Goal: Information Seeking & Learning: Learn about a topic

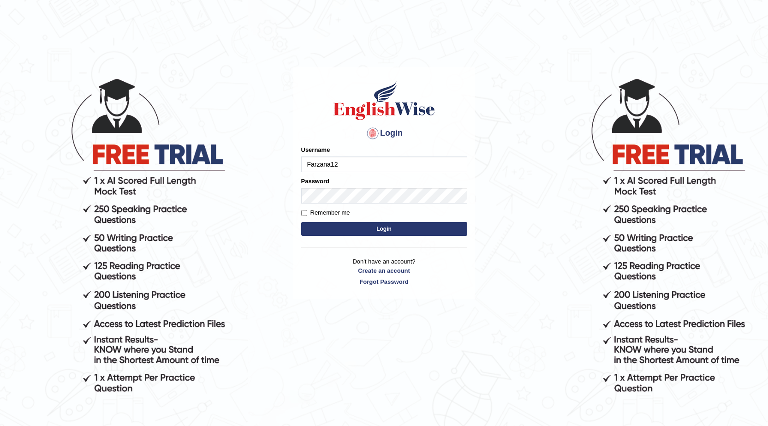
type input "Farzana12"
click at [320, 228] on button "Login" at bounding box center [384, 229] width 166 height 14
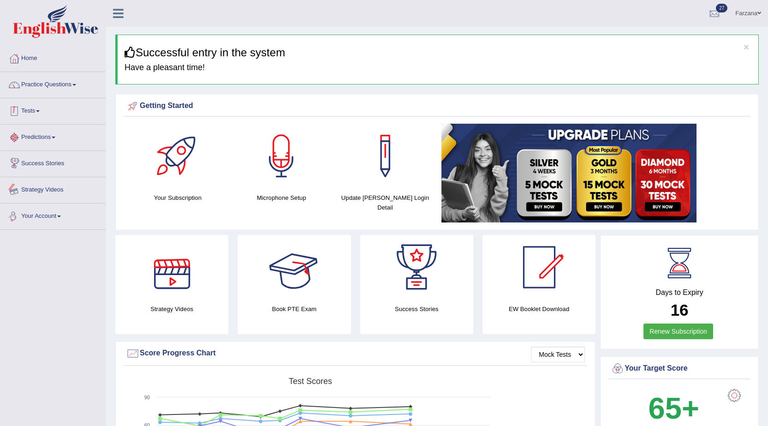
click at [43, 72] on link "Practice Questions" at bounding box center [52, 83] width 105 height 23
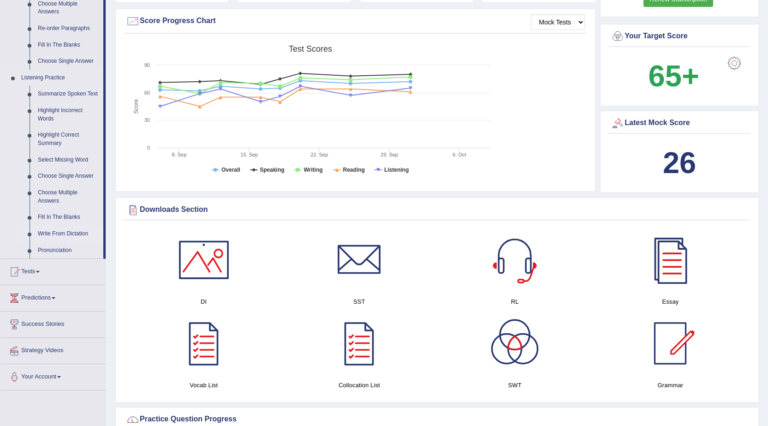
scroll to position [323, 0]
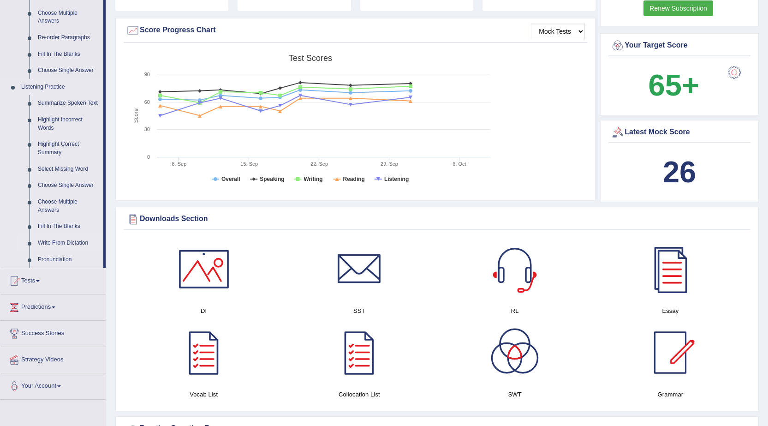
click at [75, 239] on link "Write From Dictation" at bounding box center [69, 243] width 70 height 17
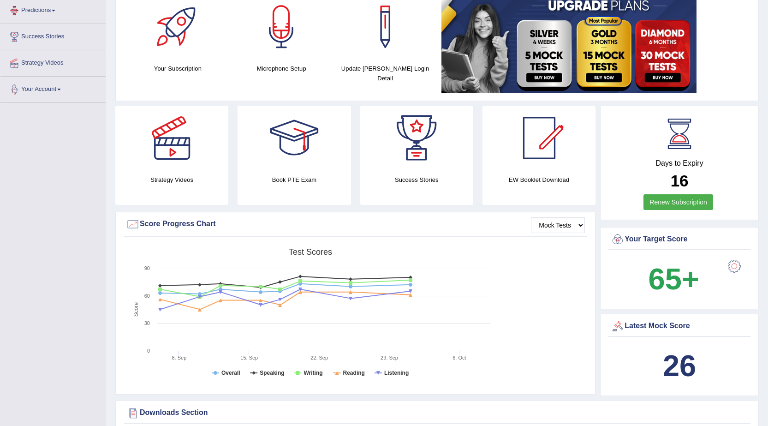
scroll to position [142, 0]
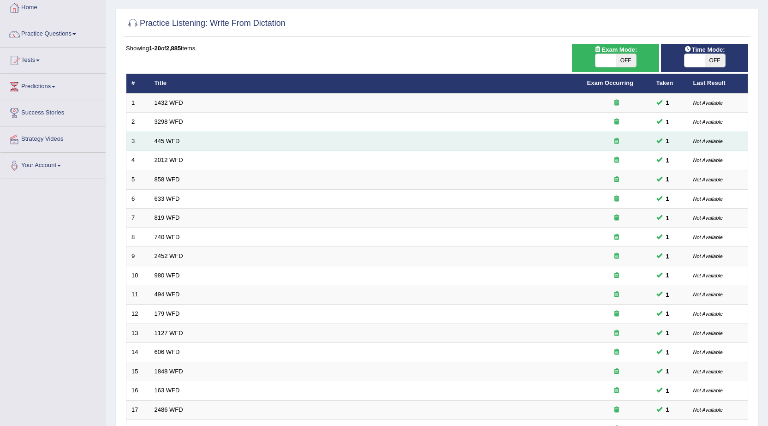
scroll to position [47, 0]
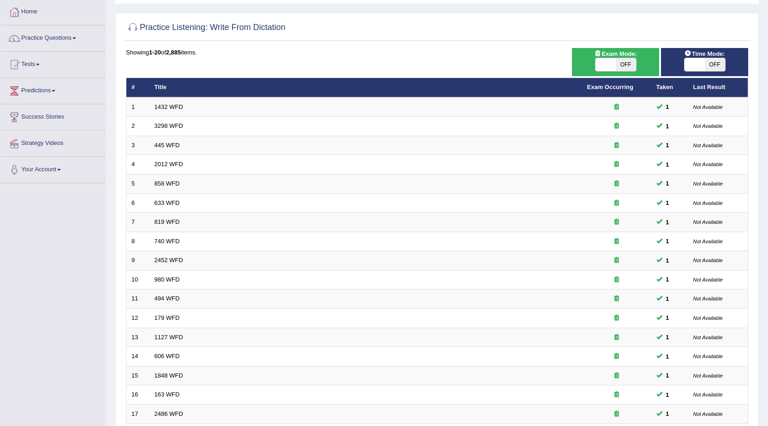
click at [598, 65] on span at bounding box center [605, 64] width 20 height 13
checkbox input "true"
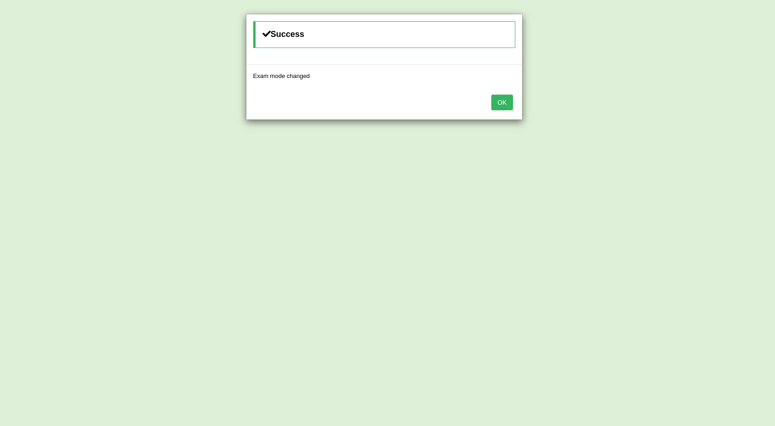
click at [497, 103] on button "OK" at bounding box center [501, 103] width 21 height 16
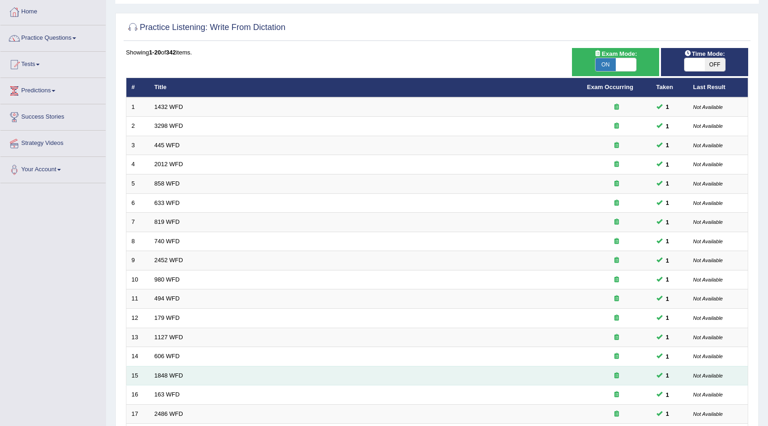
scroll to position [185, 0]
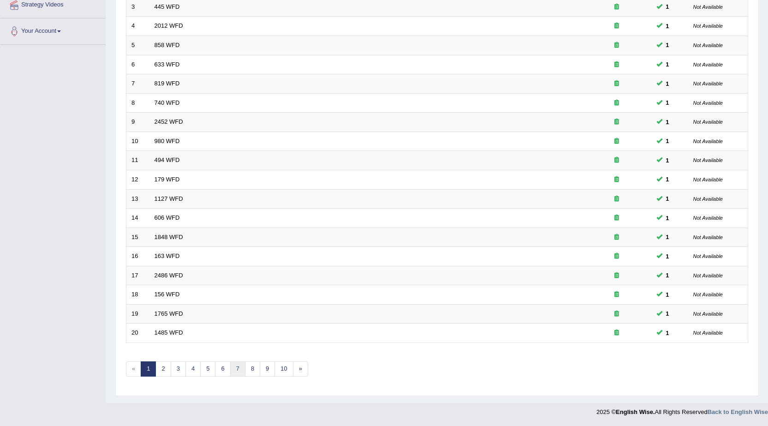
click at [243, 363] on link "7" at bounding box center [237, 368] width 15 height 15
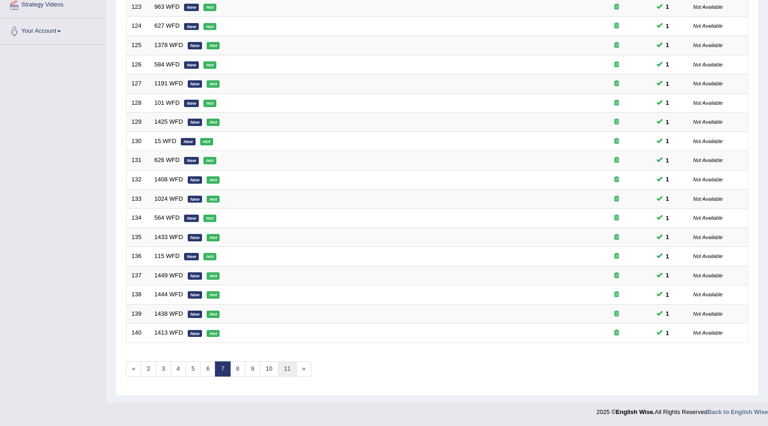
click at [282, 367] on link "11" at bounding box center [287, 368] width 18 height 15
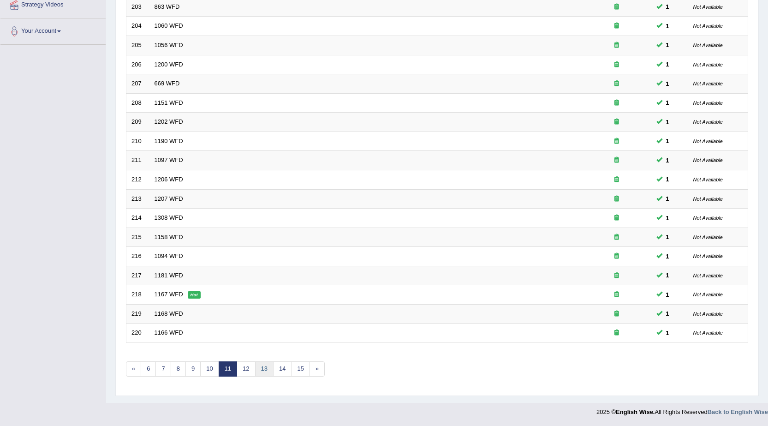
click at [266, 372] on link "13" at bounding box center [264, 368] width 18 height 15
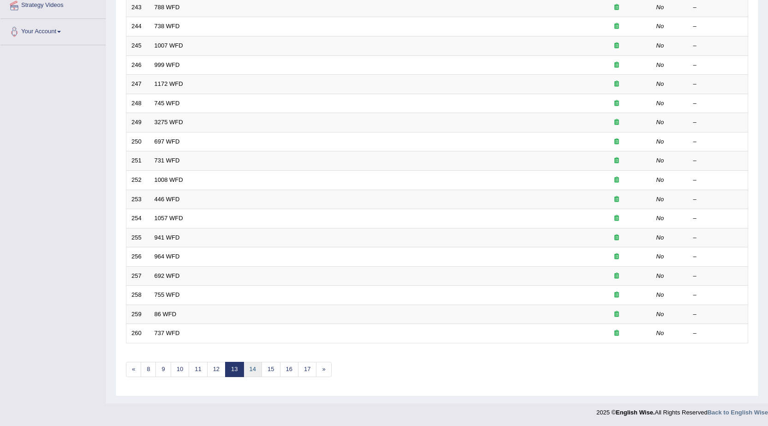
click at [250, 374] on link "14" at bounding box center [252, 368] width 18 height 15
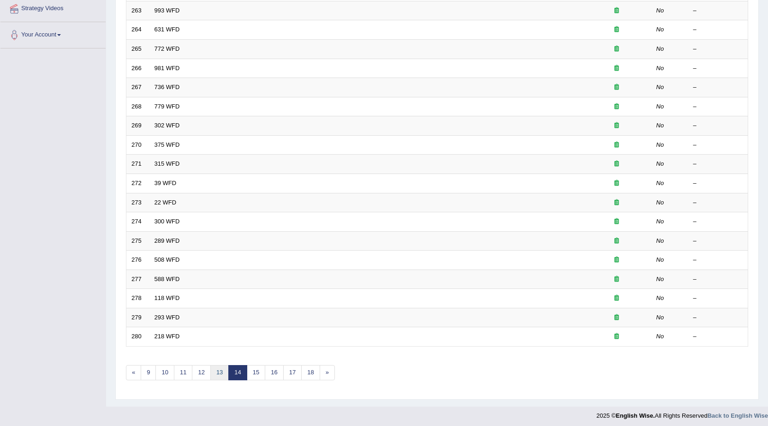
scroll to position [181, 0]
click at [201, 375] on link "12" at bounding box center [201, 372] width 18 height 15
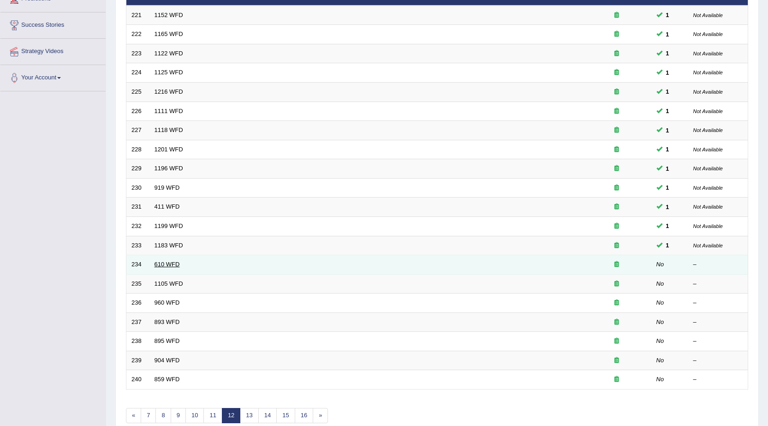
click at [172, 261] on link "610 WFD" at bounding box center [166, 263] width 25 height 7
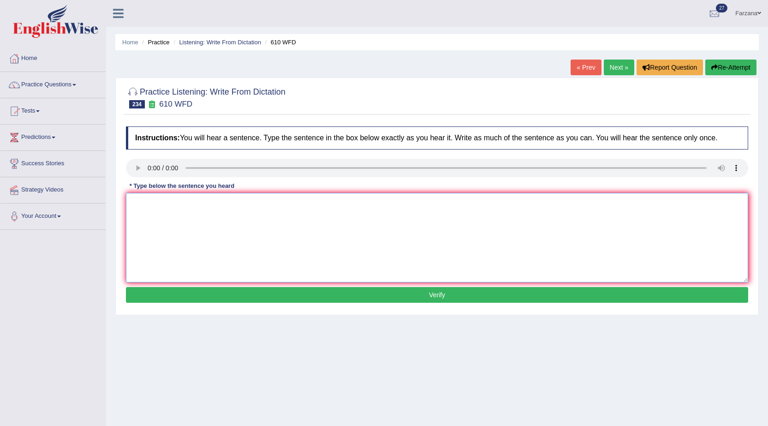
drag, startPoint x: 160, startPoint y: 229, endPoint x: 161, endPoint y: 234, distance: 5.8
click at [161, 234] on textarea at bounding box center [437, 237] width 622 height 89
type textarea "F"
type textarea "Growing population has posted a challenge for governments."
click at [194, 289] on button "Verify" at bounding box center [437, 295] width 622 height 16
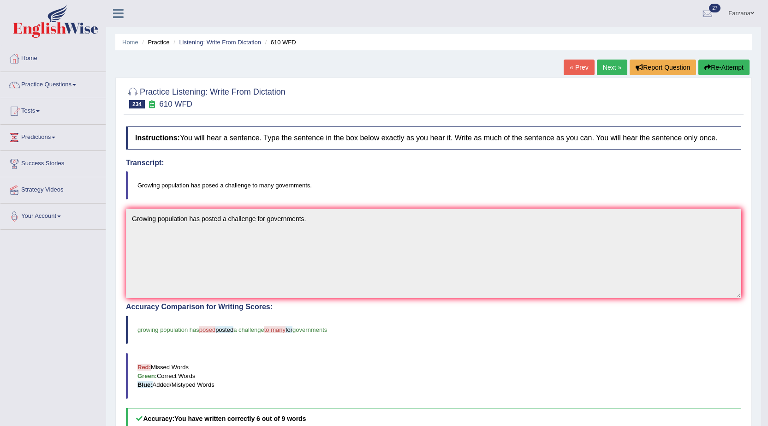
click at [610, 60] on link "Next »" at bounding box center [612, 67] width 30 height 16
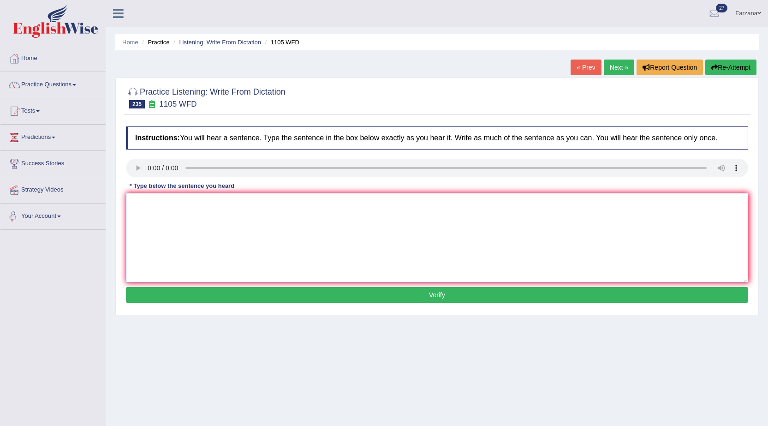
click at [230, 212] on textarea at bounding box center [437, 237] width 622 height 89
type textarea "Many university lectures can be viewed on the site."
click at [423, 287] on div "Instructions: You will hear a sentence. Type the sentence in the box below exac…" at bounding box center [437, 216] width 627 height 188
click at [411, 291] on button "Verify" at bounding box center [437, 295] width 622 height 16
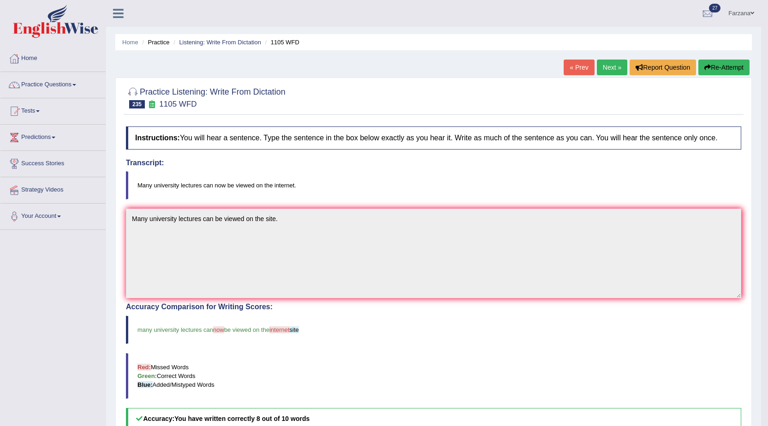
click at [609, 63] on link "Next »" at bounding box center [612, 67] width 30 height 16
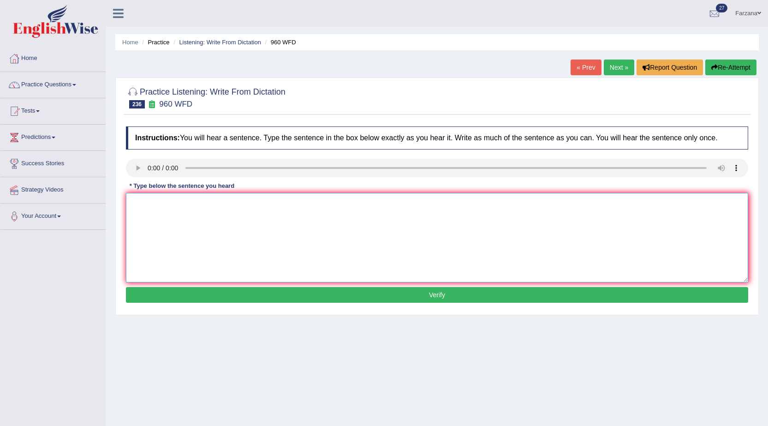
click at [176, 197] on textarea at bounding box center [437, 237] width 622 height 89
click at [271, 221] on textarea "Th" at bounding box center [437, 237] width 622 height 89
type textarea "The library was open till midnight in the midnight yesterday."
click at [400, 301] on button "Verify" at bounding box center [437, 295] width 622 height 16
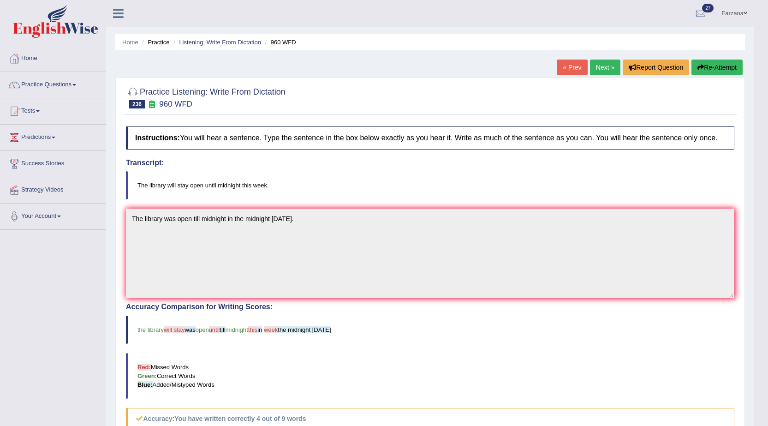
click at [603, 67] on link "Next »" at bounding box center [605, 67] width 30 height 16
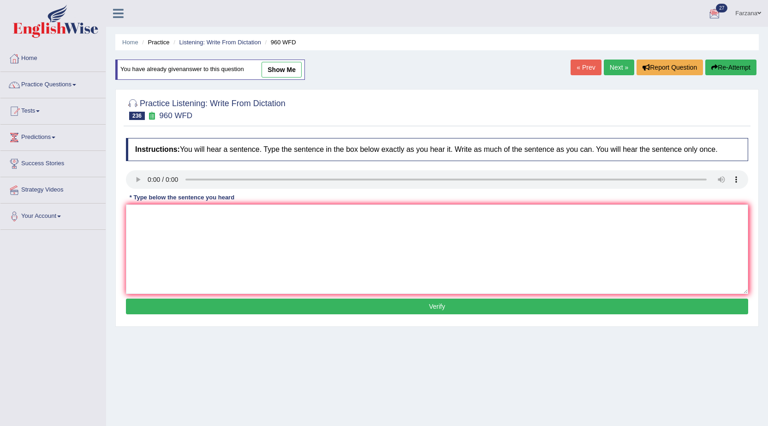
click at [619, 66] on link "Next »" at bounding box center [618, 67] width 30 height 16
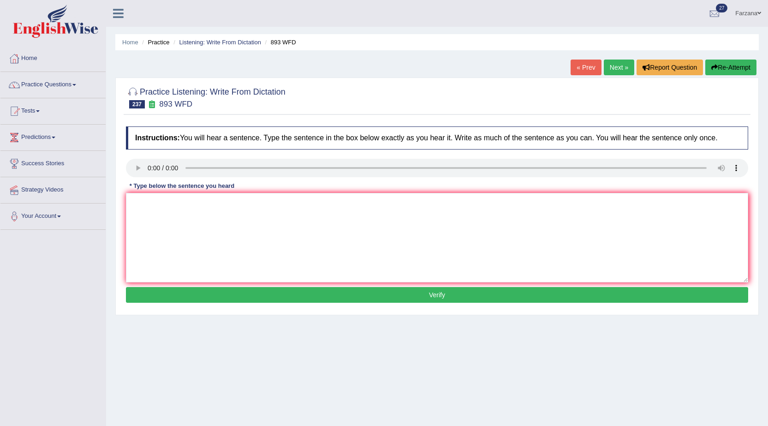
drag, startPoint x: 155, startPoint y: 185, endPoint x: 157, endPoint y: 192, distance: 7.7
click at [155, 185] on div "* Type below the sentence you heard" at bounding box center [182, 186] width 112 height 9
click at [160, 203] on textarea at bounding box center [437, 237] width 622 height 89
type textarea "Eating fish is healthy twice a week."
click at [189, 303] on div "Instructions: You will hear a sentence. Type the sentence in the box below exac…" at bounding box center [437, 216] width 627 height 188
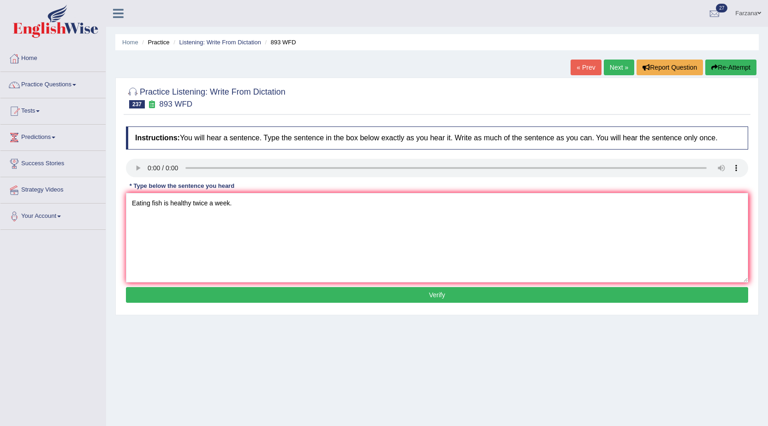
click at [189, 299] on button "Verify" at bounding box center [437, 295] width 622 height 16
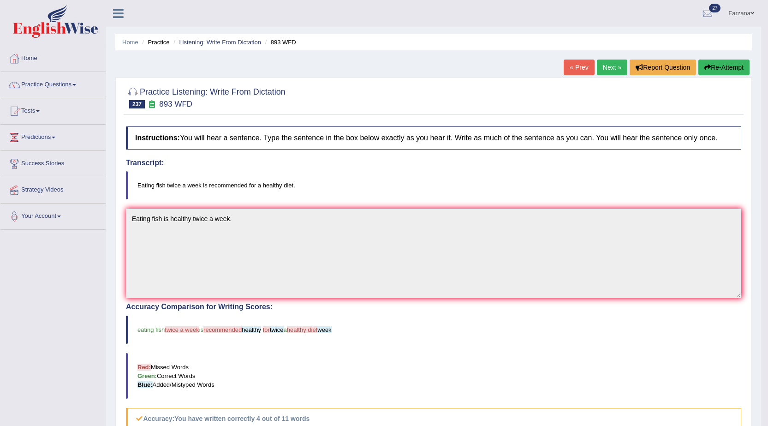
click at [615, 65] on link "Next »" at bounding box center [612, 67] width 30 height 16
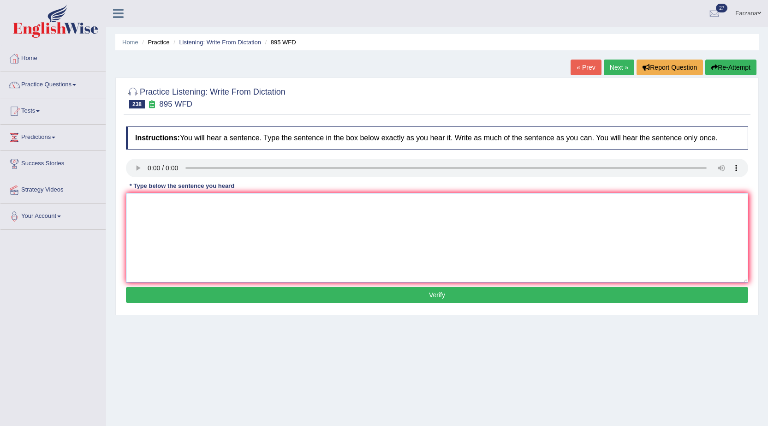
click at [295, 222] on textarea at bounding box center [437, 237] width 622 height 89
click at [170, 203] on textarea "The course ia for international scale." at bounding box center [437, 237] width 622 height 89
type textarea "The course is providing opportunity provide for international scale."
click at [174, 296] on button "Verify" at bounding box center [437, 295] width 622 height 16
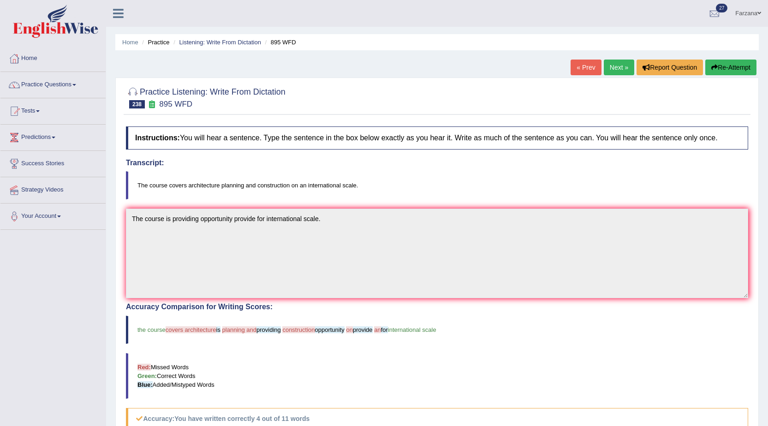
click at [621, 69] on link "Next »" at bounding box center [618, 67] width 30 height 16
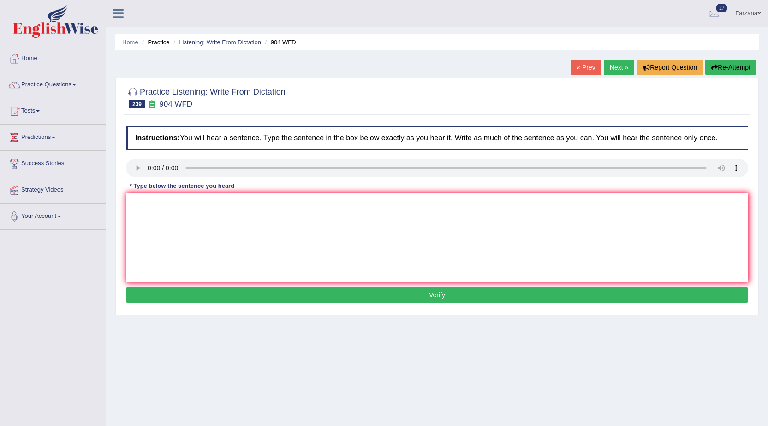
click at [195, 247] on textarea at bounding box center [437, 237] width 622 height 89
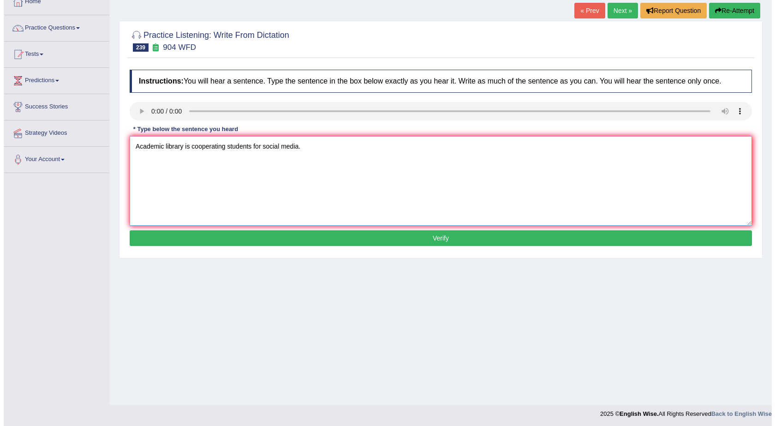
scroll to position [59, 0]
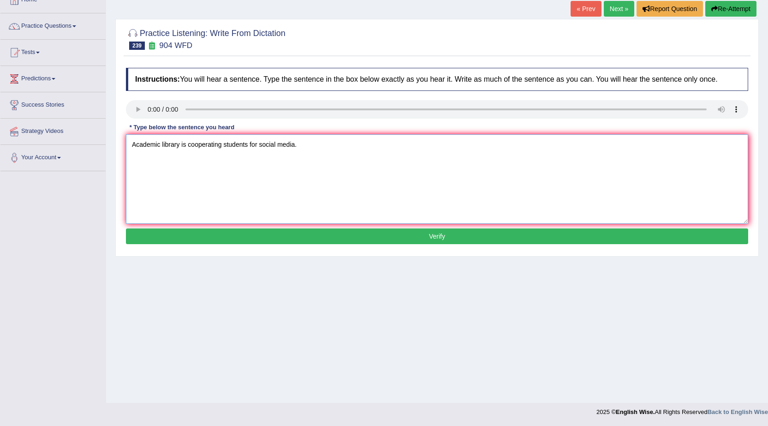
type textarea "Academic library is cooperating students for social media."
click at [462, 225] on div "Instructions: You will hear a sentence. Type the sentence in the box below exac…" at bounding box center [437, 157] width 627 height 188
click at [460, 231] on button "Verify" at bounding box center [437, 236] width 622 height 16
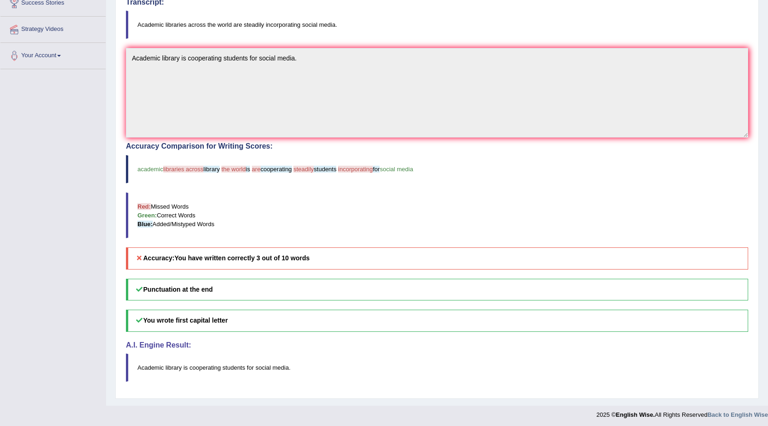
scroll to position [163, 0]
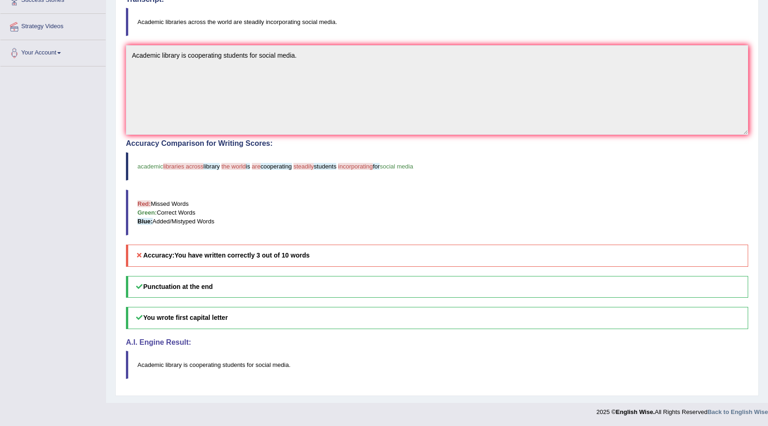
click at [242, 202] on blockquote "Red: Missed Words Green: Correct Words Blue: Added/Mistyped Words" at bounding box center [437, 212] width 622 height 46
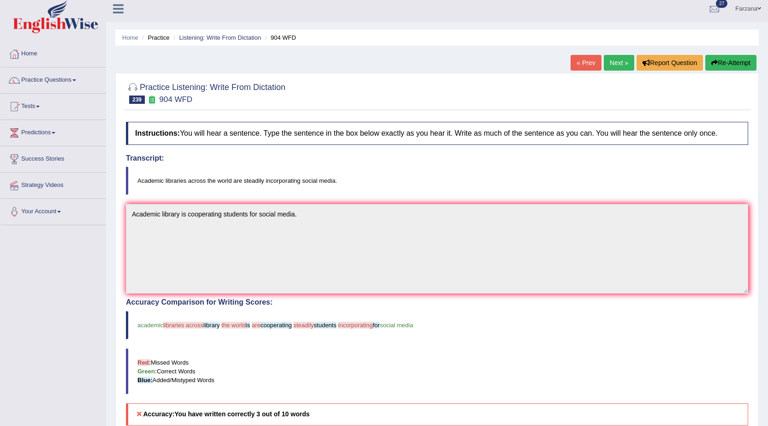
scroll to position [0, 0]
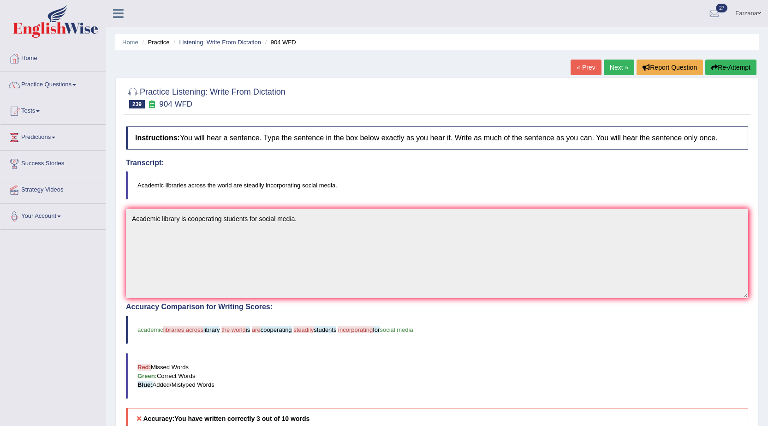
click at [621, 68] on link "Next »" at bounding box center [618, 67] width 30 height 16
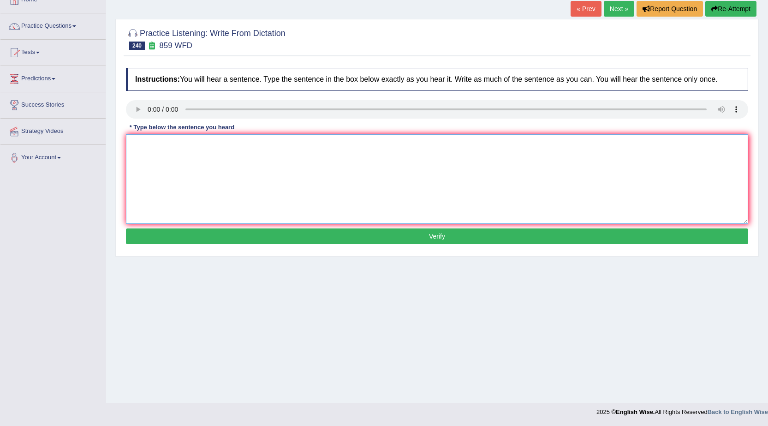
click at [221, 149] on textarea at bounding box center [437, 178] width 622 height 89
type textarea "Study in history can help you better in study."
click at [384, 234] on button "Verify" at bounding box center [437, 236] width 622 height 16
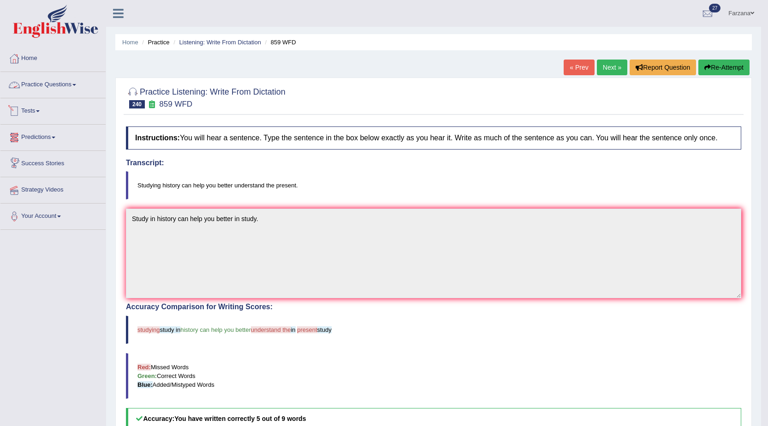
click at [66, 76] on link "Practice Questions" at bounding box center [52, 83] width 105 height 23
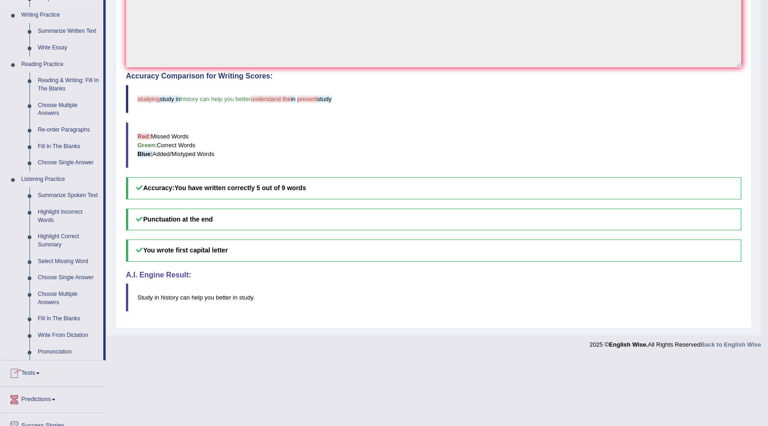
scroll to position [297, 0]
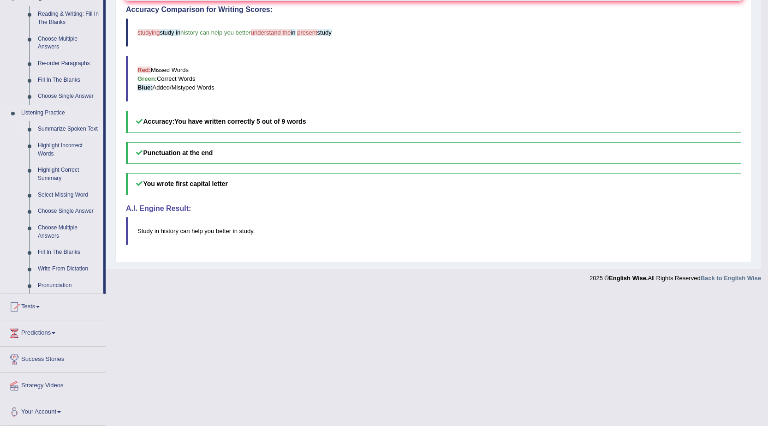
click at [71, 131] on link "Summarize Spoken Text" at bounding box center [69, 129] width 70 height 17
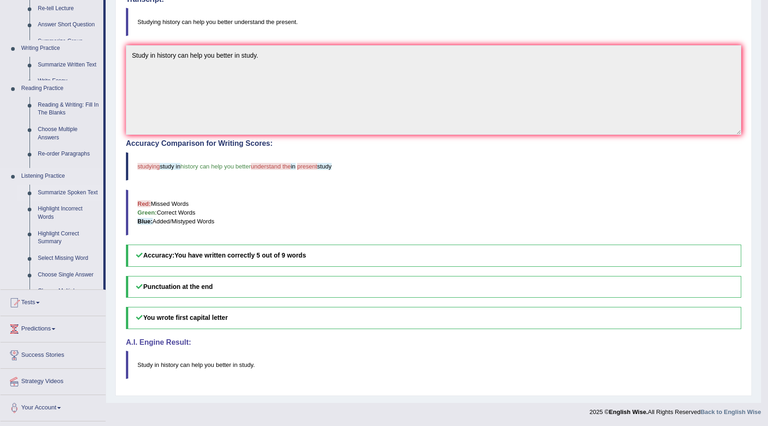
scroll to position [163, 0]
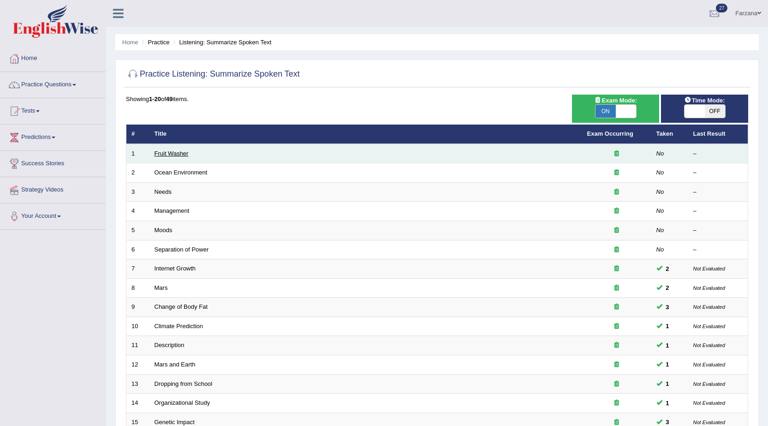
click at [180, 154] on link "Fruit Washer" at bounding box center [171, 153] width 34 height 7
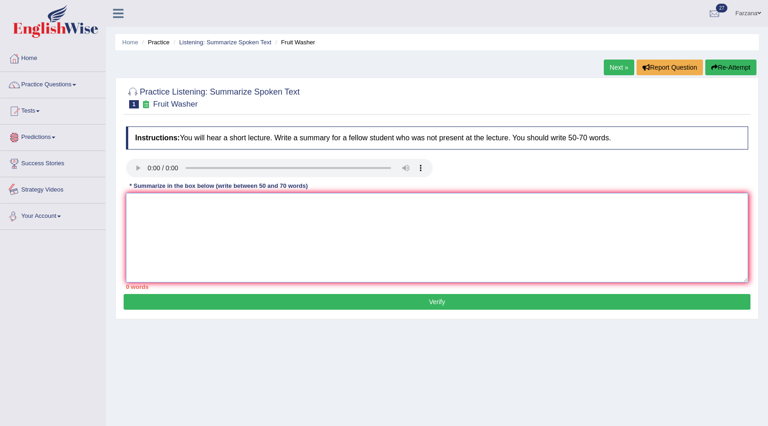
click at [226, 209] on textarea at bounding box center [437, 237] width 622 height 89
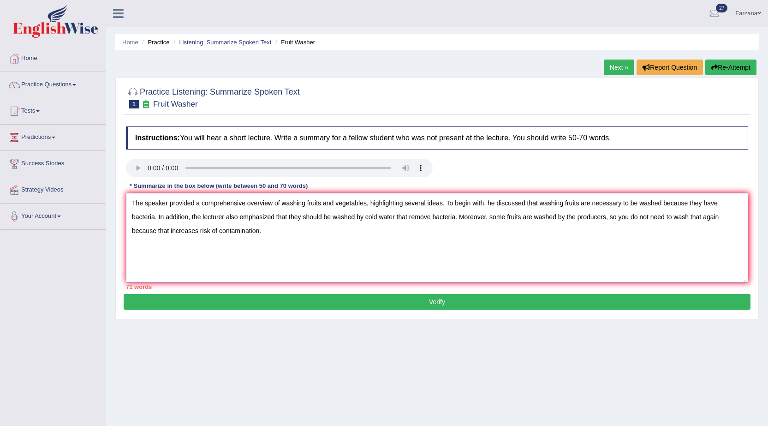
drag, startPoint x: 454, startPoint y: 217, endPoint x: 394, endPoint y: 216, distance: 59.5
click at [394, 216] on textarea "The speaker provided a comprehensive overview of washing fruits and vegetables,…" at bounding box center [437, 237] width 622 height 89
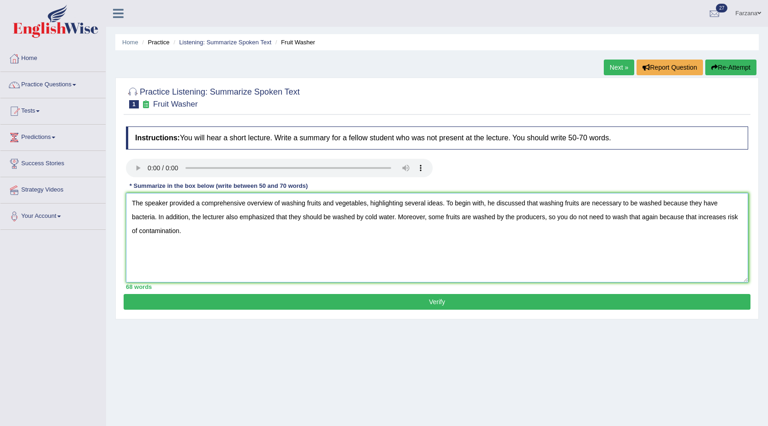
click at [205, 237] on textarea "The speaker provided a comprehensive overview of washing fruits and vegetables,…" at bounding box center [437, 237] width 622 height 89
type textarea "The speaker provided a comprehensive overview of washing fruits and vegetables,…"
click at [161, 306] on button "Verify" at bounding box center [437, 302] width 627 height 16
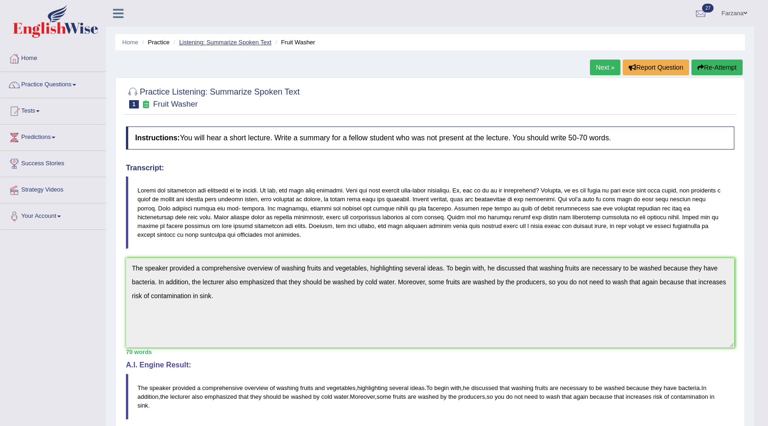
click at [214, 39] on link "Listening: Summarize Spoken Text" at bounding box center [225, 42] width 92 height 7
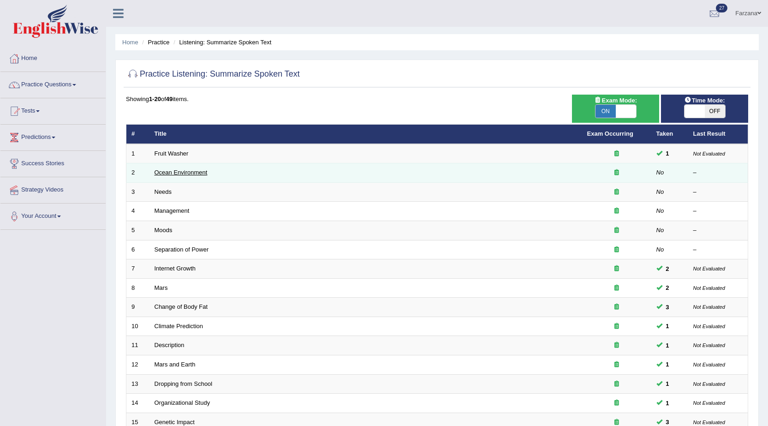
click at [188, 171] on link "Ocean Environment" at bounding box center [180, 172] width 53 height 7
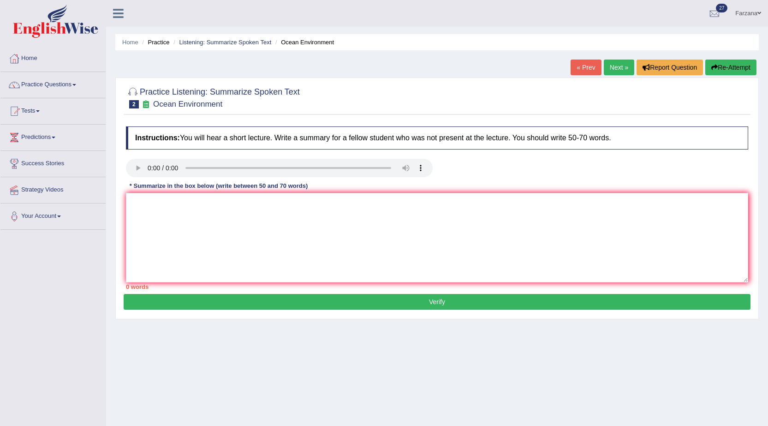
click at [167, 188] on div "Instructions: You will hear a short lecture. Write a summary for a fellow stude…" at bounding box center [437, 208] width 627 height 172
click at [154, 207] on textarea at bounding box center [437, 237] width 622 height 89
type textarea "The speaker provided"
click at [219, 39] on link "Listening: Summarize Spoken Text" at bounding box center [225, 42] width 92 height 7
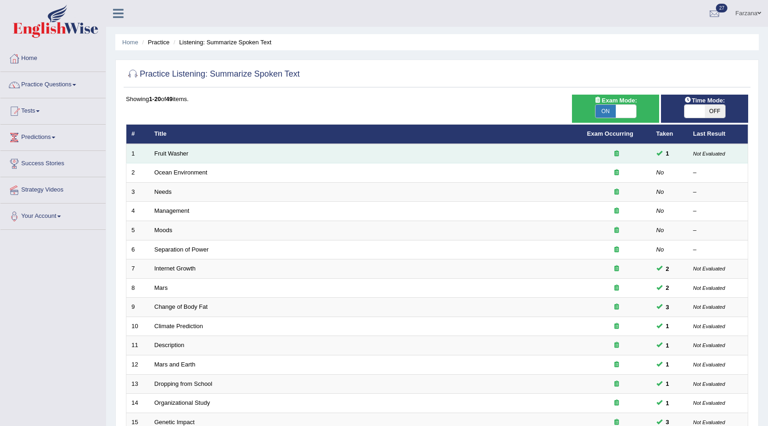
click at [169, 148] on td "Fruit Washer" at bounding box center [365, 153] width 432 height 19
click at [169, 153] on link "Fruit Washer" at bounding box center [171, 153] width 34 height 7
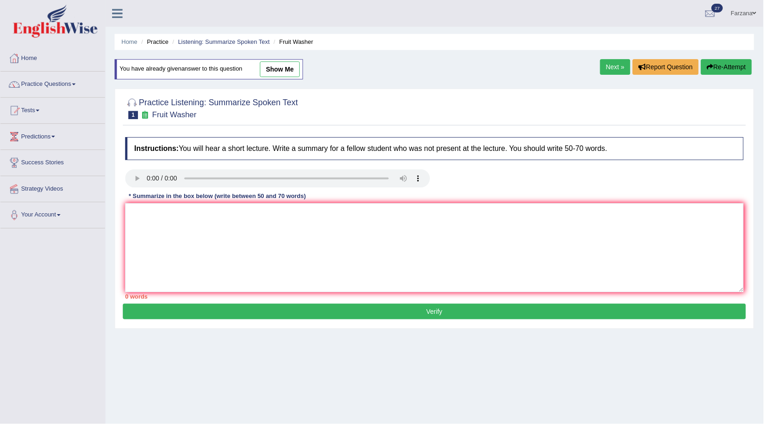
click at [265, 72] on link "show me" at bounding box center [281, 70] width 40 height 16
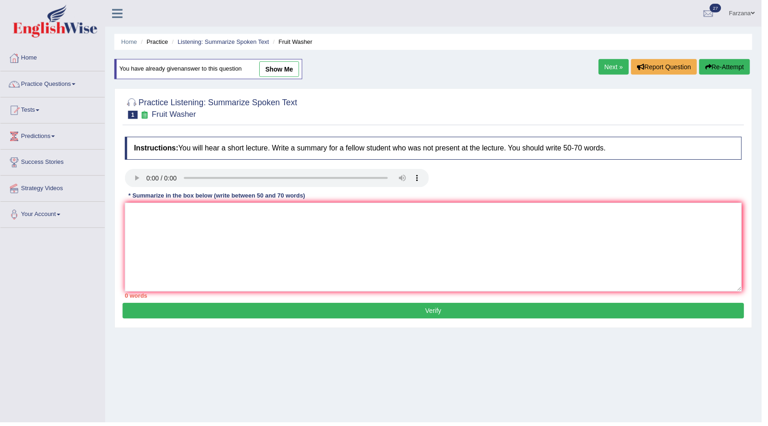
type textarea "The speaker provided a comprehensive overview of washing fruits and vegetables,…"
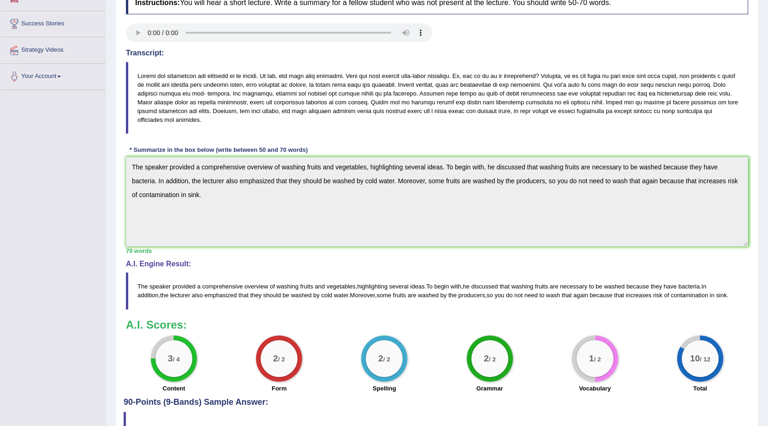
scroll to position [198, 0]
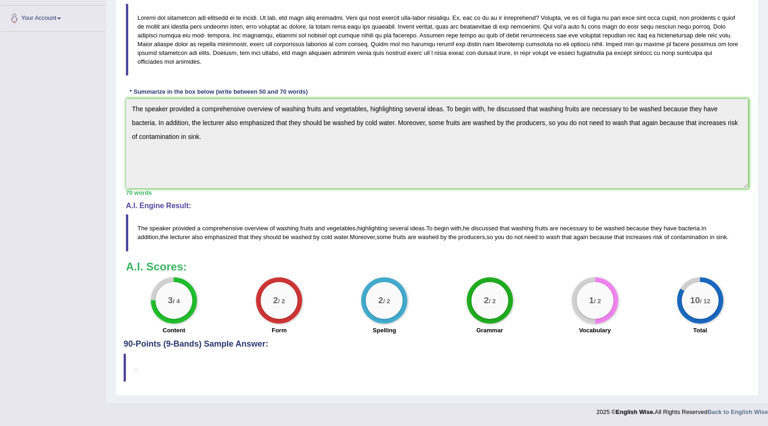
drag, startPoint x: 425, startPoint y: 227, endPoint x: 372, endPoint y: 230, distance: 52.7
click at [372, 230] on blockquote "The speaker provided a comprehensive overview of washing fruits and vegetables …" at bounding box center [437, 232] width 622 height 37
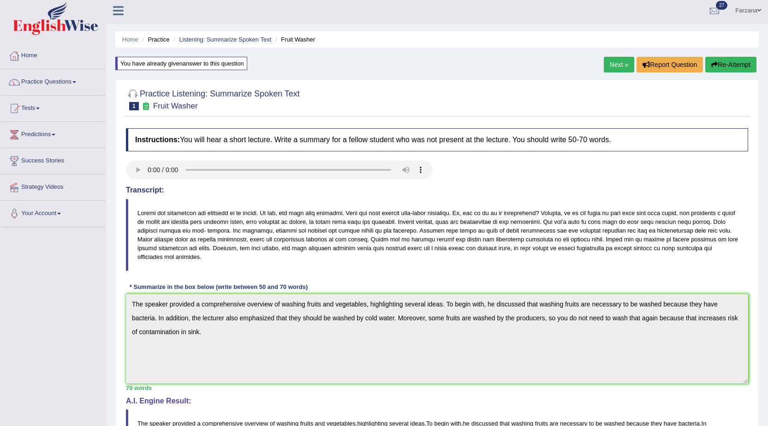
scroll to position [0, 0]
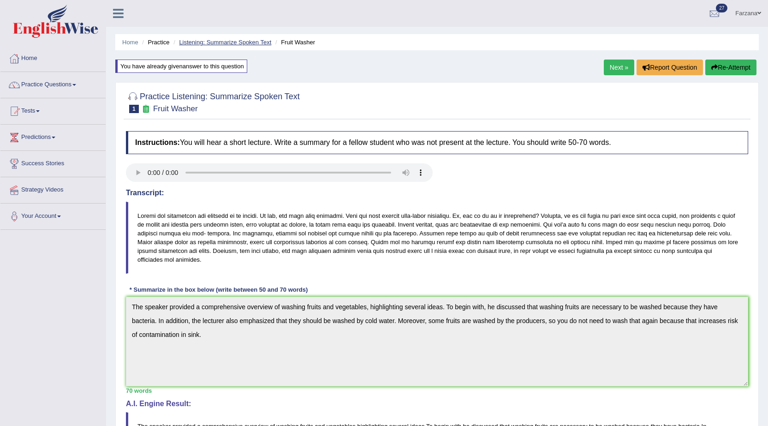
click at [238, 42] on link "Listening: Summarize Spoken Text" at bounding box center [225, 42] width 92 height 7
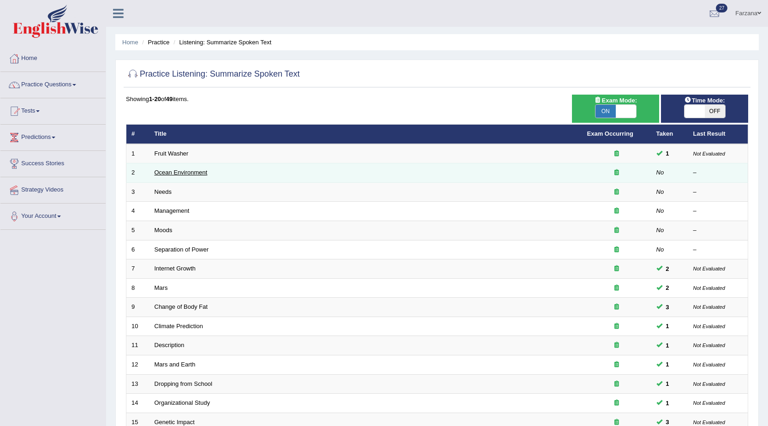
click at [188, 172] on link "Ocean Environment" at bounding box center [180, 172] width 53 height 7
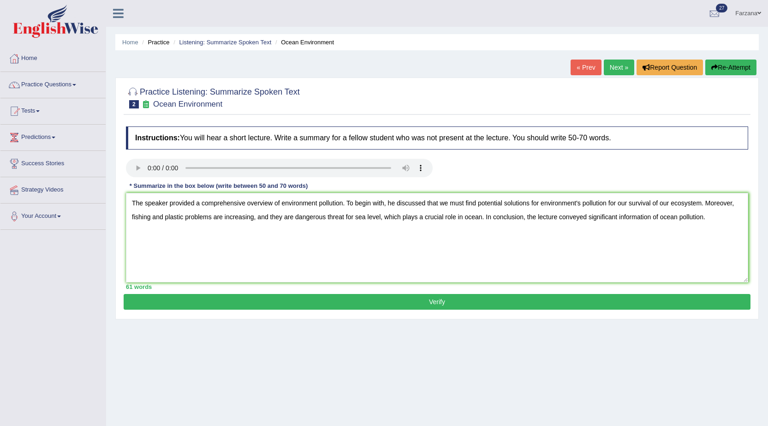
type textarea "The speaker provided a comprehensive overview of environment pollution. To begi…"
click at [415, 301] on button "Verify" at bounding box center [437, 302] width 627 height 16
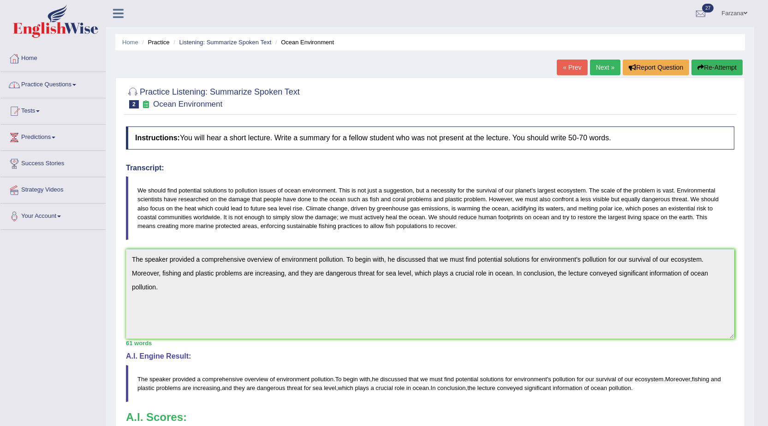
click at [229, 47] on ul "Home Practice Listening: Summarize Spoken Text Ocean Environment" at bounding box center [429, 42] width 629 height 16
drag, startPoint x: 231, startPoint y: 34, endPoint x: 220, endPoint y: 39, distance: 12.0
click at [222, 38] on ul "Home Practice Listening: Summarize Spoken Text Ocean Environment" at bounding box center [429, 42] width 629 height 16
click at [220, 39] on link "Listening: Summarize Spoken Text" at bounding box center [225, 42] width 92 height 7
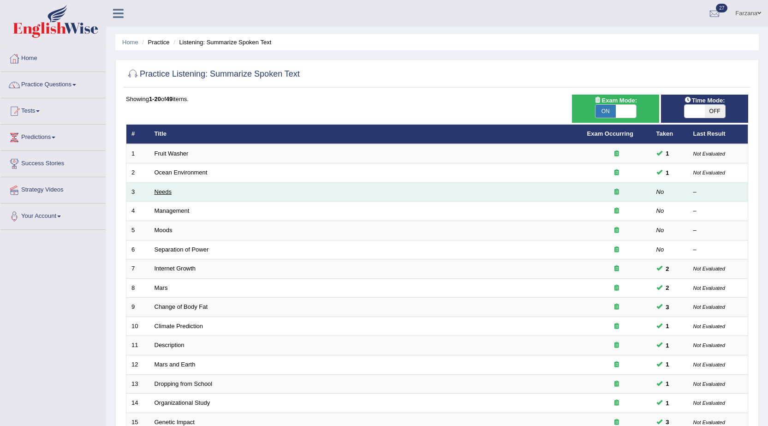
click at [165, 193] on link "Needs" at bounding box center [163, 191] width 18 height 7
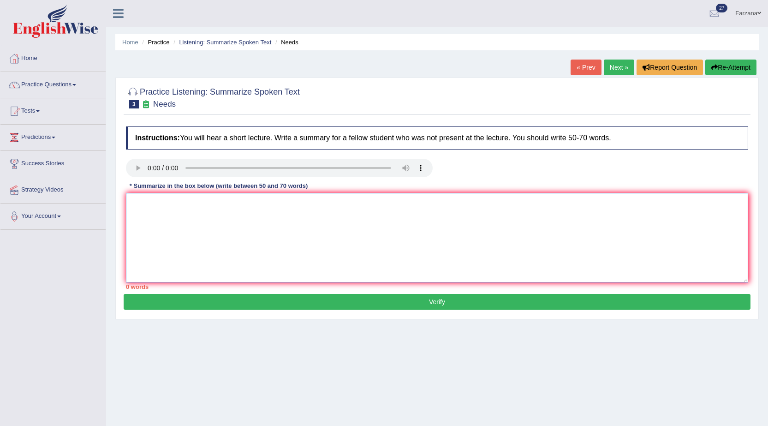
click at [164, 232] on textarea at bounding box center [437, 237] width 622 height 89
type textarea "R"
type textarea "t"
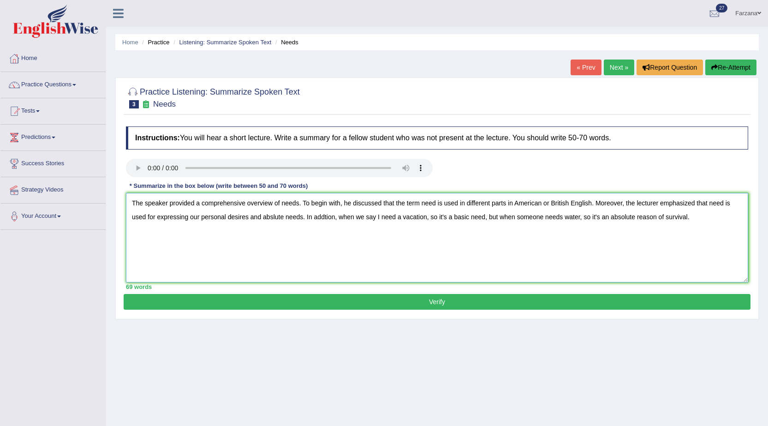
click at [313, 217] on textarea "The speaker provided a comprehensive overview of needs. To begin with, he discu…" at bounding box center [437, 237] width 622 height 89
type textarea "The speaker provided a comprehensive overview of needs. To begin with, he discu…"
click at [317, 300] on button "Verify" at bounding box center [437, 302] width 627 height 16
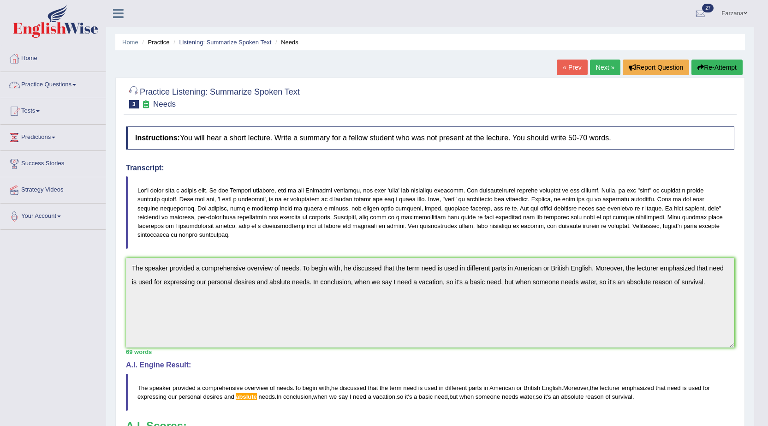
click at [41, 82] on link "Practice Questions" at bounding box center [52, 83] width 105 height 23
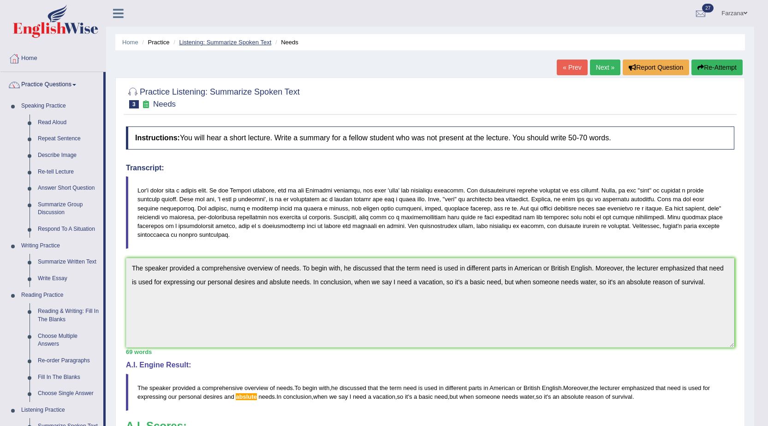
click at [220, 44] on link "Listening: Summarize Spoken Text" at bounding box center [225, 42] width 92 height 7
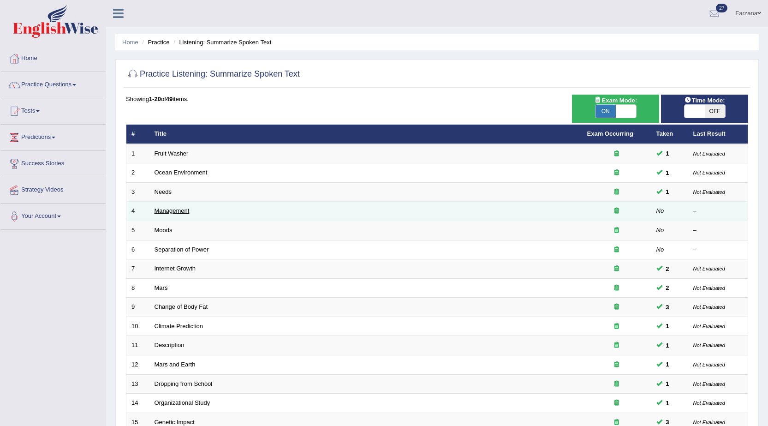
click at [174, 208] on link "Management" at bounding box center [171, 210] width 35 height 7
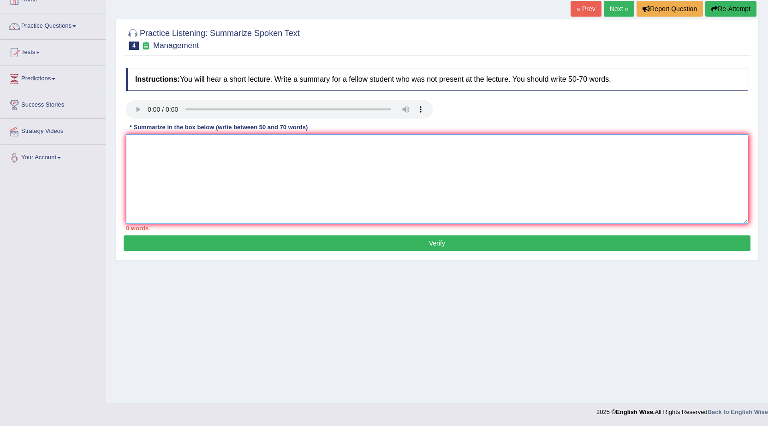
click at [152, 170] on textarea at bounding box center [437, 178] width 622 height 89
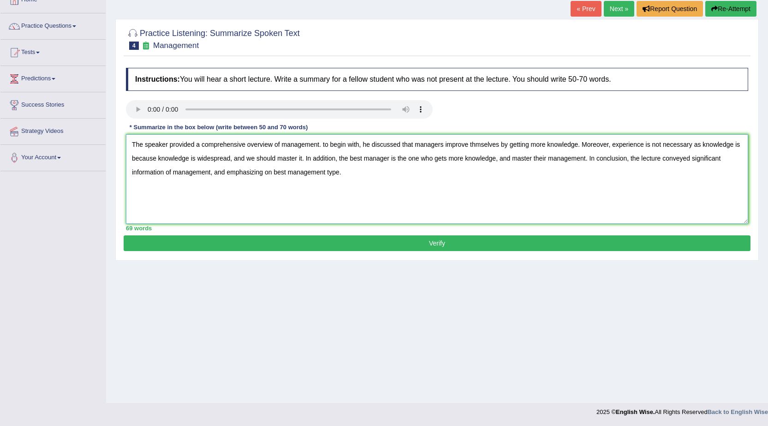
type textarea "The speaker provided a comprehensive overview of management. to begin with, he …"
click at [177, 240] on button "Verify" at bounding box center [437, 243] width 627 height 16
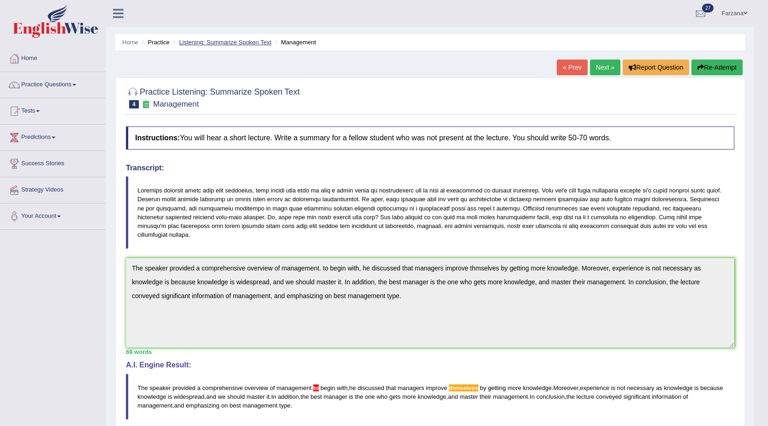
click at [211, 40] on link "Listening: Summarize Spoken Text" at bounding box center [225, 42] width 92 height 7
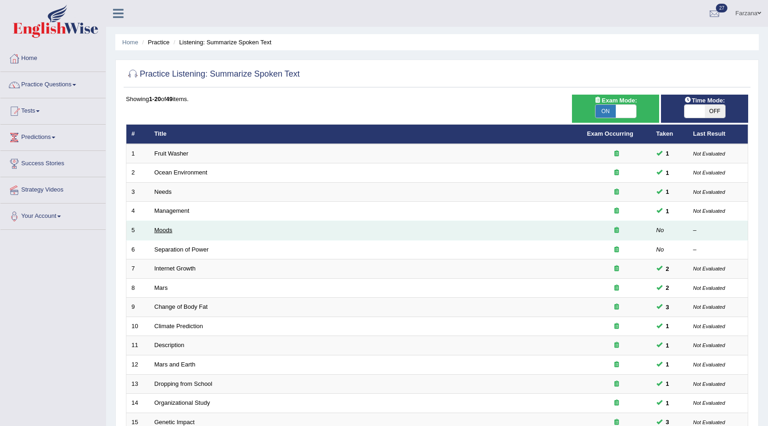
click at [157, 229] on link "Moods" at bounding box center [163, 229] width 18 height 7
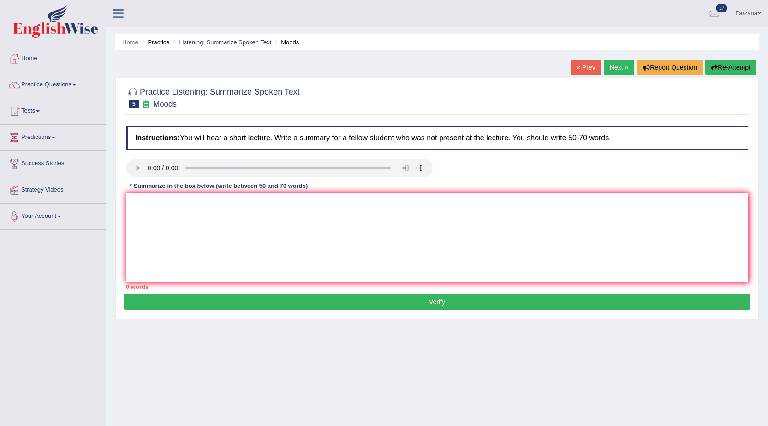
click at [469, 239] on textarea at bounding box center [437, 237] width 622 height 89
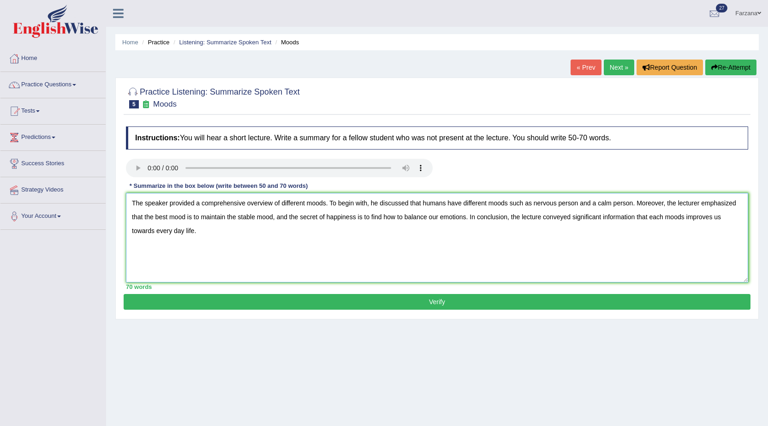
click at [175, 231] on textarea "The speaker provided a comprehensive overview of different moods. To begin with…" at bounding box center [437, 237] width 622 height 89
type textarea "The speaker provided a comprehensive overview of different moods. To begin with…"
click at [181, 311] on div "Practice Listening: Summarize Spoken Text 5 Moods Instructions: You will hear a…" at bounding box center [436, 198] width 643 height 242
click at [183, 302] on button "Verify" at bounding box center [437, 302] width 627 height 16
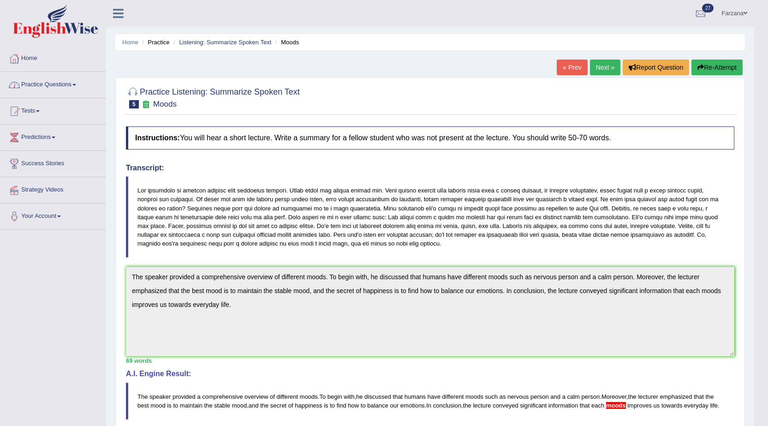
click at [55, 80] on link "Practice Questions" at bounding box center [52, 83] width 105 height 23
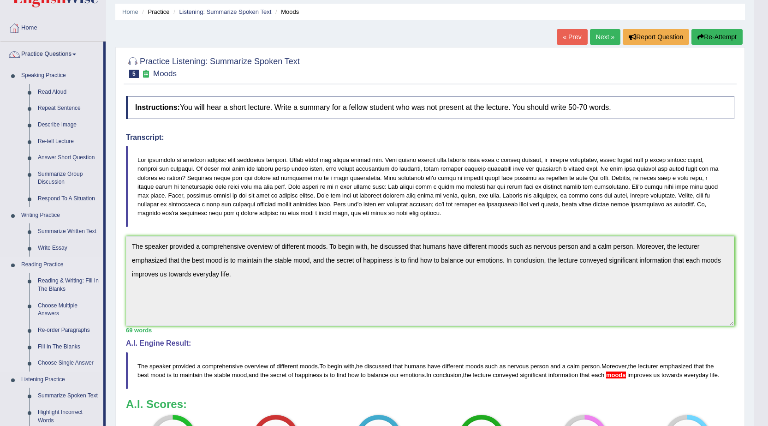
scroll to position [46, 0]
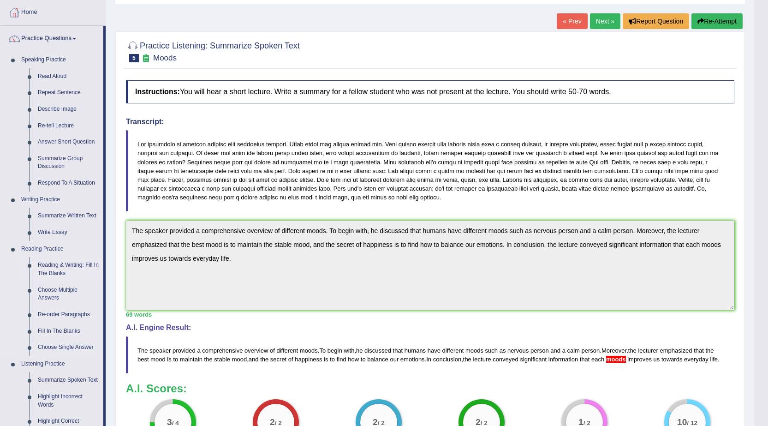
click at [68, 270] on link "Reading & Writing: Fill In The Blanks" at bounding box center [69, 269] width 70 height 24
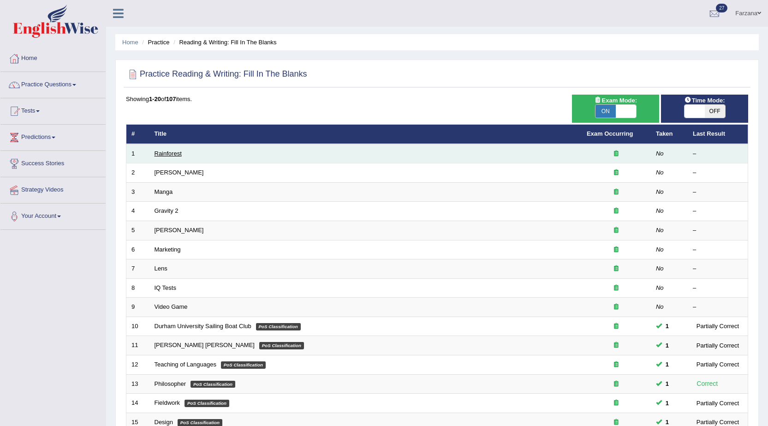
click at [173, 154] on link "Rainforest" at bounding box center [167, 153] width 27 height 7
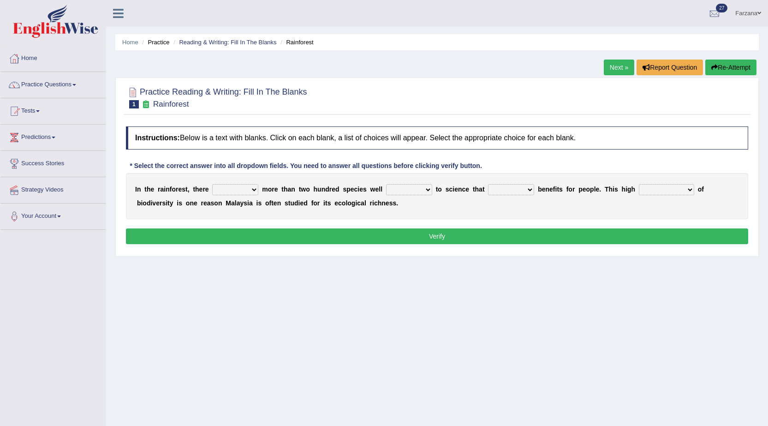
drag, startPoint x: 227, startPoint y: 180, endPoint x: 224, endPoint y: 188, distance: 7.9
click at [227, 180] on div "I n t h e r a i n f o r e s t , t h e r e have can be has is m o r e t h a n t …" at bounding box center [437, 196] width 622 height 46
click at [223, 190] on select "have can be has is" at bounding box center [235, 189] width 46 height 11
select select "can be"
click at [212, 184] on select "have can be has is" at bounding box center [235, 189] width 46 height 11
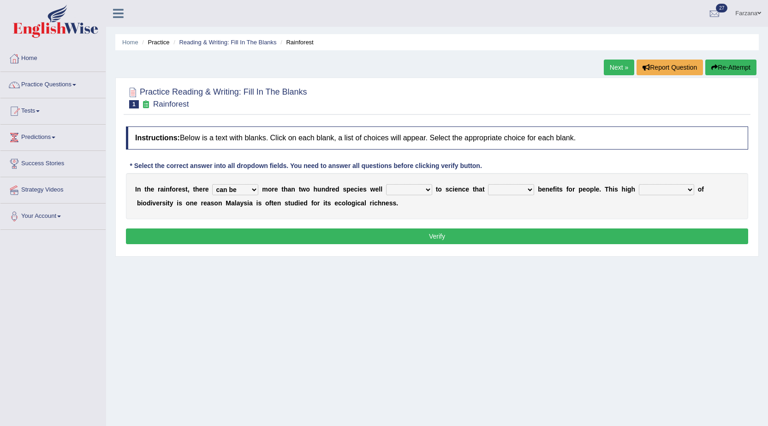
click at [247, 189] on select "have can be has is" at bounding box center [235, 189] width 46 height 11
click at [359, 190] on b "i" at bounding box center [358, 188] width 2 height 7
click at [394, 191] on select "knowing known knew know" at bounding box center [409, 189] width 46 height 11
select select "know"
click at [386, 184] on select "knowing known knew know" at bounding box center [409, 189] width 46 height 11
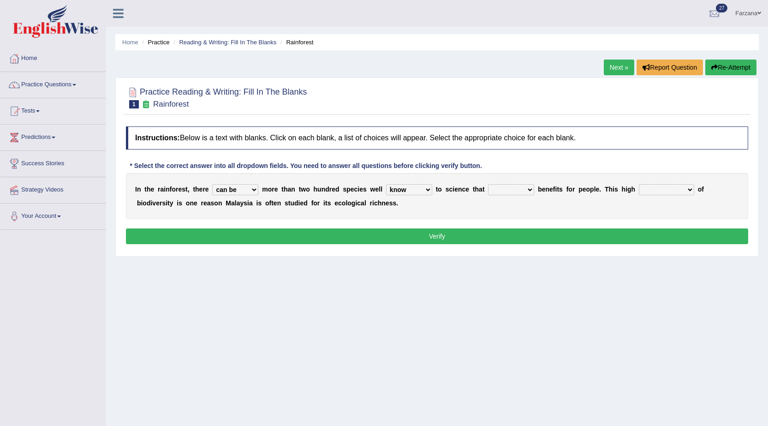
click at [491, 189] on select "contain contained containing contains" at bounding box center [511, 189] width 46 height 11
select select "contain"
click at [488, 184] on select "contain contained containing contains" at bounding box center [511, 189] width 46 height 11
click at [664, 190] on select "condensation conjunction continuity complexity" at bounding box center [666, 189] width 55 height 11
select select "condensation"
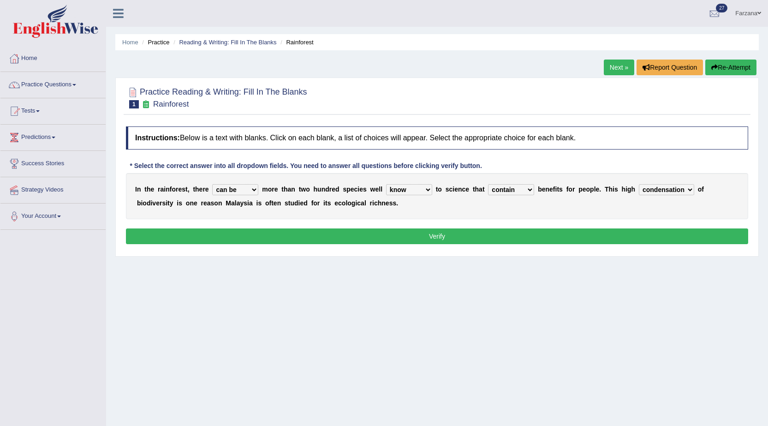
click at [639, 184] on select "condensation conjunction continuity complexity" at bounding box center [666, 189] width 55 height 11
click at [451, 238] on button "Verify" at bounding box center [437, 236] width 622 height 16
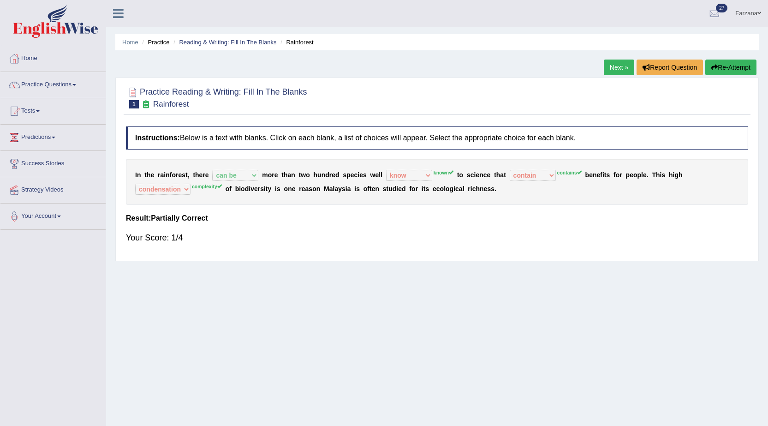
click at [617, 67] on link "Next »" at bounding box center [618, 67] width 30 height 16
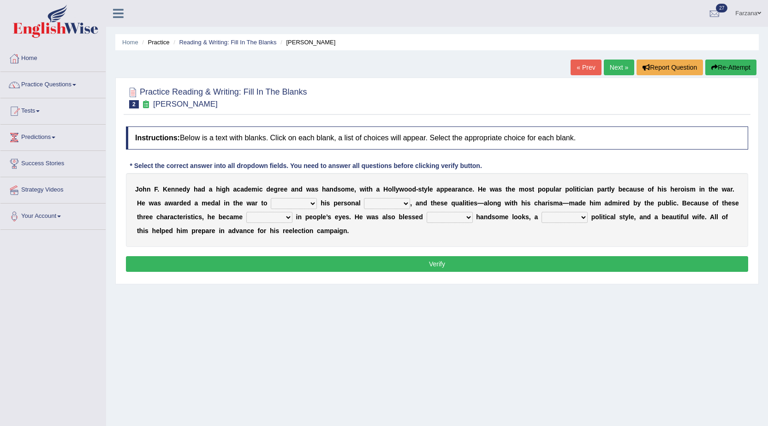
click at [295, 204] on select "prove show evidence upthrow" at bounding box center [294, 203] width 46 height 11
select select "show"
click at [271, 198] on select "prove show evidence upthrow" at bounding box center [294, 203] width 46 height 11
click at [387, 207] on select "passion courage charm liking" at bounding box center [387, 203] width 46 height 11
select select "courage"
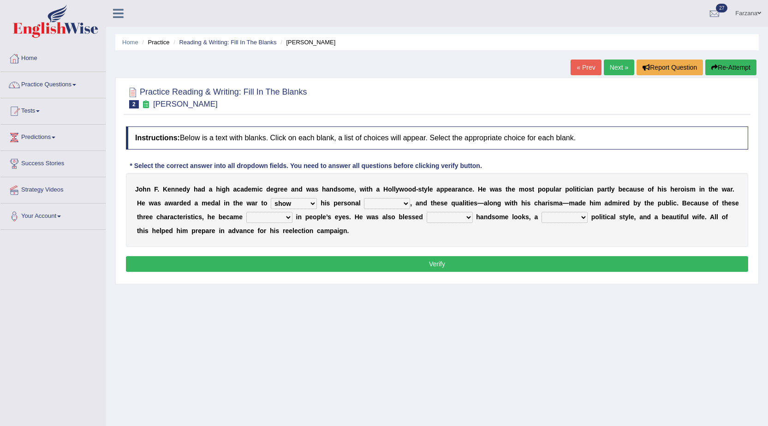
click at [364, 198] on select "passion courage charm liking" at bounding box center [387, 203] width 46 height 11
click at [396, 200] on select "passion courage charm liking" at bounding box center [387, 203] width 46 height 11
click at [494, 203] on b "n" at bounding box center [495, 202] width 4 height 7
click at [261, 218] on select "iconic ironic identical impotent" at bounding box center [269, 217] width 46 height 11
click at [267, 208] on div "J o h n F . K e n n e d y h a d a h i g h a c a d e m i c d e g r e e a n d w a…" at bounding box center [437, 210] width 622 height 74
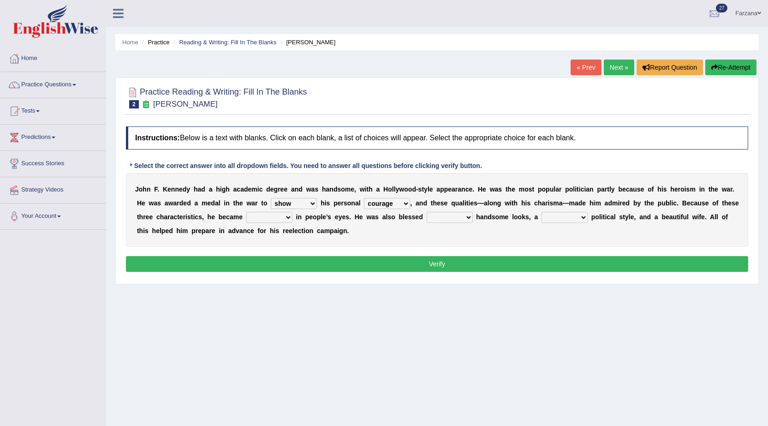
click at [266, 215] on select "iconic ironic identical impotent" at bounding box center [269, 217] width 46 height 11
select select "identical"
click at [246, 212] on select "iconic ironic identical impotent" at bounding box center [269, 217] width 46 height 11
click at [436, 215] on select "with in upon to" at bounding box center [449, 217] width 46 height 11
select select "in"
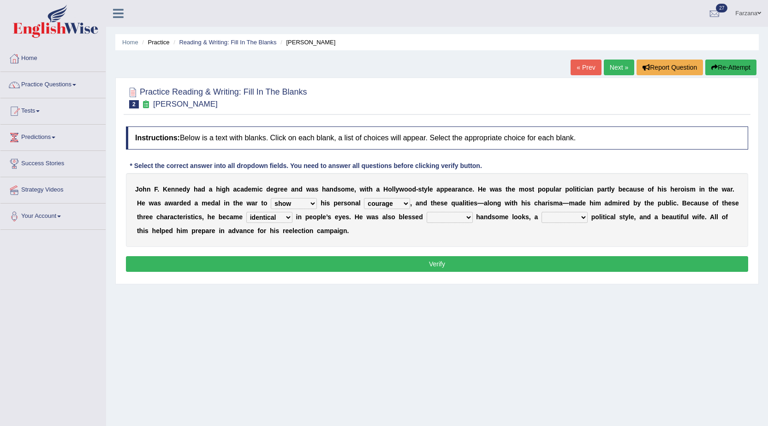
click at [426, 212] on select "with in upon to" at bounding box center [449, 217] width 46 height 11
click at [460, 217] on select "with in upon to" at bounding box center [449, 217] width 46 height 11
click at [501, 231] on div "J o h n F . K e n n e d y h a d a h i g h a c a d e m i c d e g r e e a n d w a…" at bounding box center [437, 210] width 622 height 74
click at [550, 211] on div "J o h n F . K e n n e d y h a d a h i g h a c a d e m i c d e g r e e a n d w a…" at bounding box center [437, 210] width 622 height 74
click at [550, 212] on select "mending mends mended mend" at bounding box center [564, 217] width 46 height 11
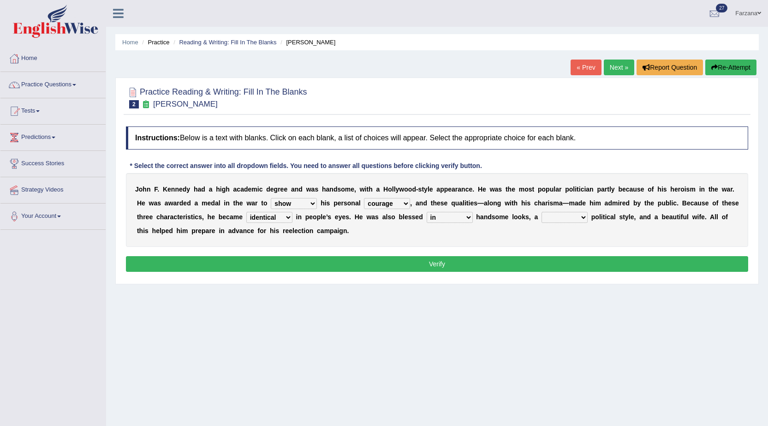
drag, startPoint x: 510, startPoint y: 226, endPoint x: 498, endPoint y: 224, distance: 11.8
click at [506, 226] on div "J o h n F . K e n n e d y h a d a h i g h a c a d e m i c d e g r e e a n d w a…" at bounding box center [437, 210] width 622 height 74
click at [455, 216] on select "with in upon to" at bounding box center [449, 217] width 46 height 11
click at [560, 220] on select "mending mends mended mend" at bounding box center [564, 217] width 46 height 11
click at [502, 230] on div "J o h n F . K e n n e d y h a d a h i g h a c a d e m i c d e g r e e a n d w a…" at bounding box center [437, 210] width 622 height 74
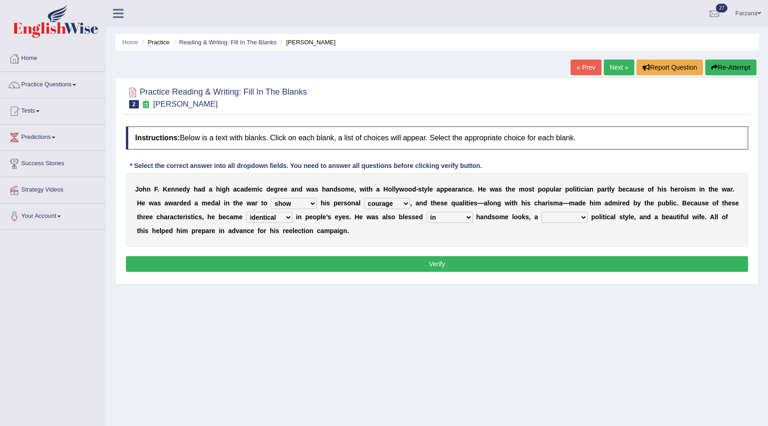
click at [578, 213] on select "mending mends mended mend" at bounding box center [564, 217] width 46 height 11
select select "mended"
click at [541, 212] on select "mending mends mended mend" at bounding box center [564, 217] width 46 height 11
click at [458, 264] on button "Verify" at bounding box center [437, 264] width 622 height 16
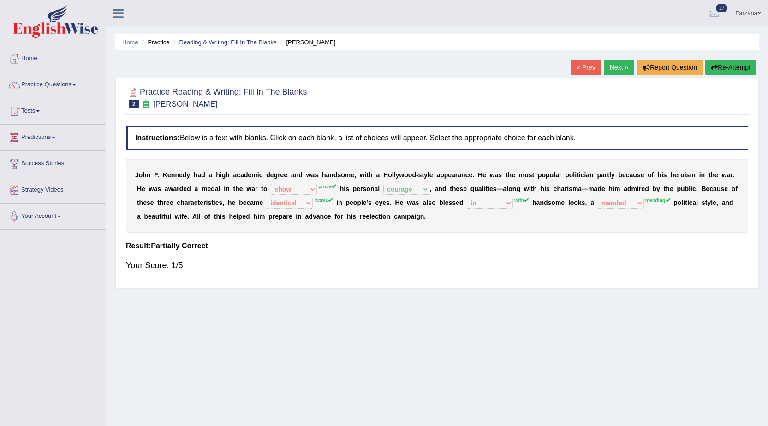
click at [471, 209] on div "J o h n F . K e n n e d y h a d a h i g h a c a d e m i c d e g r e e a n d w a…" at bounding box center [437, 196] width 622 height 74
click at [464, 201] on div "J o h n F . K e n n e d y h a d a h i g h a c a d e m i c d e g r e e a n d w a…" at bounding box center [437, 196] width 622 height 74
click at [464, 201] on b at bounding box center [465, 202] width 4 height 7
click at [278, 181] on div "J o h n F . K e n n e d y h a d a h i g h a c a d e m i c d e g r e e a n d w a…" at bounding box center [437, 196] width 622 height 74
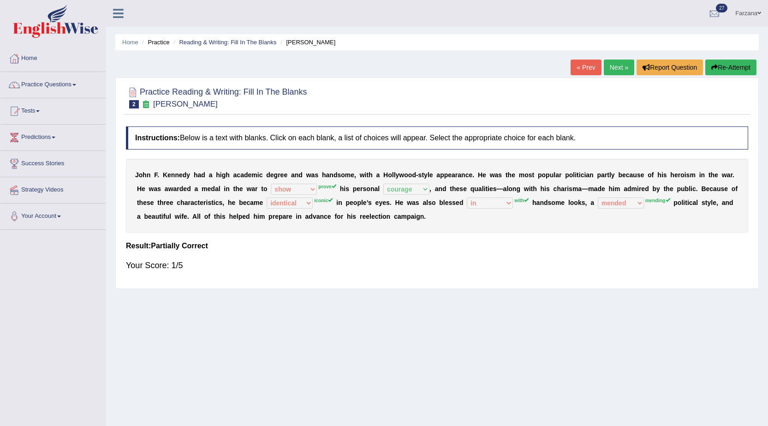
click at [548, 204] on b "s" at bounding box center [550, 202] width 4 height 7
click at [614, 69] on link "Next »" at bounding box center [618, 67] width 30 height 16
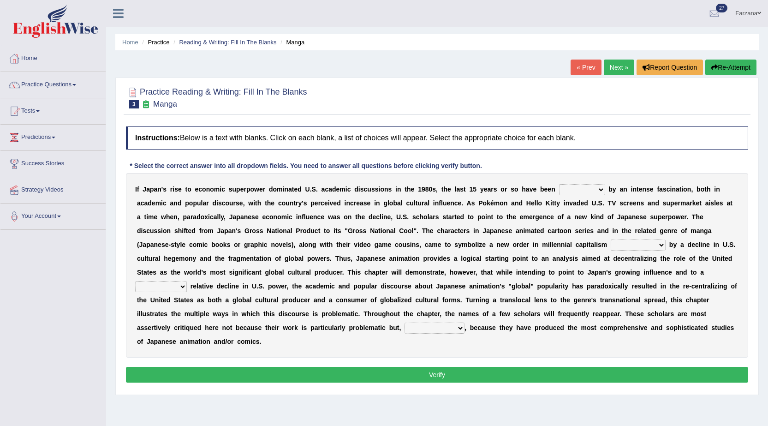
drag, startPoint x: 574, startPoint y: 191, endPoint x: 550, endPoint y: 207, distance: 28.6
click at [550, 207] on div "I f J a p a n ' s r i s e t o e c o n o m i c s u p e r p o w e r d o m i n a t…" at bounding box center [437, 265] width 622 height 184
click at [559, 184] on select "marked dedicated made inspired" at bounding box center [582, 189] width 46 height 11
click at [580, 191] on select "marked dedicated made inspired" at bounding box center [582, 189] width 46 height 11
click at [629, 233] on b "e" at bounding box center [629, 230] width 4 height 7
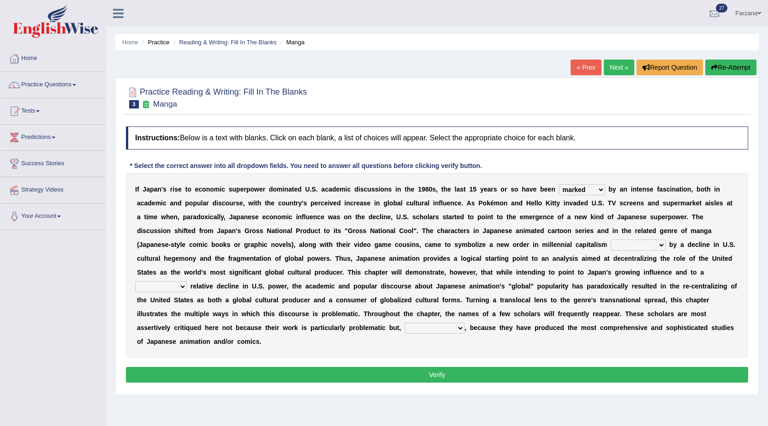
click at [569, 189] on select "marked dedicated made inspired" at bounding box center [582, 189] width 46 height 11
click at [559, 184] on select "marked dedicated made inspired" at bounding box center [582, 189] width 46 height 11
click at [577, 188] on select "marked dedicated made inspired" at bounding box center [582, 189] width 46 height 11
select select "marked"
click at [559, 184] on select "marked dedicated made inspired" at bounding box center [582, 189] width 46 height 11
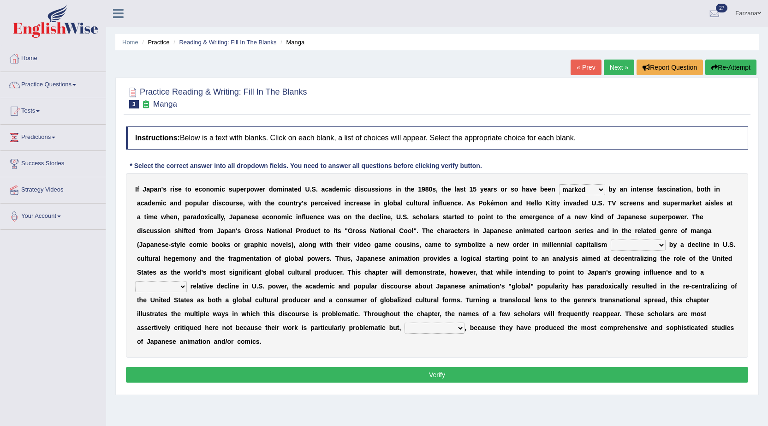
click at [624, 245] on select "pocessed characterized opposed tangled" at bounding box center [637, 244] width 55 height 11
select select "pocessed"
click at [610, 239] on select "pocessed characterized opposed tangled" at bounding box center [637, 244] width 55 height 11
click at [168, 285] on select "concomitant discrete proportional legitimate" at bounding box center [161, 286] width 52 height 11
click at [135, 281] on select "concomitant discrete proportional legitimate" at bounding box center [161, 286] width 52 height 11
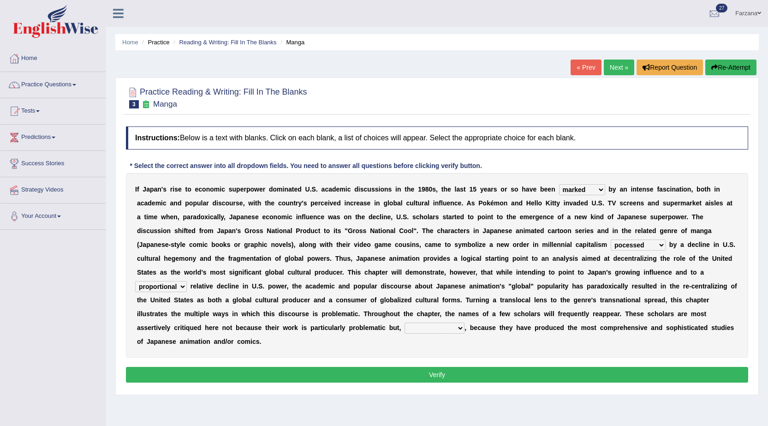
click at [179, 289] on select "concomitant discrete proportional legitimate" at bounding box center [161, 286] width 52 height 11
select select "discrete"
click at [135, 281] on select "concomitant discrete proportional legitimate" at bounding box center [161, 286] width 52 height 11
click at [434, 328] on select "however on the contrary in addition on the whole" at bounding box center [434, 327] width 60 height 11
drag, startPoint x: 373, startPoint y: 351, endPoint x: 368, endPoint y: 348, distance: 5.6
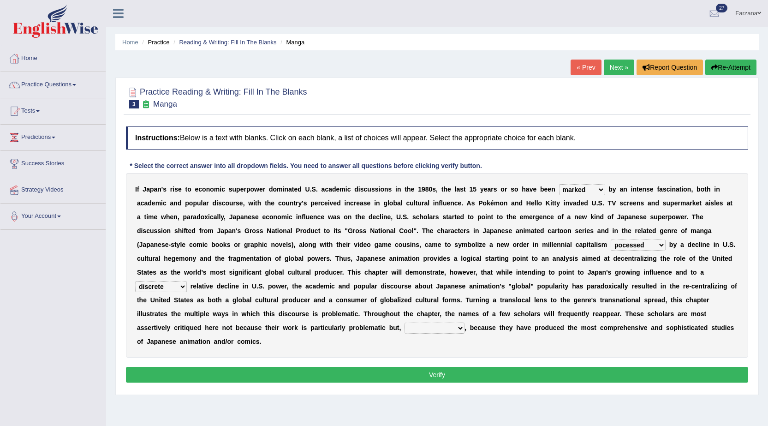
click at [372, 350] on div "I f J a p a n ' s r i s e t o e c o n o m i c s u p e r p o w e r d o m i n a t…" at bounding box center [437, 265] width 622 height 184
click at [443, 325] on select "however on the contrary in addition on the whole" at bounding box center [434, 327] width 60 height 11
select select "on the contrary"
click at [404, 322] on select "however on the contrary in addition on the whole" at bounding box center [434, 327] width 60 height 11
click at [444, 374] on button "Verify" at bounding box center [437, 375] width 622 height 16
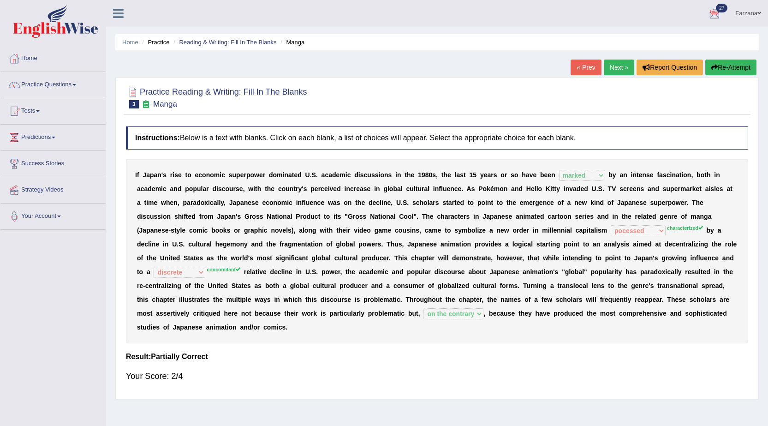
click at [607, 65] on link "Next »" at bounding box center [618, 67] width 30 height 16
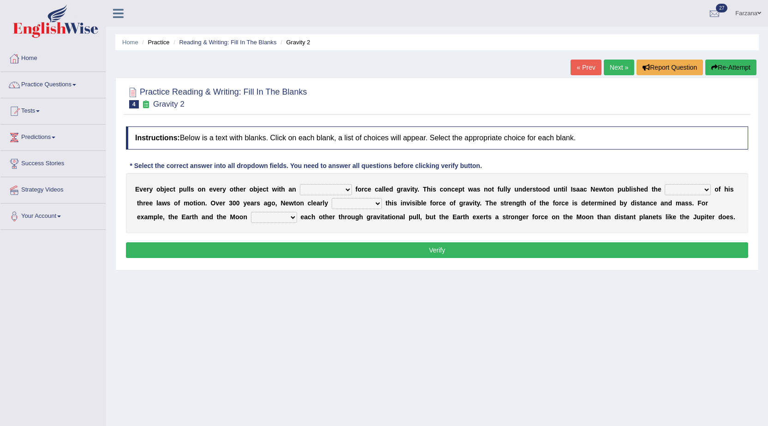
click at [313, 189] on select "invisible unknown unbelievable inconsistent" at bounding box center [326, 189] width 52 height 11
select select "invisible"
click at [300, 184] on select "invisible unknown unbelievable inconsistent" at bounding box center [326, 189] width 52 height 11
click at [679, 187] on select "concept theory method argument" at bounding box center [687, 189] width 46 height 11
click at [664, 184] on select "concept theory method argument" at bounding box center [687, 189] width 46 height 11
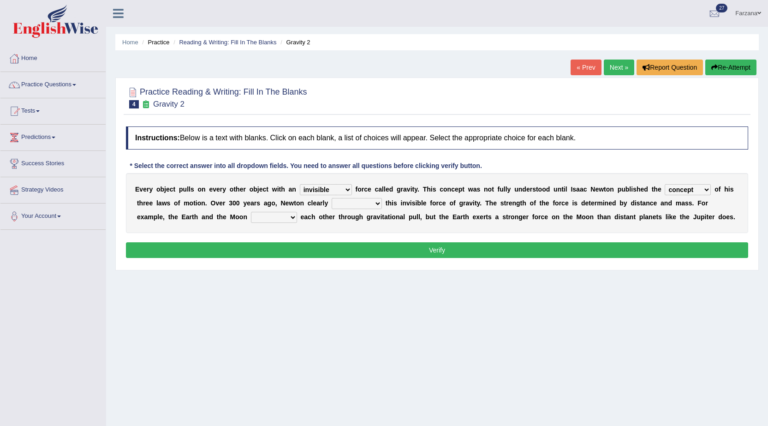
click at [686, 190] on select "concept theory method argument" at bounding box center [687, 189] width 46 height 11
click at [664, 184] on select "concept theory method argument" at bounding box center [687, 189] width 46 height 11
click at [687, 190] on select "concept theory method argument" at bounding box center [687, 189] width 46 height 11
select select "concept"
click at [664, 184] on select "concept theory method argument" at bounding box center [687, 189] width 46 height 11
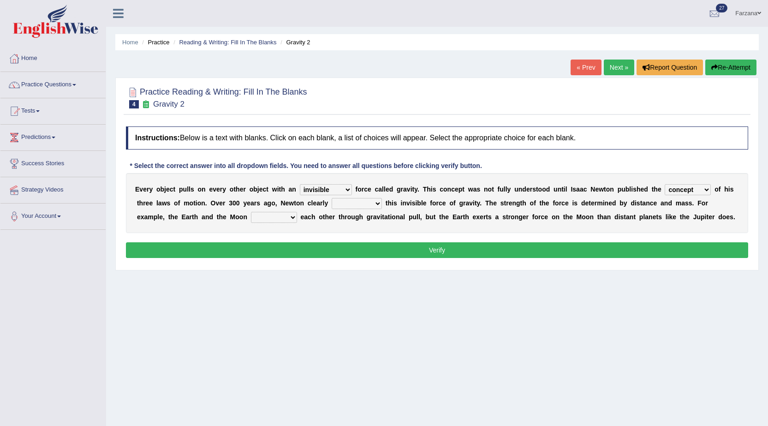
click at [353, 203] on select "explained undermined overturned realized" at bounding box center [356, 203] width 50 height 11
select select "realized"
click at [331, 198] on select "explained undermined overturned realized" at bounding box center [356, 203] width 50 height 11
click at [272, 215] on select "affect spin evade span" at bounding box center [274, 217] width 46 height 11
select select "span"
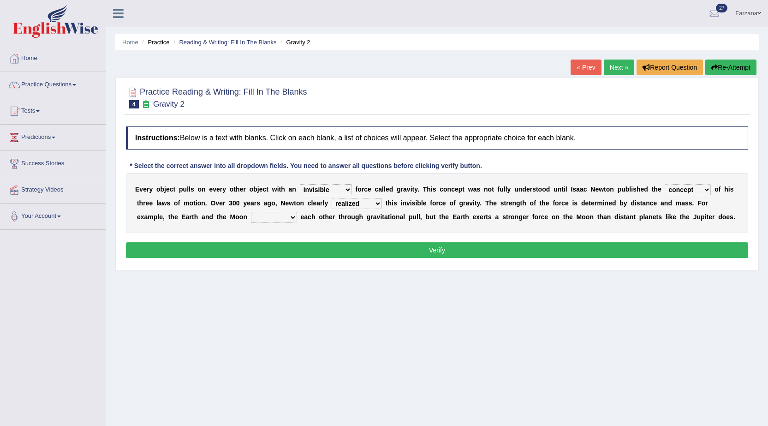
click at [251, 212] on select "affect spin evade span" at bounding box center [274, 217] width 46 height 11
click at [281, 252] on button "Verify" at bounding box center [437, 250] width 622 height 16
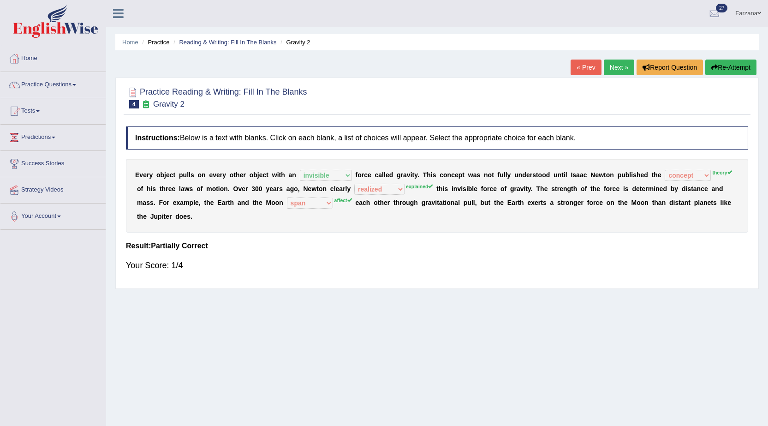
click at [308, 217] on div "E v e r y o b j e c t p u l l s o n e v e r y o t h e r o b j e c t w i t h a n…" at bounding box center [437, 196] width 622 height 74
click at [329, 183] on div "E v e r y o b j e c t p u l l s o n e v e r y o t h e r o b j e c t w i t h a n…" at bounding box center [437, 196] width 622 height 74
click at [612, 68] on link "Next »" at bounding box center [618, 67] width 30 height 16
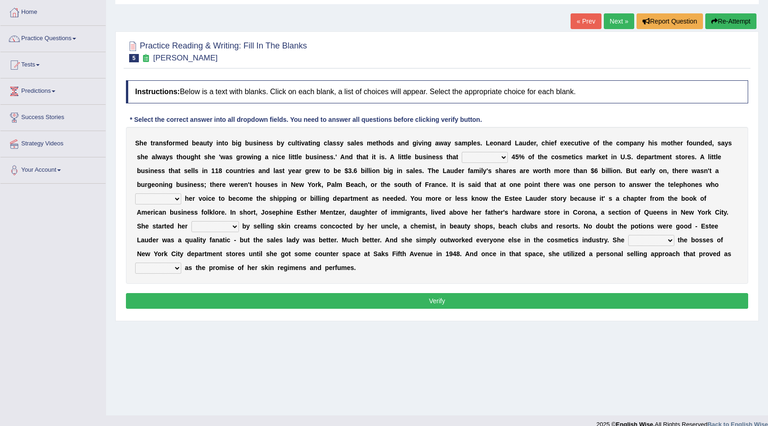
click at [467, 154] on select "has controls makes maintains" at bounding box center [484, 157] width 46 height 11
click at [461, 152] on select "has controls makes maintains" at bounding box center [484, 157] width 46 height 11
click at [464, 157] on select "has controls makes maintains" at bounding box center [484, 157] width 46 height 11
select select "controls"
click at [461, 152] on select "has controls makes maintains" at bounding box center [484, 157] width 46 height 11
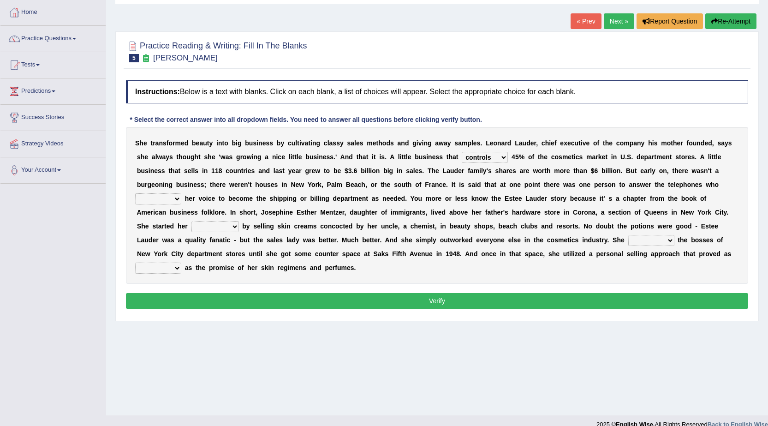
click at [174, 197] on select "switched changed raised used" at bounding box center [158, 198] width 46 height 11
select select "changed"
click at [135, 193] on select "switched changed raised used" at bounding box center [158, 198] width 46 height 11
click at [171, 196] on select "switched changed raised used" at bounding box center [158, 198] width 46 height 11
click at [271, 197] on b "s" at bounding box center [272, 198] width 4 height 7
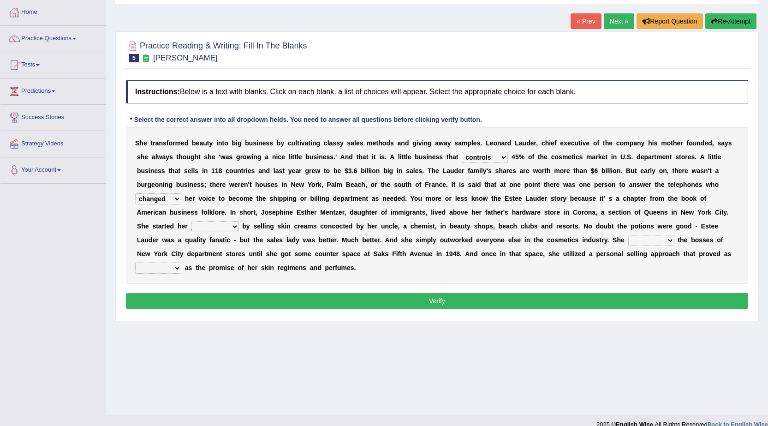
click at [266, 210] on b "o" at bounding box center [267, 211] width 4 height 7
click at [205, 230] on select "job institute companion enterprise" at bounding box center [214, 226] width 47 height 11
select select "job"
click at [191, 221] on select "job institute companion enterprise" at bounding box center [214, 226] width 47 height 11
click at [627, 237] on b at bounding box center [626, 239] width 4 height 7
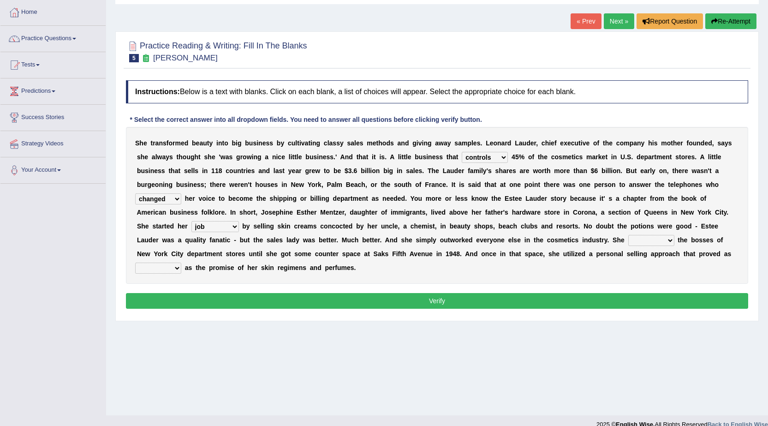
click at [635, 236] on select "stated bridged stalked heaved" at bounding box center [651, 240] width 46 height 11
select select "stated"
click at [628, 235] on select "stated bridged stalked heaved" at bounding box center [651, 240] width 46 height 11
click at [165, 265] on select "potent ruthless potential expensive" at bounding box center [158, 267] width 46 height 11
click at [170, 267] on select "potent ruthless potential expensive" at bounding box center [158, 267] width 46 height 11
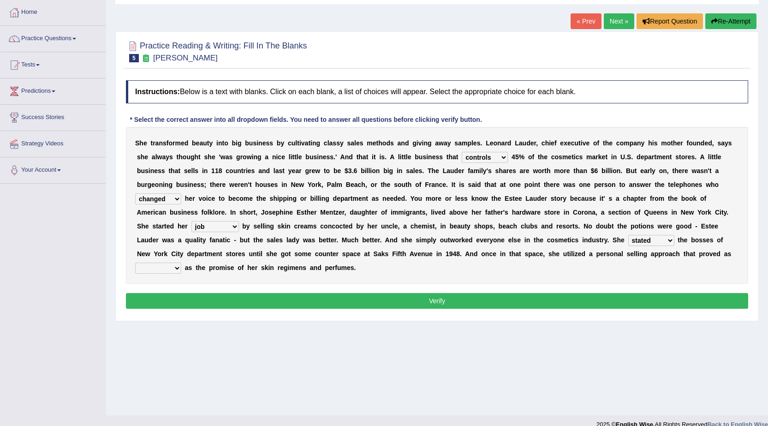
click at [135, 262] on select "potent ruthless potential expensive" at bounding box center [158, 267] width 46 height 11
click at [160, 269] on select "potent ruthless potential expensive" at bounding box center [158, 267] width 46 height 11
select select "potential"
click at [135, 262] on select "potent ruthless potential expensive" at bounding box center [158, 267] width 46 height 11
click at [156, 297] on button "Verify" at bounding box center [437, 301] width 622 height 16
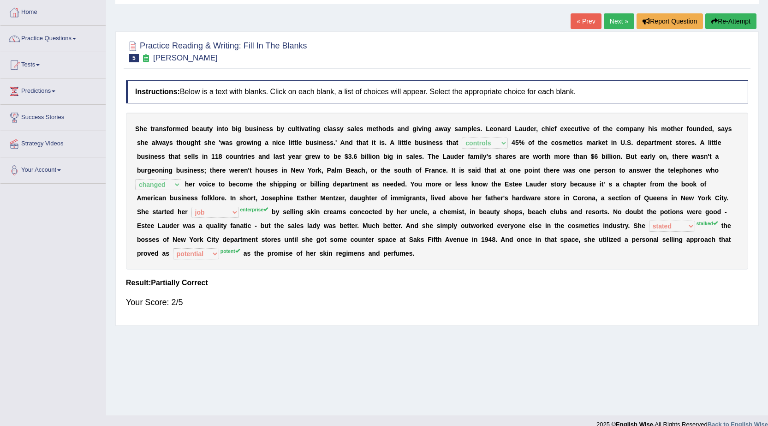
click at [233, 254] on div "S h e t r a n s f o r m e d b e a u t y i n t o b i g b u s i n e s s b y c u l…" at bounding box center [437, 190] width 622 height 157
click at [232, 254] on div "S h e t r a n s f o r m e d b e a u t y i n t o b i g b u s i n e s s b y c u l…" at bounding box center [437, 190] width 622 height 157
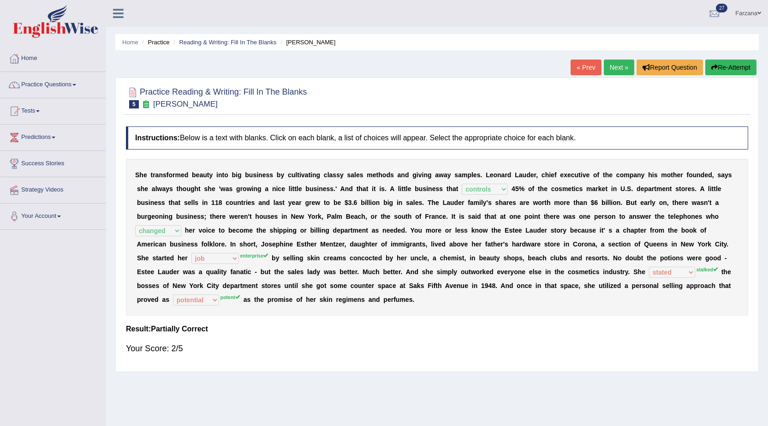
click at [612, 75] on link "Next »" at bounding box center [618, 67] width 30 height 16
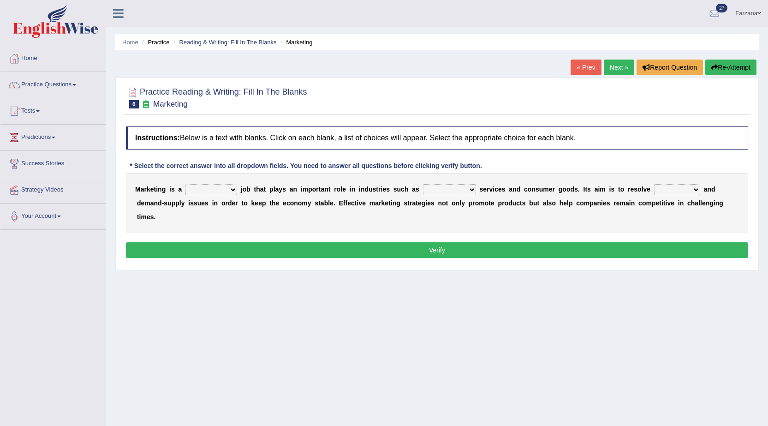
click at [234, 185] on select "professional flexible parochial descriptive" at bounding box center [211, 189] width 52 height 11
select select "flexible"
click at [185, 184] on select "professional flexible parochial descriptive" at bounding box center [211, 189] width 52 height 11
click at [453, 188] on select "civil financial conventional foremost" at bounding box center [449, 189] width 53 height 11
select select "financial"
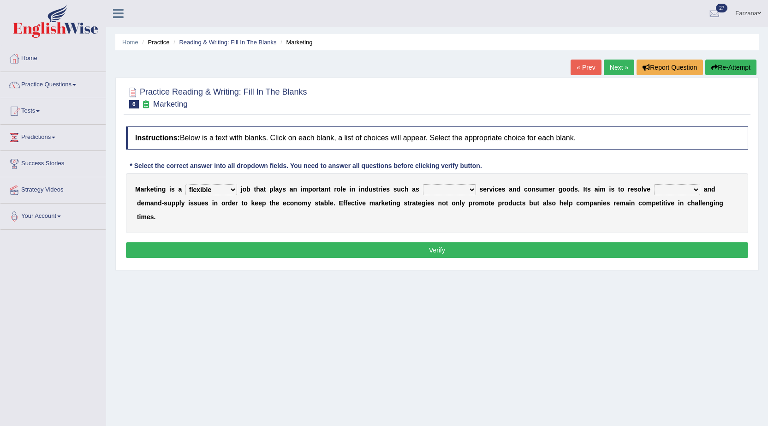
click at [423, 184] on select "civil financial conventional foremost" at bounding box center [449, 189] width 53 height 11
click at [682, 190] on select "imbalance excess symmetry budget" at bounding box center [677, 189] width 46 height 11
select select "imbalance"
click at [654, 184] on select "imbalance excess symmetry budget" at bounding box center [677, 189] width 46 height 11
click at [428, 247] on button "Verify" at bounding box center [437, 250] width 622 height 16
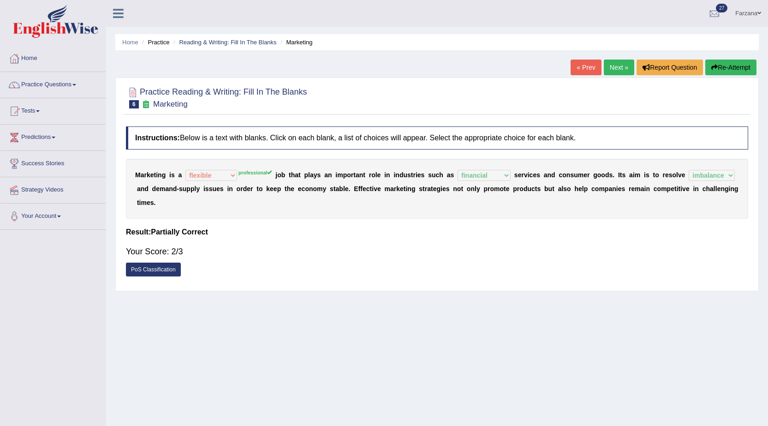
click at [233, 166] on div "M a r k e t i n g i s a professional flexible parochial descriptive professiona…" at bounding box center [437, 189] width 622 height 60
drag, startPoint x: 236, startPoint y: 166, endPoint x: 276, endPoint y: 179, distance: 42.6
click at [242, 172] on div "M a r k e t i n g i s a professional flexible parochial descriptive professiona…" at bounding box center [437, 189] width 622 height 60
drag, startPoint x: 328, startPoint y: 142, endPoint x: 333, endPoint y: 138, distance: 6.3
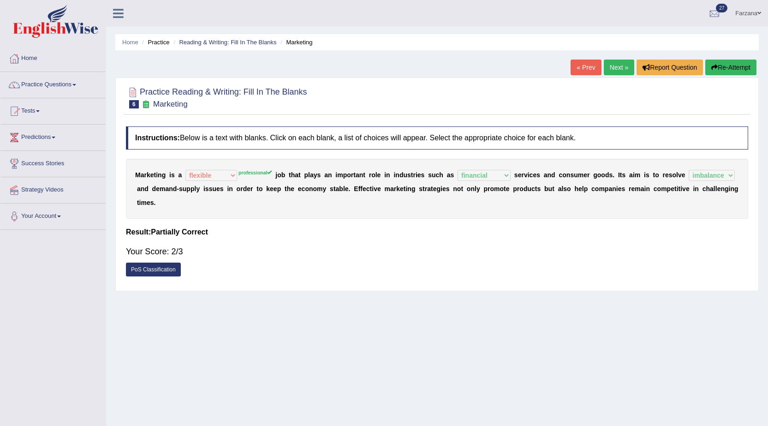
click at [329, 137] on h4 "Instructions: Below is a text with blanks. Click on each blank, a list of choic…" at bounding box center [437, 137] width 622 height 23
click at [333, 138] on h4 "Instructions: Below is a text with blanks. Click on each blank, a list of choic…" at bounding box center [437, 137] width 622 height 23
click at [332, 138] on h4 "Instructions: Below is a text with blanks. Click on each blank, a list of choic…" at bounding box center [437, 137] width 622 height 23
click at [333, 139] on h4 "Instructions: Below is a text with blanks. Click on each blank, a list of choic…" at bounding box center [437, 137] width 622 height 23
drag, startPoint x: 337, startPoint y: 140, endPoint x: 347, endPoint y: 141, distance: 9.7
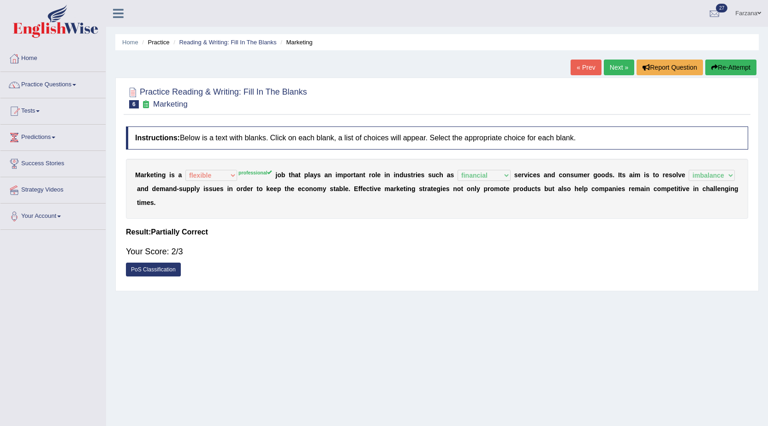
click at [337, 140] on h4 "Instructions: Below is a text with blanks. Click on each blank, a list of choic…" at bounding box center [437, 137] width 622 height 23
click at [349, 142] on h4 "Instructions: Below is a text with blanks. Click on each blank, a list of choic…" at bounding box center [437, 137] width 622 height 23
click at [351, 143] on h4 "Instructions: Below is a text with blanks. Click on each blank, a list of choic…" at bounding box center [437, 137] width 622 height 23
click at [352, 143] on h4 "Instructions: Below is a text with blanks. Click on each blank, a list of choic…" at bounding box center [437, 137] width 622 height 23
click at [352, 144] on h4 "Instructions: Below is a text with blanks. Click on each blank, a list of choic…" at bounding box center [437, 137] width 622 height 23
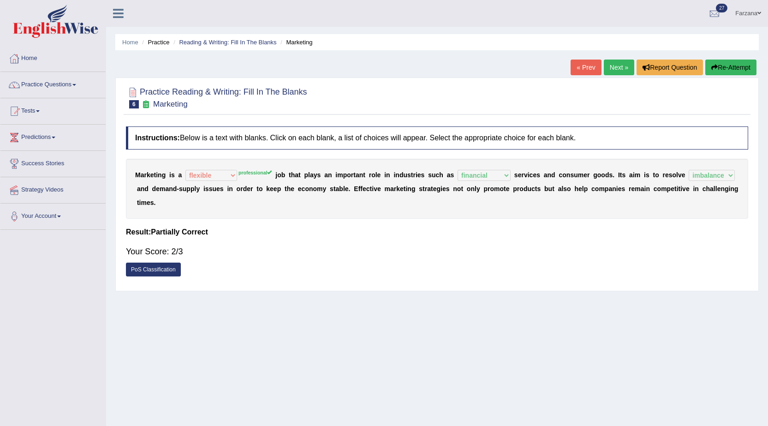
click at [354, 144] on h4 "Instructions: Below is a text with blanks. Click on each blank, a list of choic…" at bounding box center [437, 137] width 622 height 23
drag, startPoint x: 360, startPoint y: 145, endPoint x: 364, endPoint y: 146, distance: 4.7
click at [357, 146] on h4 "Instructions: Below is a text with blanks. Click on each blank, a list of choic…" at bounding box center [437, 137] width 622 height 23
click at [365, 143] on h4 "Instructions: Below is a text with blanks. Click on each blank, a list of choic…" at bounding box center [437, 137] width 622 height 23
click at [366, 143] on h4 "Instructions: Below is a text with blanks. Click on each blank, a list of choic…" at bounding box center [437, 137] width 622 height 23
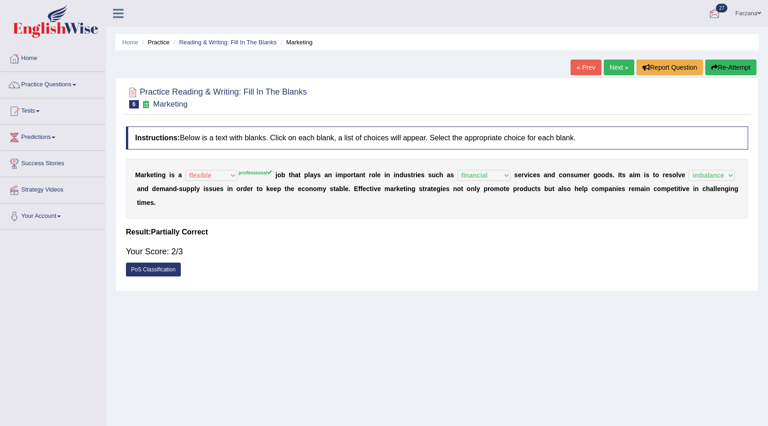
click at [621, 64] on link "Next »" at bounding box center [618, 67] width 30 height 16
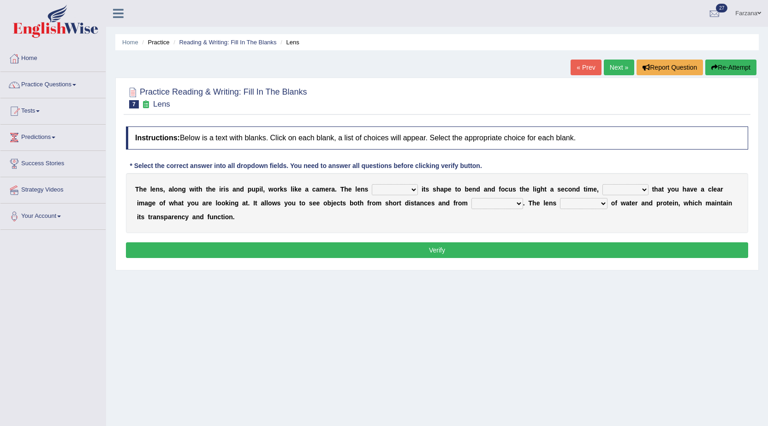
click at [408, 187] on select "adjusts shows selects presents" at bounding box center [395, 189] width 46 height 11
select select "adjusts"
click at [372, 184] on select "adjusts shows selects presents" at bounding box center [395, 189] width 46 height 11
click at [612, 192] on select "ensures to ensure ensure ensured" at bounding box center [625, 189] width 46 height 11
select select "ensures"
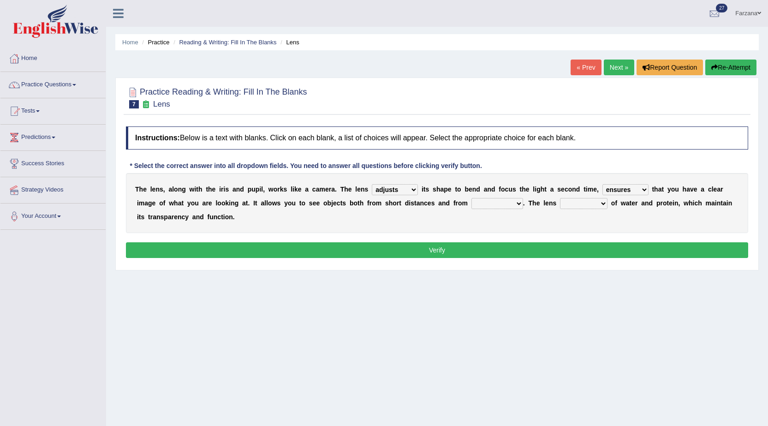
click at [602, 184] on select "ensures to ensure ensure ensured" at bounding box center [625, 189] width 46 height 11
click at [496, 198] on select "far away in between further apart all along" at bounding box center [497, 203] width 52 height 11
select select "far away"
click at [471, 198] on select "far away in between further apart all along" at bounding box center [497, 203] width 52 height 11
click at [573, 200] on select "constitutes comprises composes consists" at bounding box center [583, 203] width 47 height 11
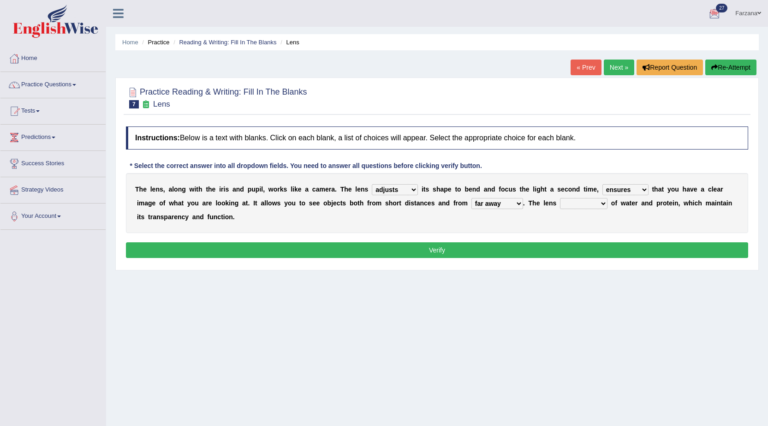
select select "composes"
click at [560, 198] on select "constitutes comprises composes consists" at bounding box center [583, 203] width 47 height 11
click at [525, 247] on button "Verify" at bounding box center [437, 250] width 622 height 16
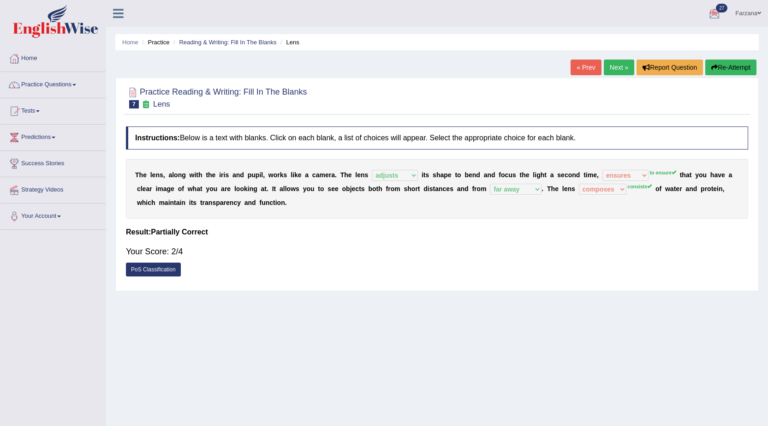
click at [571, 188] on b "s" at bounding box center [573, 188] width 4 height 7
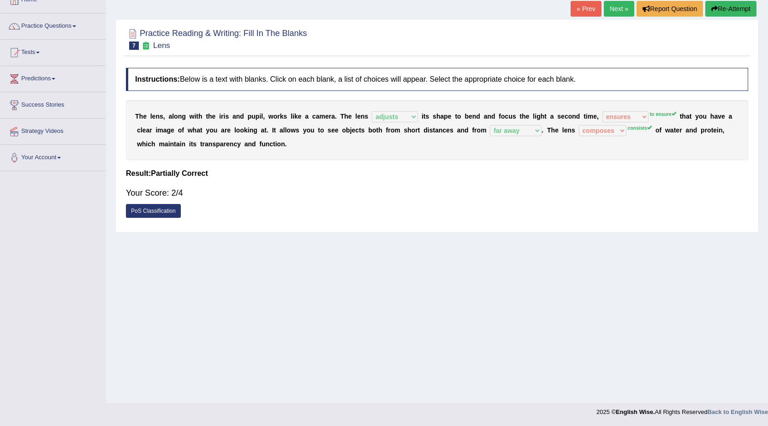
drag, startPoint x: 450, startPoint y: 240, endPoint x: 533, endPoint y: 176, distance: 104.5
click at [528, 180] on div "Instructions: Below is a text with blanks. Click on each blank, a list of choic…" at bounding box center [437, 145] width 627 height 164
click at [465, 172] on h4 "Result:" at bounding box center [437, 173] width 622 height 8
click at [606, 4] on link "Next »" at bounding box center [618, 9] width 30 height 16
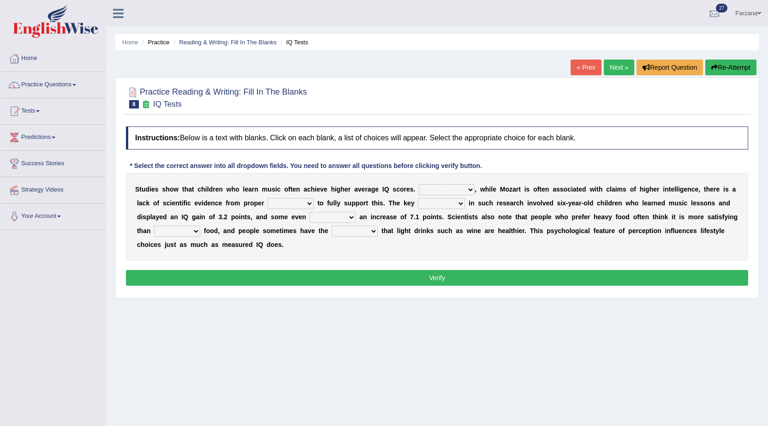
click at [447, 187] on select "However Therefore Consequently While" at bounding box center [447, 189] width 56 height 11
click at [419, 184] on select "However Therefore Consequently While" at bounding box center [447, 189] width 56 height 11
drag, startPoint x: 433, startPoint y: 183, endPoint x: 432, endPoint y: 191, distance: 8.4
click at [432, 188] on div "S t u d i e s s h o w t h a t c h i l d r e n w h o l e a r n m u s i c o f t e…" at bounding box center [437, 217] width 622 height 88
click at [432, 191] on select "However Therefore Consequently While" at bounding box center [447, 189] width 56 height 11
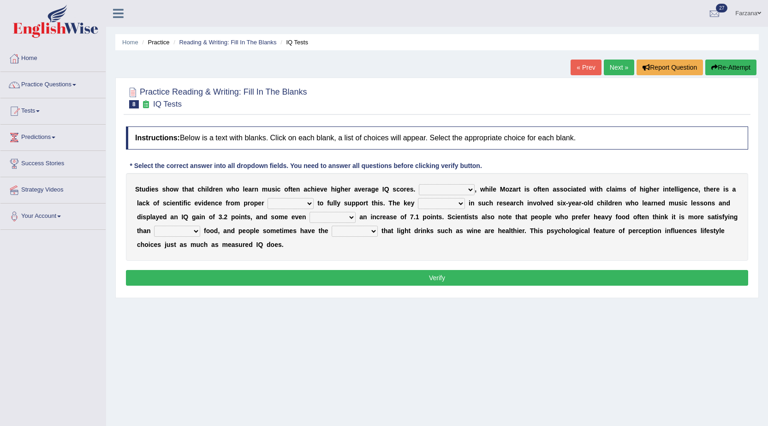
select select "However"
click at [419, 184] on select "However Therefore Consequently While" at bounding box center [447, 189] width 56 height 11
click at [282, 202] on select "test tests testing tested" at bounding box center [290, 203] width 46 height 11
select select "tests"
click at [267, 198] on select "test tests testing tested" at bounding box center [290, 203] width 46 height 11
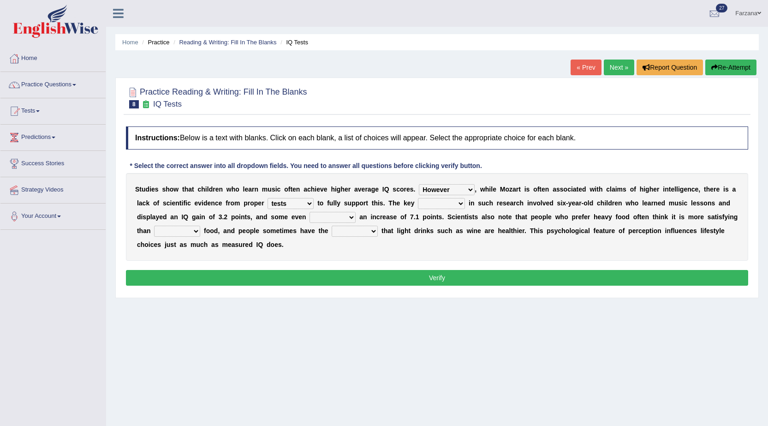
click at [436, 204] on select "process goal implication odd" at bounding box center [441, 203] width 47 height 11
select select "process"
click at [418, 198] on select "process goal implication odd" at bounding box center [441, 203] width 47 height 11
click at [318, 217] on select "exhibited taught learned threatened" at bounding box center [332, 217] width 46 height 11
select select "taught"
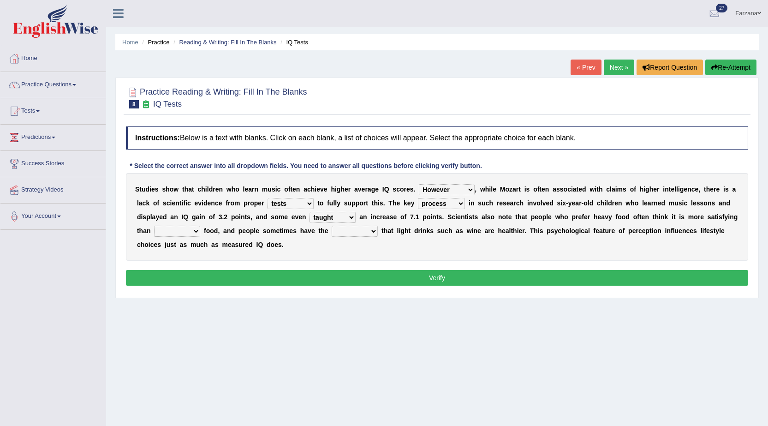
click at [309, 212] on select "exhibited taught learned threatened" at bounding box center [332, 217] width 46 height 11
click at [164, 227] on select "choosy lighter cushiony spooky" at bounding box center [177, 230] width 46 height 11
click at [262, 238] on div "S t u d i e s s h o w t h a t c h i l d r e n w h o l e a r n m u s i c o f t e…" at bounding box center [437, 217] width 622 height 88
click at [348, 231] on select "illusion sight anecdote intention" at bounding box center [354, 230] width 46 height 11
select select "intention"
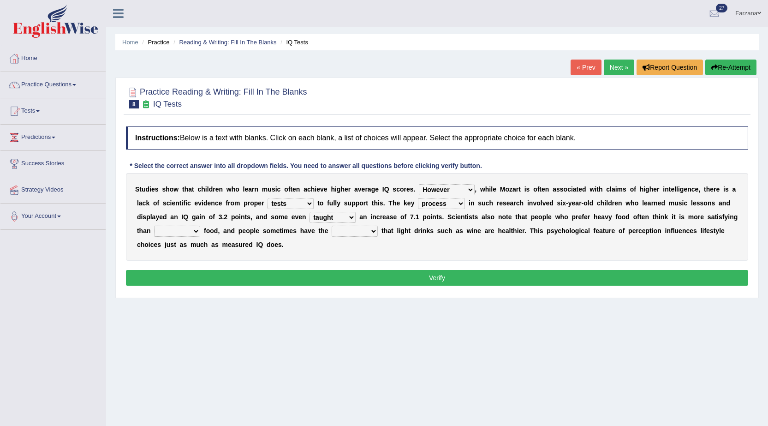
click at [331, 225] on select "illusion sight anecdote intention" at bounding box center [354, 230] width 46 height 11
click at [174, 229] on select "choosy lighter cushiony spooky" at bounding box center [177, 230] width 46 height 11
select select "choosy"
click at [154, 225] on select "choosy lighter cushiony spooky" at bounding box center [177, 230] width 46 height 11
click at [193, 278] on button "Verify" at bounding box center [437, 278] width 622 height 16
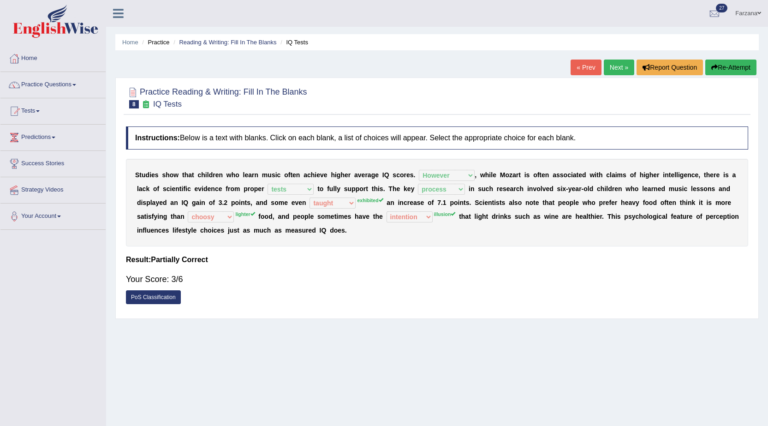
drag, startPoint x: 242, startPoint y: 218, endPoint x: 332, endPoint y: 219, distance: 89.9
click at [294, 225] on div "S t u d i e s s h o w t h a t c h i l d r e n w h o l e a r n m u s i c o f t e…" at bounding box center [437, 203] width 622 height 88
click at [306, 208] on div "S t u d i e s s h o w t h a t c h i l d r e n w h o l e a r n m u s i c o f t e…" at bounding box center [437, 203] width 622 height 88
drag, startPoint x: 306, startPoint y: 208, endPoint x: 233, endPoint y: 205, distance: 72.9
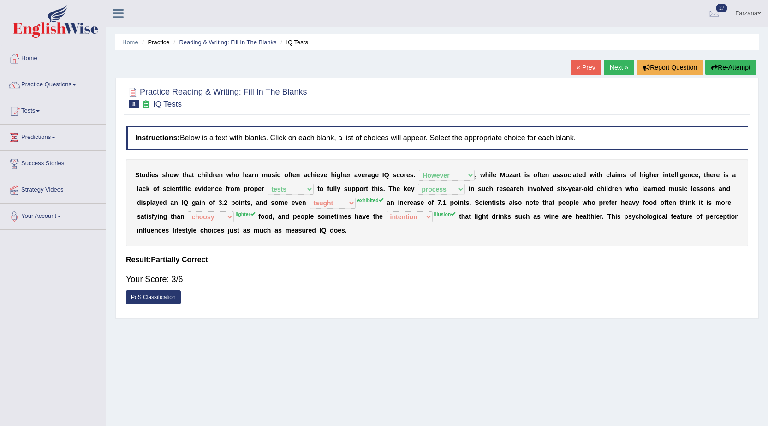
click at [233, 205] on div "S t u d i e s s h o w t h a t c h i l d r e n w h o l e a r n m u s i c o f t e…" at bounding box center [437, 203] width 622 height 88
click at [244, 197] on div "S t u d i e s s h o w t h a t c h i l d r e n w h o l e a r n m u s i c o f t e…" at bounding box center [437, 203] width 622 height 88
drag, startPoint x: 248, startPoint y: 195, endPoint x: 249, endPoint y: 190, distance: 5.4
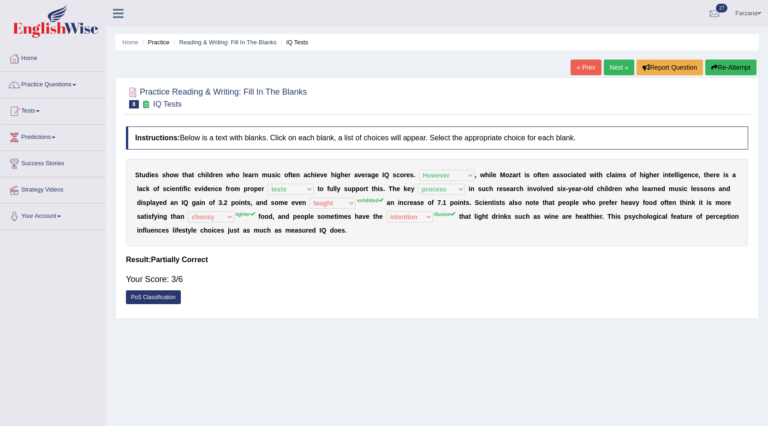
click at [248, 195] on div "S t u d i e s s h o w t h a t c h i l d r e n w h o l e a r n m u s i c o f t e…" at bounding box center [437, 203] width 622 height 88
click at [618, 61] on link "Next »" at bounding box center [618, 67] width 30 height 16
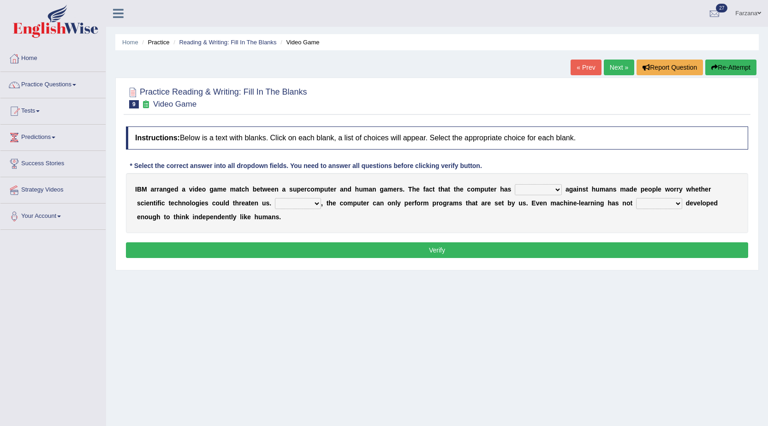
click at [551, 189] on select "competed fought acted challenged" at bounding box center [538, 189] width 47 height 11
select select "acted"
click at [515, 184] on select "competed fought acted challenged" at bounding box center [538, 189] width 47 height 11
click at [304, 201] on select "Moreover However Thus So" at bounding box center [298, 203] width 46 height 11
select select "However"
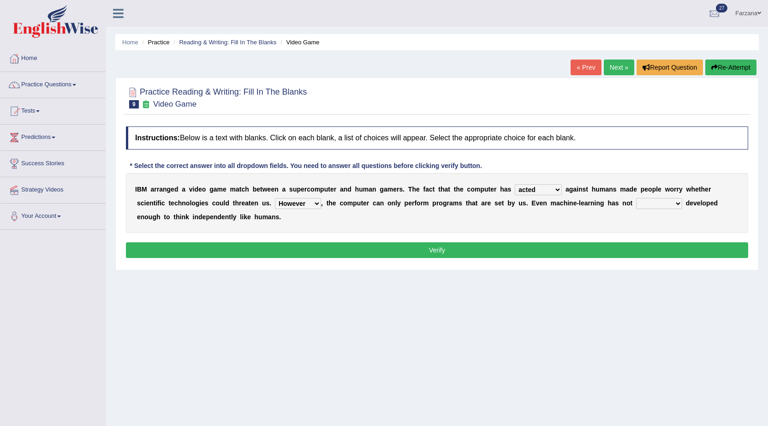
click at [275, 198] on select "Moreover However Thus So" at bounding box center [298, 203] width 46 height 11
click at [646, 206] on select "yet still only just" at bounding box center [659, 203] width 46 height 11
select select "yet"
click at [636, 198] on select "yet still only just" at bounding box center [659, 203] width 46 height 11
click at [588, 251] on button "Verify" at bounding box center [437, 250] width 622 height 16
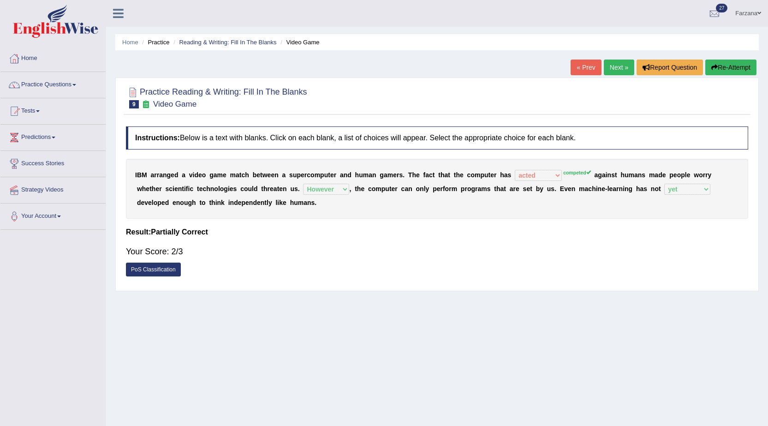
click at [526, 182] on div "I B M a r r a n g e d a v i d e o g a m e m a t c h b e t w e e n a s u p e r c…" at bounding box center [437, 189] width 622 height 60
click at [526, 181] on div "I B M a r r a n g e d a v i d e o g a m e m a t c h b e t w e e n a s u p e r c…" at bounding box center [437, 189] width 622 height 60
click at [526, 182] on div "I B M a r r a n g e d a v i d e o g a m e m a t c h b e t w e e n a s u p e r c…" at bounding box center [437, 189] width 622 height 60
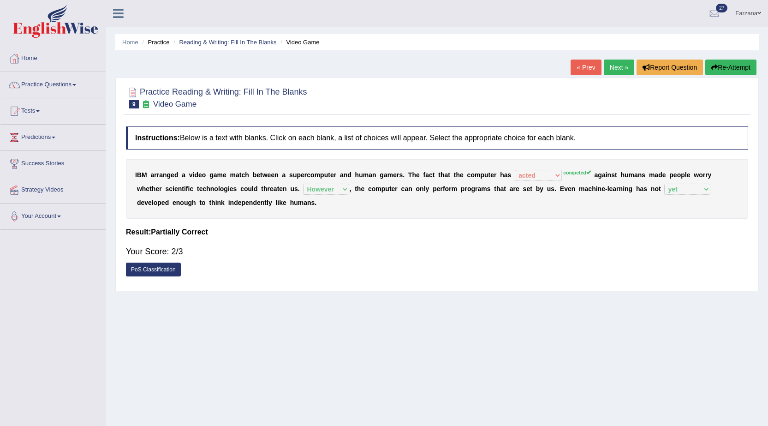
click at [526, 181] on div "I B M a r r a n g e d a v i d e o g a m e m a t c h b e t w e e n a s u p e r c…" at bounding box center [437, 189] width 622 height 60
click at [609, 68] on link "Next »" at bounding box center [618, 67] width 30 height 16
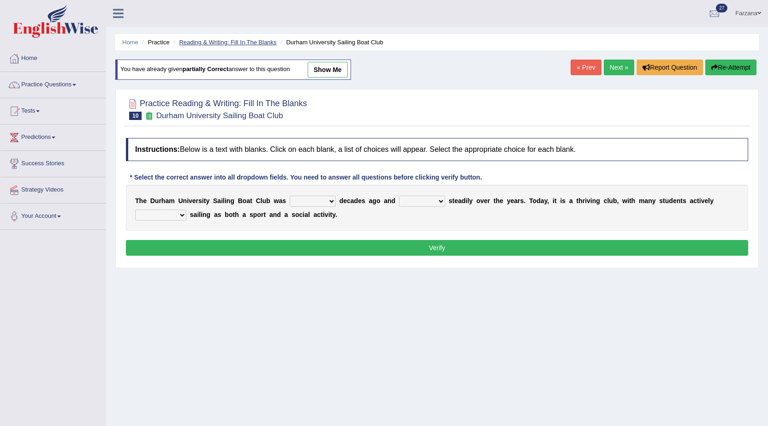
click at [205, 41] on link "Reading & Writing: Fill In The Blanks" at bounding box center [227, 42] width 97 height 7
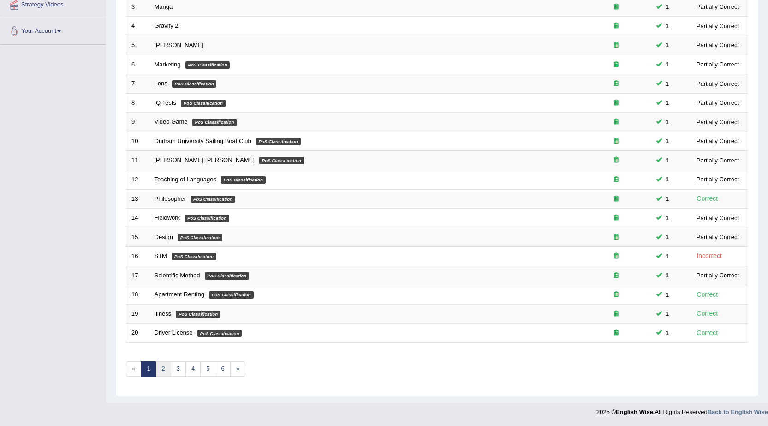
click at [168, 372] on link "2" at bounding box center [162, 368] width 15 height 15
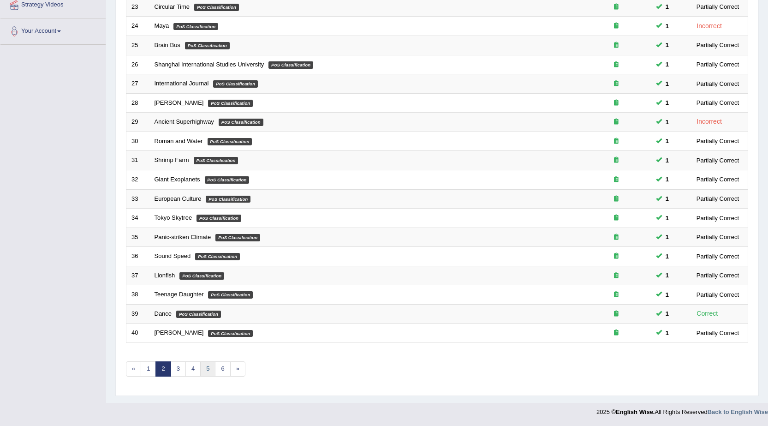
scroll to position [185, 0]
click at [227, 369] on link "6" at bounding box center [222, 368] width 15 height 15
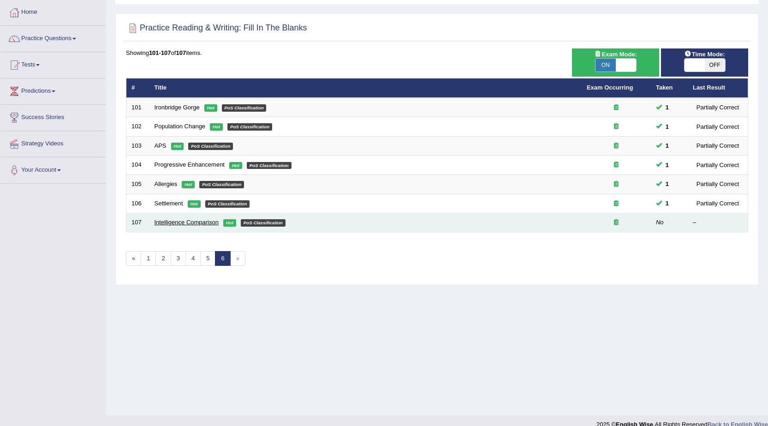
click at [203, 219] on link "Intelligence Comparison" at bounding box center [186, 222] width 64 height 7
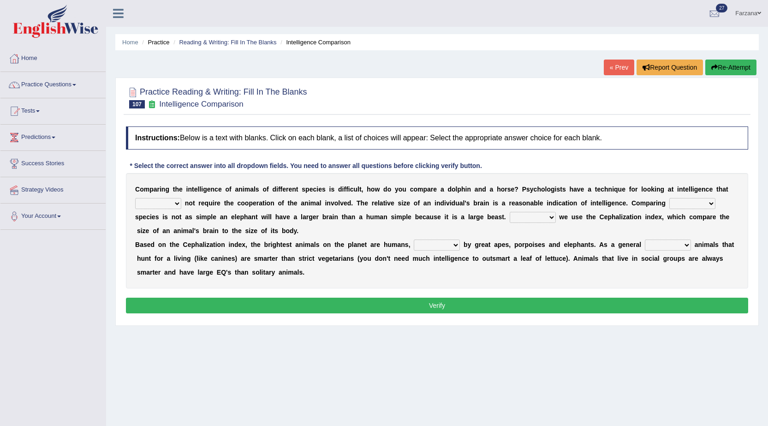
click at [159, 204] on select "can must does shall" at bounding box center [158, 203] width 46 height 11
select select "does"
click at [135, 198] on select "can must does shall" at bounding box center [158, 203] width 46 height 11
click at [690, 200] on select "Over across with in" at bounding box center [692, 203] width 46 height 11
select select "with"
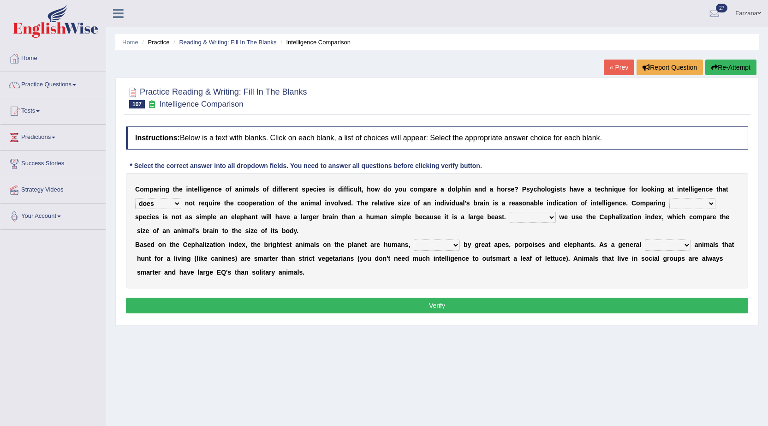
click at [669, 198] on select "Over across with in" at bounding box center [692, 203] width 46 height 11
click at [529, 208] on div "C o m p a r i n g t h e i n t e l l i g e n c e o f a n i m a l s o f d i f f e…" at bounding box center [437, 230] width 622 height 115
click at [522, 217] on select "Instead Moreover However Actually" at bounding box center [532, 217] width 46 height 11
select select "Actually"
click at [509, 212] on select "Instead Moreover However Actually" at bounding box center [532, 217] width 46 height 11
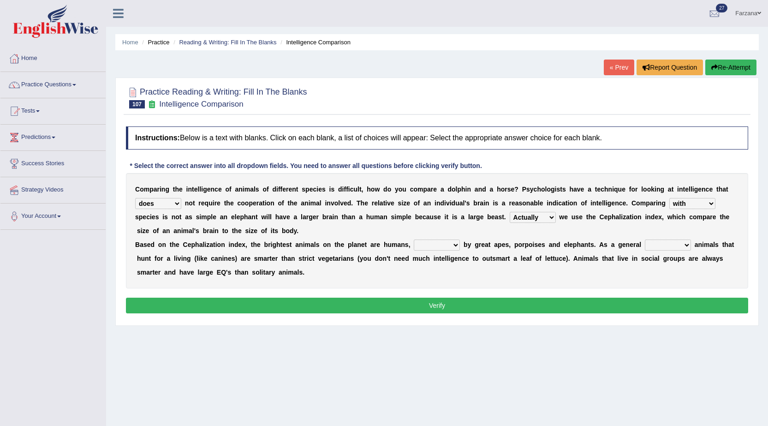
click at [432, 244] on select "followed follows follow following" at bounding box center [437, 244] width 46 height 11
select select "followed"
click at [414, 239] on select "followed follows follow following" at bounding box center [437, 244] width 46 height 11
click at [647, 246] on select "theory way rule model" at bounding box center [668, 244] width 46 height 11
select select "theory"
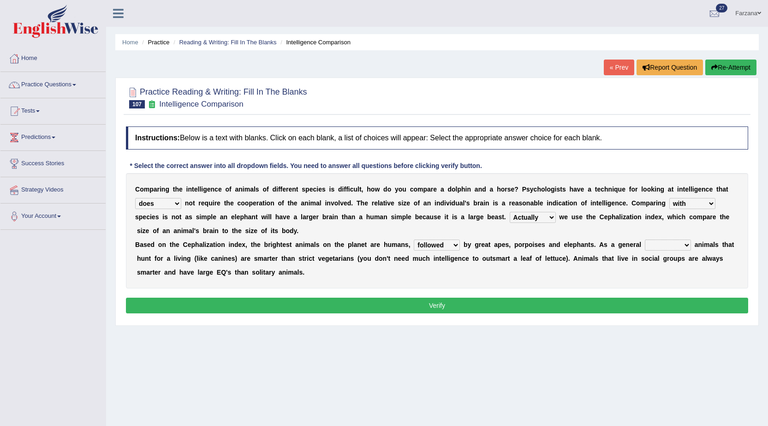
click at [645, 239] on select "theory way rule model" at bounding box center [668, 244] width 46 height 11
click at [515, 305] on button "Verify" at bounding box center [437, 305] width 622 height 16
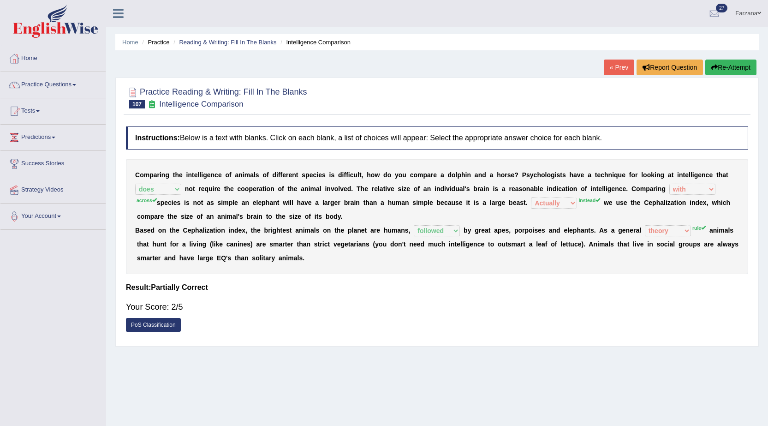
drag, startPoint x: 233, startPoint y: 103, endPoint x: 238, endPoint y: 101, distance: 5.2
click at [235, 103] on div "Home Practice Reading & Writing: Fill In The Blanks Intelligence Comparison « P…" at bounding box center [437, 230] width 662 height 461
drag, startPoint x: 255, startPoint y: 26, endPoint x: 251, endPoint y: 46, distance: 20.3
click at [252, 41] on div "Toggle navigation Home Practice Questions Speaking Practice Read Aloud Repeat S…" at bounding box center [384, 239] width 768 height 479
click at [253, 42] on link "Reading & Writing: Fill In The Blanks" at bounding box center [227, 42] width 97 height 7
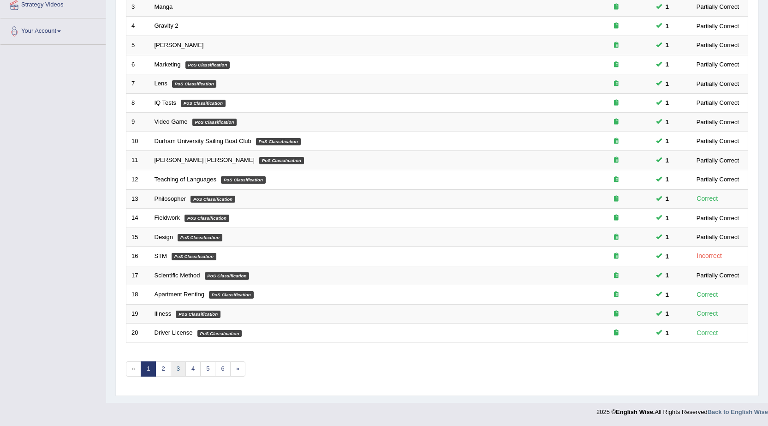
click at [177, 372] on link "3" at bounding box center [178, 368] width 15 height 15
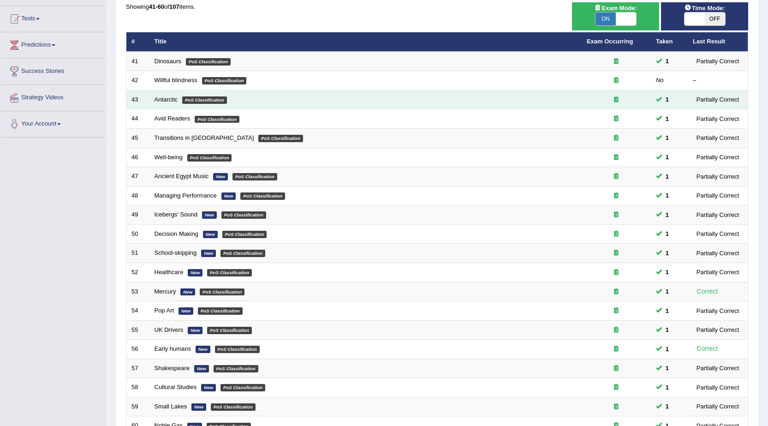
scroll to position [92, 0]
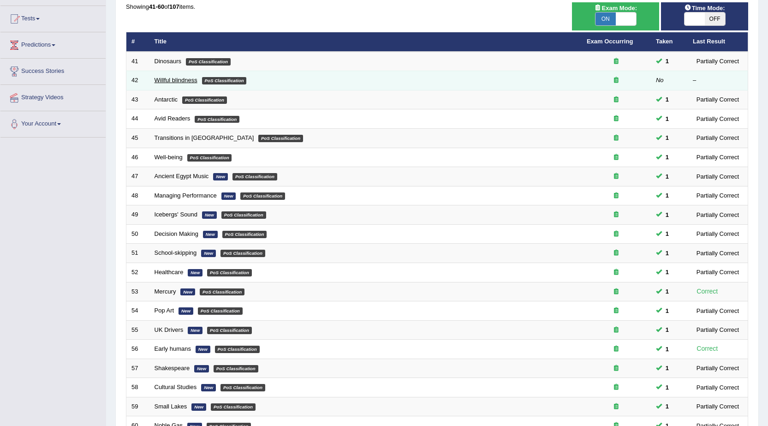
click at [175, 80] on link "Willful blindness" at bounding box center [175, 80] width 43 height 7
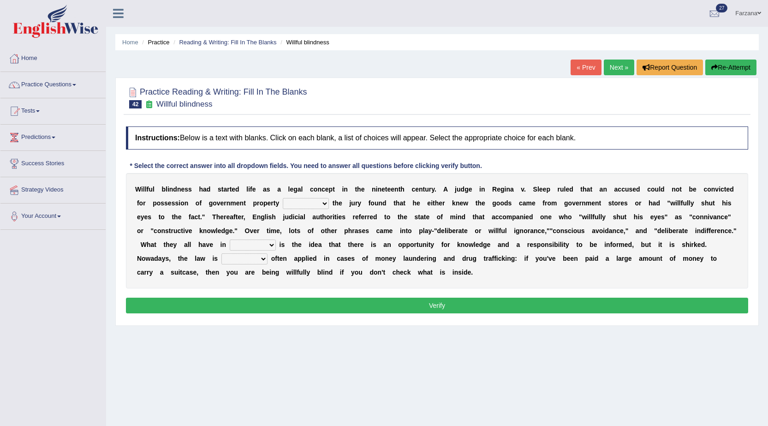
click at [312, 203] on select "since unless although thereby" at bounding box center [306, 203] width 46 height 11
select select "unless"
click at [283, 198] on select "since unless although thereby" at bounding box center [306, 203] width 46 height 11
click at [255, 245] on select "contrast total relation common" at bounding box center [253, 244] width 46 height 11
click at [286, 235] on div "W i l l f u l b l i n d n e s s h a d s t a r t e d l i f e a s a l e g a l c o…" at bounding box center [437, 230] width 622 height 115
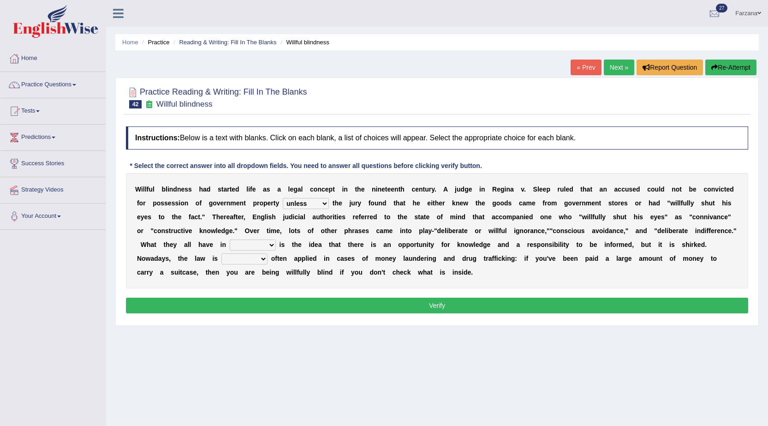
click at [249, 245] on select "contrast total relation common" at bounding box center [253, 244] width 46 height 11
select select "common"
click at [230, 239] on select "contrast total relation common" at bounding box center [253, 244] width 46 height 11
click at [235, 261] on select "little few most less" at bounding box center [244, 258] width 46 height 11
select select "most"
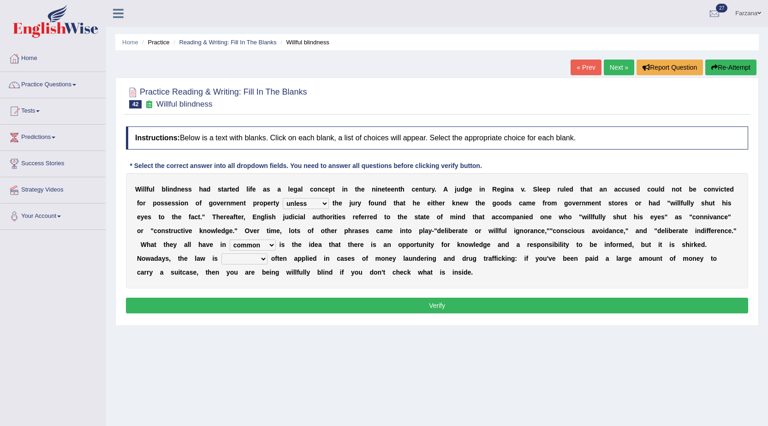
click at [221, 253] on select "little few most less" at bounding box center [244, 258] width 46 height 11
click at [259, 295] on div "Instructions: Below is a text with blanks. Click on each blank, a list of choic…" at bounding box center [437, 221] width 627 height 199
click at [257, 298] on button "Verify" at bounding box center [437, 305] width 622 height 16
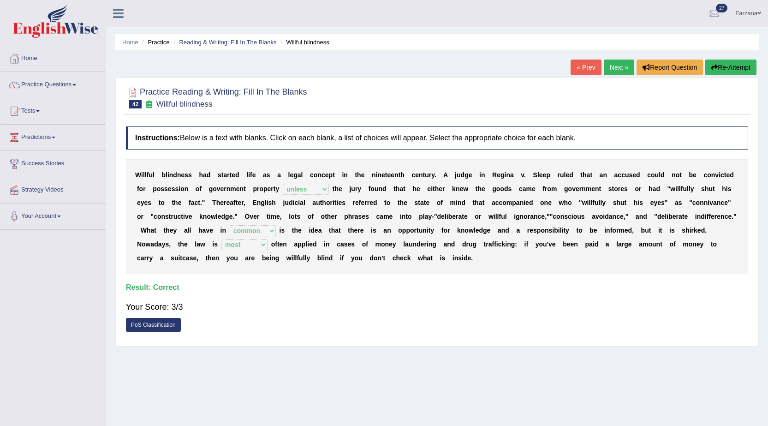
click at [617, 72] on link "Next »" at bounding box center [618, 67] width 30 height 16
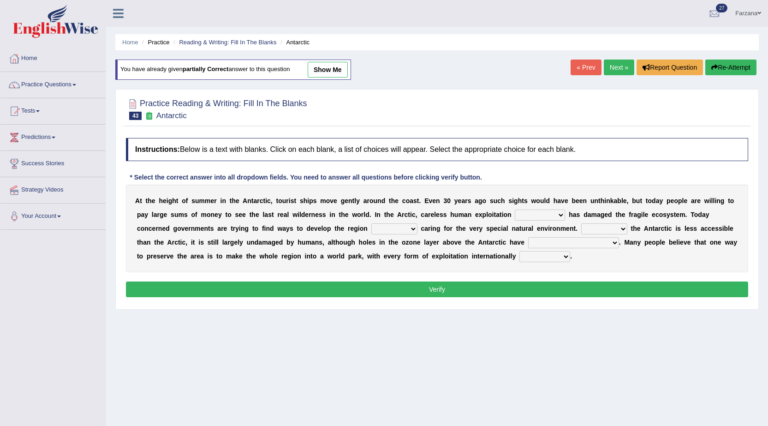
click at [222, 43] on link "Reading & Writing: Fill In The Blanks" at bounding box center [227, 42] width 97 height 7
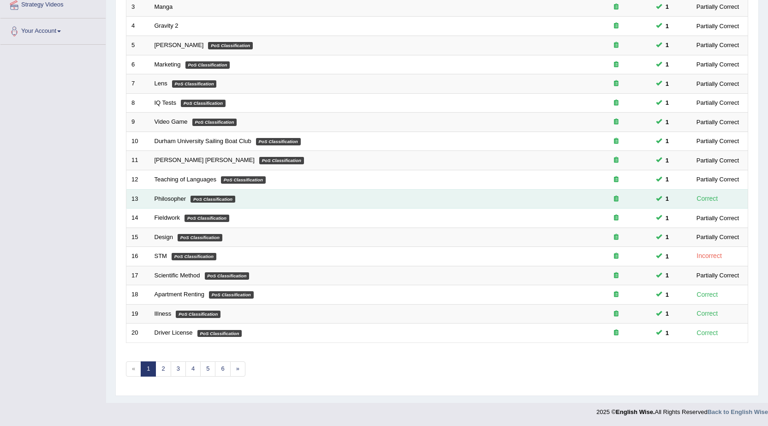
scroll to position [185, 0]
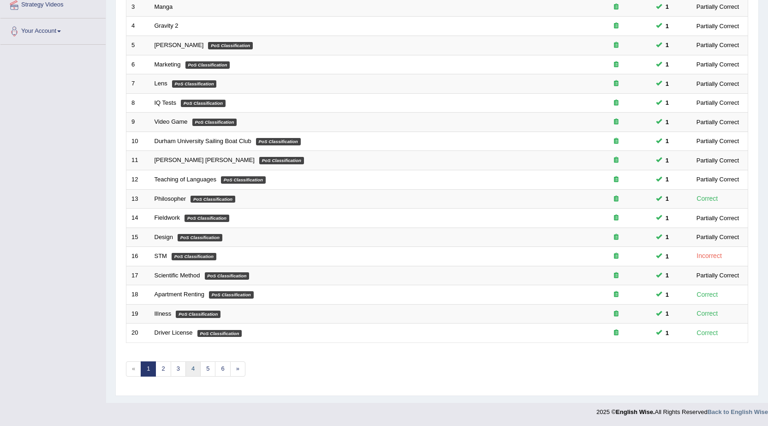
click at [197, 368] on link "4" at bounding box center [192, 368] width 15 height 15
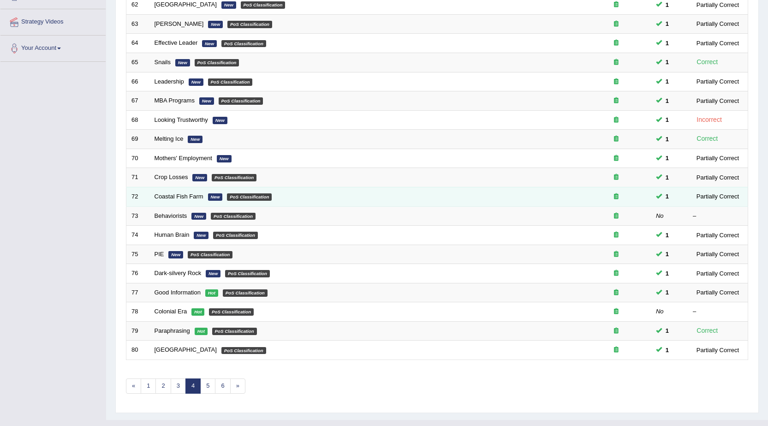
scroll to position [184, 0]
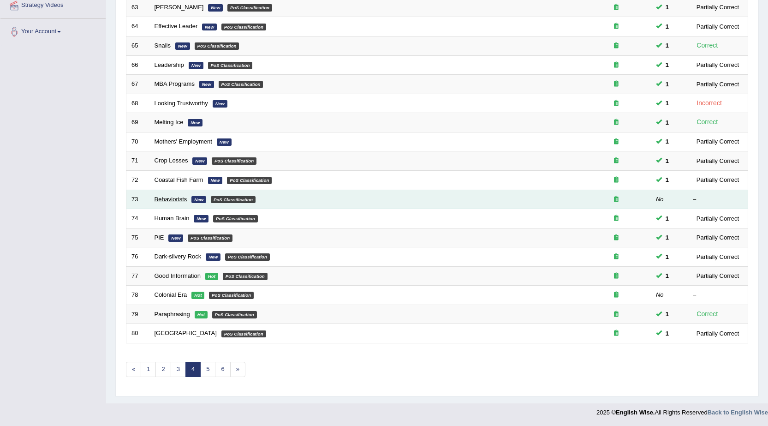
click at [174, 199] on link "Behaviorists" at bounding box center [170, 198] width 33 height 7
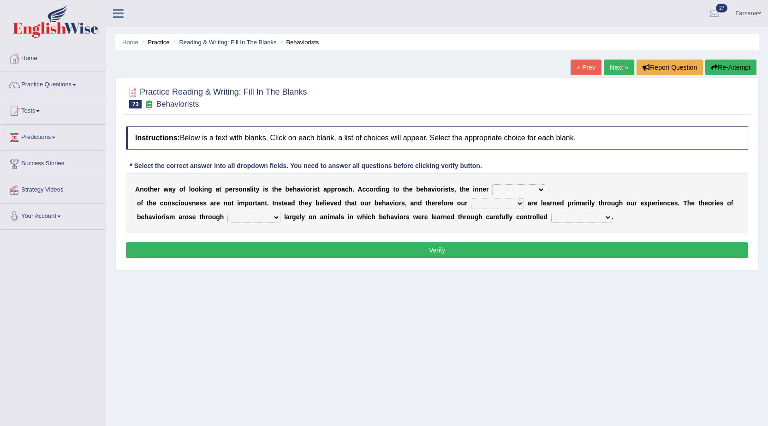
click at [519, 188] on select "assumptions matters missions facts" at bounding box center [518, 189] width 53 height 11
select select "facts"
click at [492, 184] on select "assumptions matters missions facts" at bounding box center [518, 189] width 53 height 11
click at [492, 204] on select "implications personalities durations appearances" at bounding box center [497, 203] width 53 height 11
click at [471, 198] on select "implications personalities durations appearances" at bounding box center [497, 203] width 53 height 11
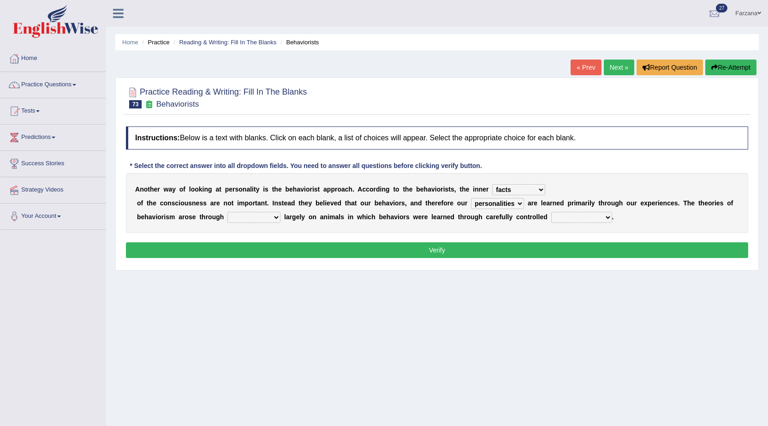
click at [475, 205] on select "implications personalities durations appearances" at bounding box center [497, 203] width 53 height 11
select select "implications"
click at [471, 198] on select "implications personalities durations appearances" at bounding box center [497, 203] width 53 height 11
click at [251, 218] on select "experiments imaginations transitions epitomes" at bounding box center [253, 217] width 53 height 11
click at [183, 229] on div "A n o t h e r w a y o f l o o k i n g a t p e r s o n a l i t y i s t h e b e h…" at bounding box center [437, 203] width 622 height 60
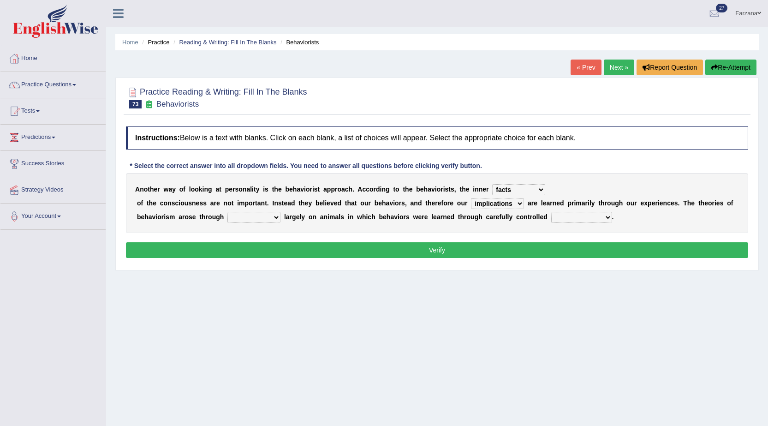
click at [252, 216] on select "experiments imaginations transitions epitomes" at bounding box center [253, 217] width 53 height 11
select select "experiments"
click at [227, 212] on select "experiments imaginations transitions epitomes" at bounding box center [253, 217] width 53 height 11
click at [577, 216] on select "stimuli judgements discriminations conclusions" at bounding box center [581, 217] width 61 height 11
select select "judgements"
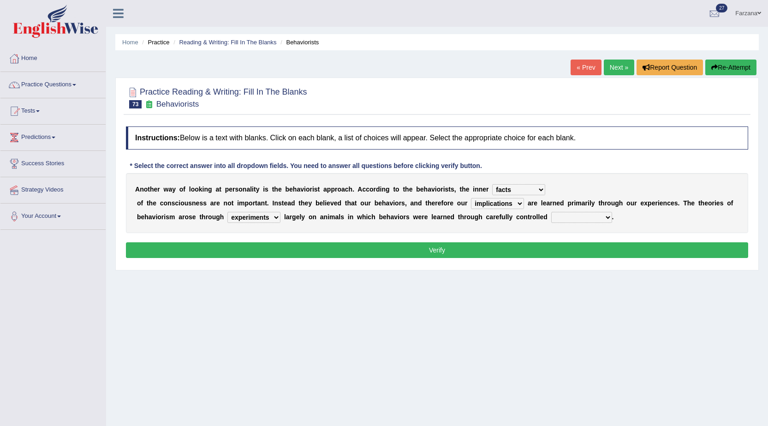
click at [551, 212] on select "stimuli judgements discriminations conclusions" at bounding box center [581, 217] width 61 height 11
click at [556, 248] on button "Verify" at bounding box center [437, 250] width 622 height 16
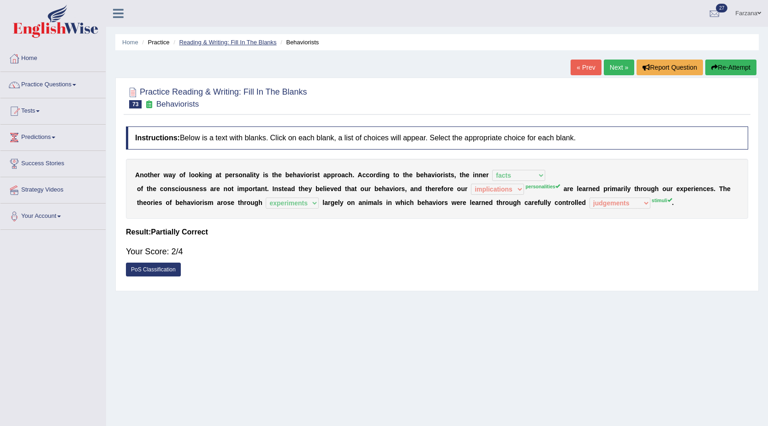
click at [243, 41] on link "Reading & Writing: Fill In The Blanks" at bounding box center [227, 42] width 97 height 7
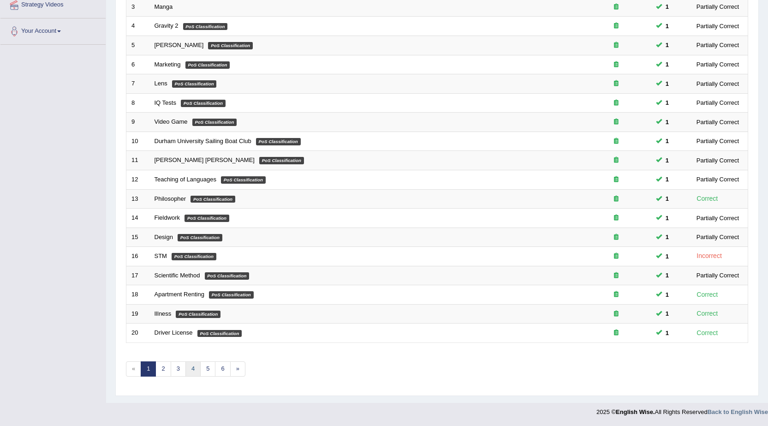
click at [189, 366] on link "4" at bounding box center [192, 368] width 15 height 15
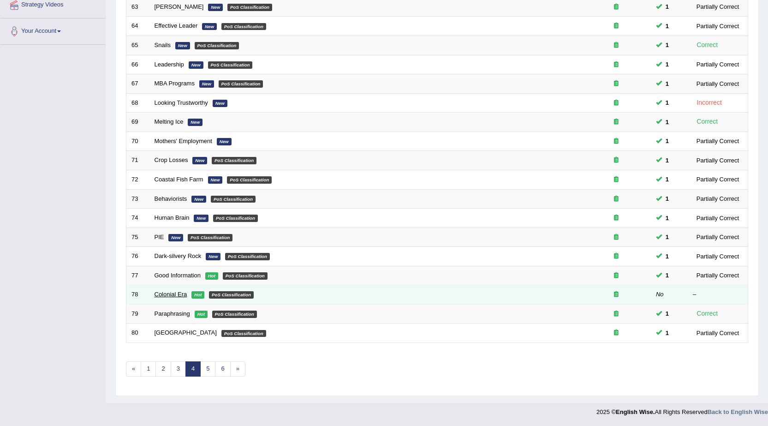
click at [177, 292] on link "Colonial Era" at bounding box center [170, 293] width 33 height 7
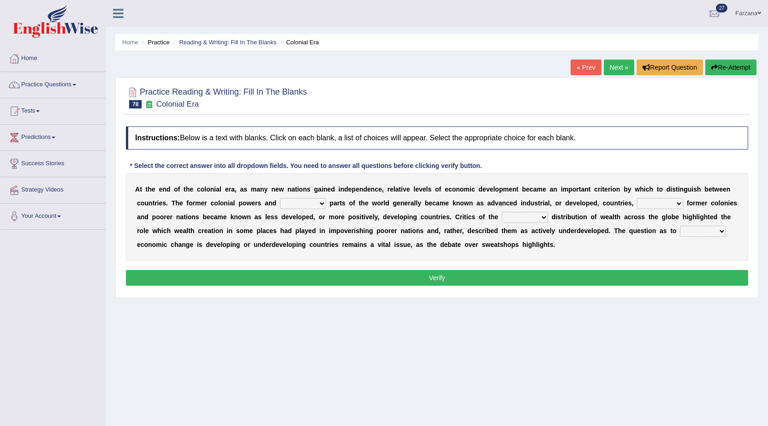
click at [316, 206] on select "several weathy wealthier various" at bounding box center [303, 203] width 46 height 11
click at [360, 205] on b "t" at bounding box center [360, 202] width 2 height 7
click at [338, 201] on b "r" at bounding box center [338, 202] width 2 height 7
click at [336, 204] on b "a" at bounding box center [335, 202] width 4 height 7
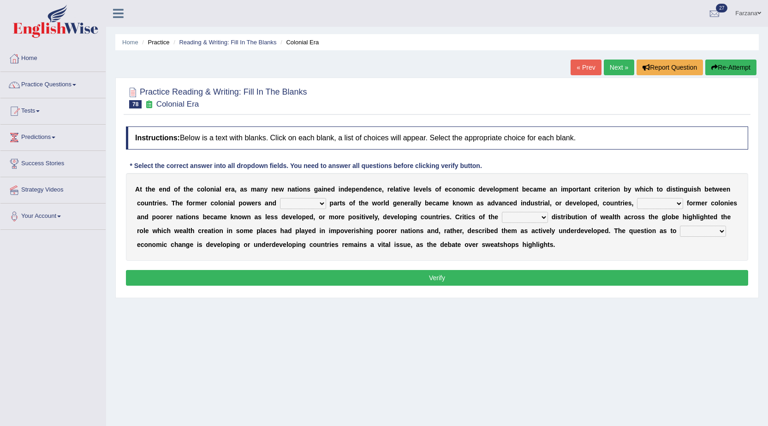
click at [335, 204] on b "a" at bounding box center [335, 202] width 4 height 7
click at [297, 201] on select "several weathy wealthier various" at bounding box center [303, 203] width 46 height 11
select select "various"
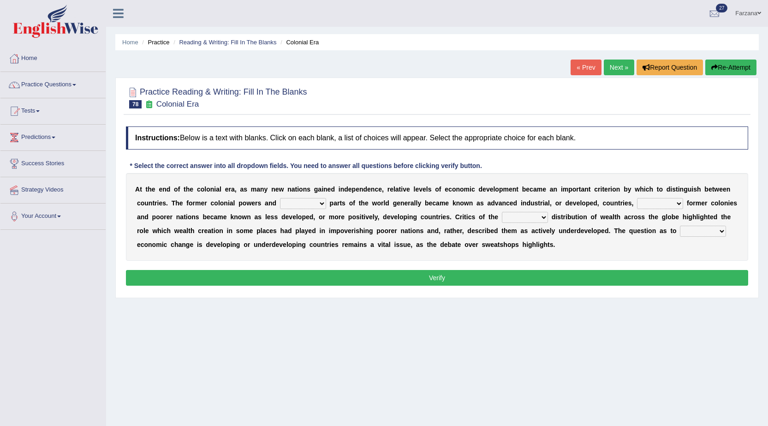
click at [280, 198] on select "several weathy wealthier various" at bounding box center [303, 203] width 46 height 11
click at [642, 207] on select "while instance when whereas" at bounding box center [660, 203] width 46 height 11
select select "while"
click at [637, 198] on select "while instance when whereas" at bounding box center [660, 203] width 46 height 11
click at [512, 219] on select "uniform uneven evenly unlock" at bounding box center [525, 217] width 46 height 11
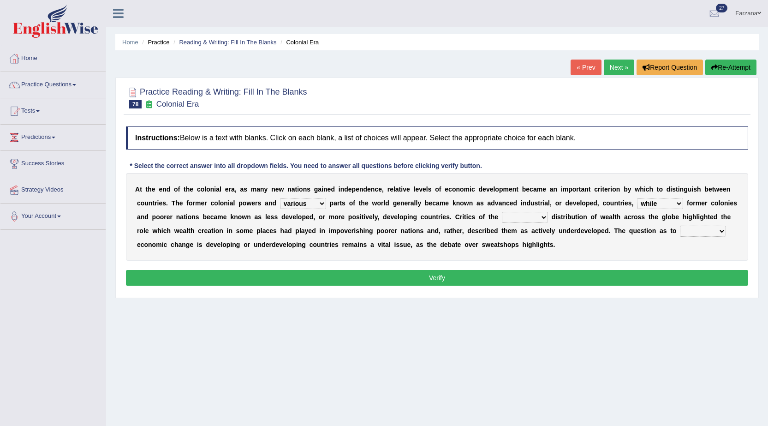
select select "unlock"
click at [502, 212] on select "uniform uneven evenly unlock" at bounding box center [525, 217] width 46 height 11
click at [694, 229] on select "whether wherever whenever while" at bounding box center [703, 230] width 46 height 11
select select "whether"
click at [680, 225] on select "whether wherever whenever while" at bounding box center [703, 230] width 46 height 11
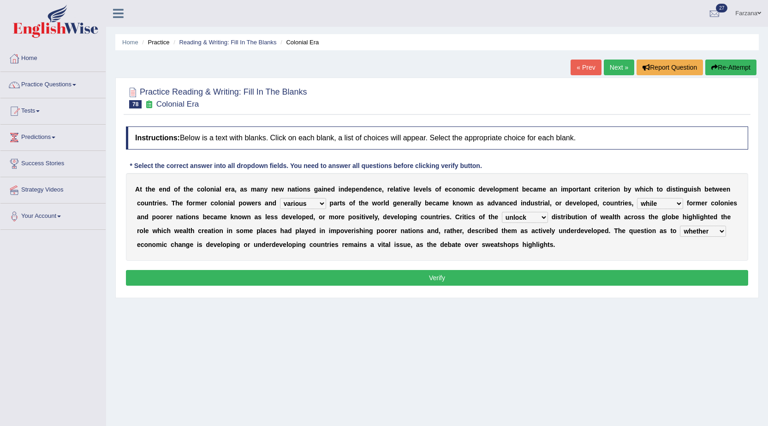
click at [618, 276] on button "Verify" at bounding box center [437, 278] width 622 height 16
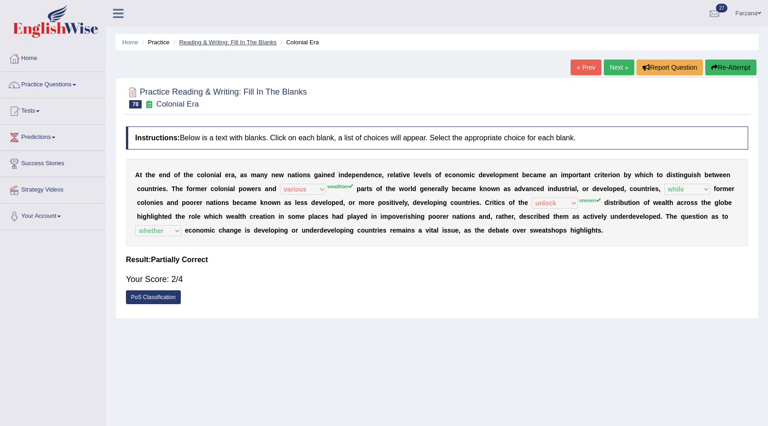
click at [198, 44] on link "Reading & Writing: Fill In The Blanks" at bounding box center [227, 42] width 97 height 7
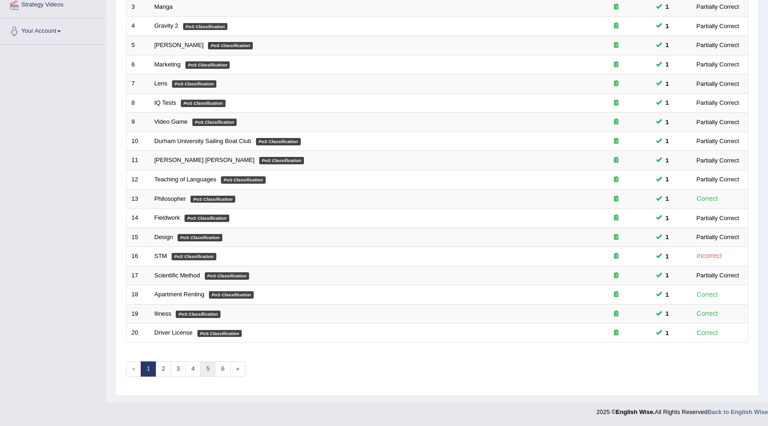
click at [207, 369] on link "5" at bounding box center [207, 368] width 15 height 15
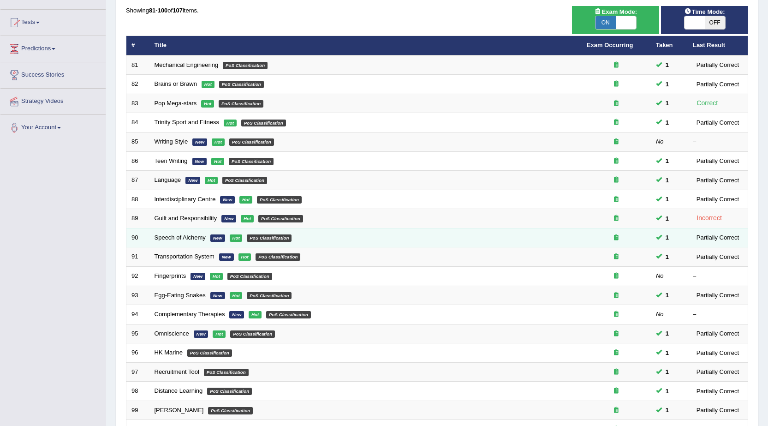
scroll to position [184, 0]
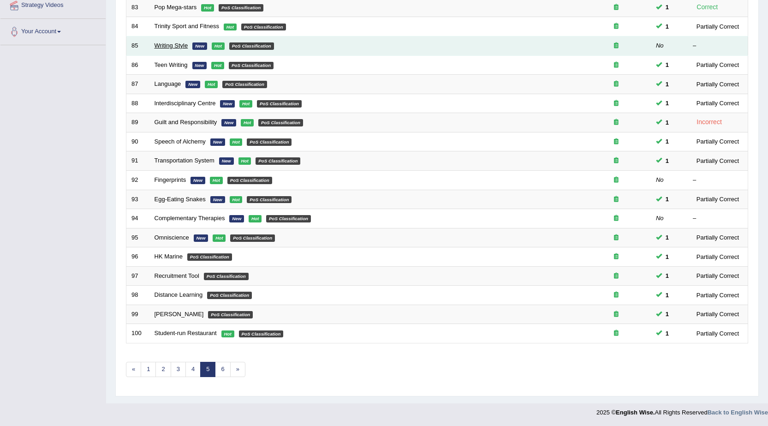
click at [181, 43] on link "Writing Style" at bounding box center [171, 45] width 34 height 7
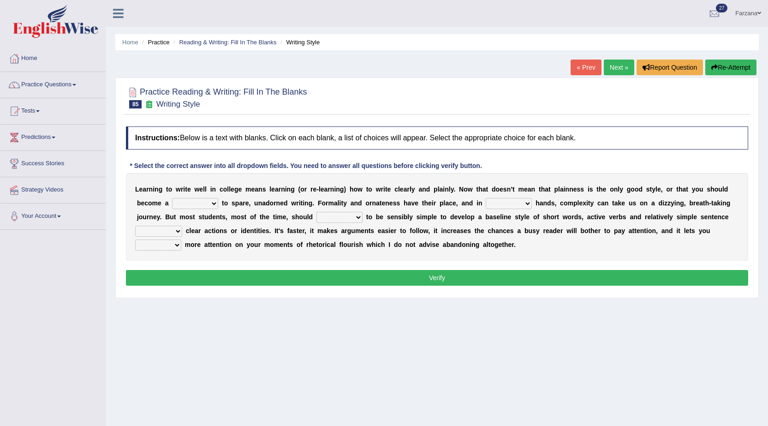
click at [189, 203] on select "blame slave style wear" at bounding box center [195, 203] width 46 height 11
select select "slave"
click at [172, 198] on select "blame slave style wear" at bounding box center [195, 203] width 46 height 11
click at [486, 206] on select "smaller double straight competent" at bounding box center [508, 203] width 46 height 11
select select "straight"
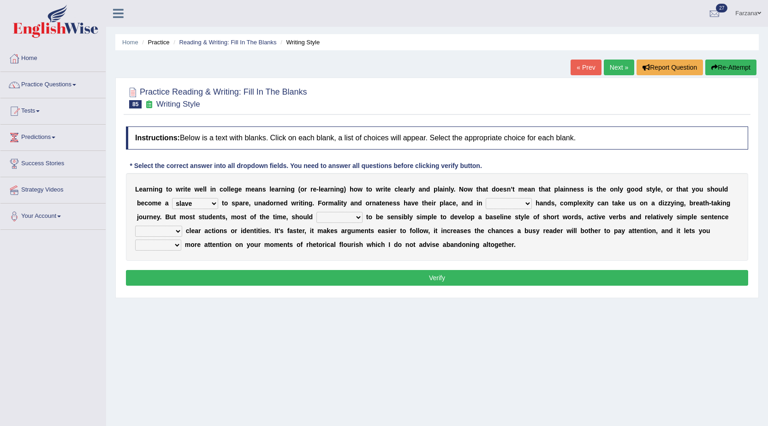
click at [485, 198] on select "smaller double straight competent" at bounding box center [508, 203] width 46 height 11
click at [349, 216] on select "spy swear strive spare" at bounding box center [339, 217] width 46 height 11
select select "swear"
click at [316, 212] on select "spy swear strive spare" at bounding box center [339, 217] width 46 height 11
click at [166, 226] on select "telling compelling strolling conveying" at bounding box center [158, 230] width 47 height 11
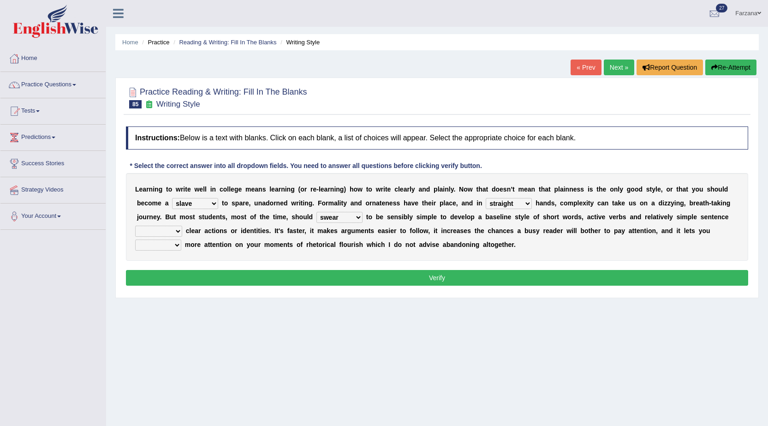
select select "conveying"
click at [135, 225] on select "telling compelling strolling conveying" at bounding box center [158, 230] width 47 height 11
click at [165, 245] on select "rings focus tell think" at bounding box center [158, 244] width 46 height 11
select select "focus"
click at [135, 239] on select "rings focus tell think" at bounding box center [158, 244] width 46 height 11
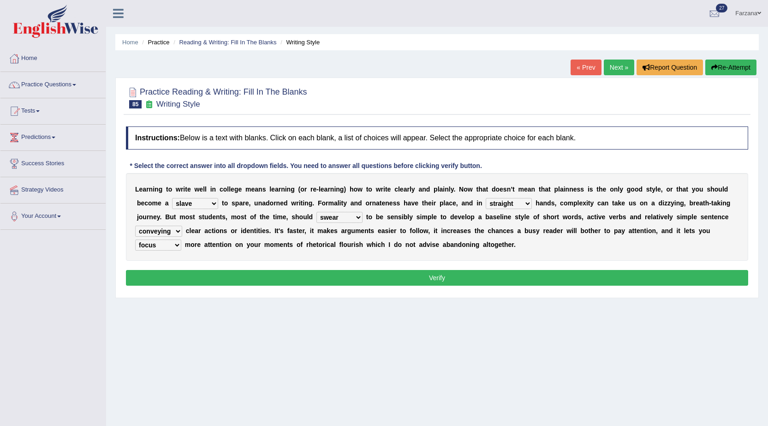
click at [172, 277] on button "Verify" at bounding box center [437, 278] width 622 height 16
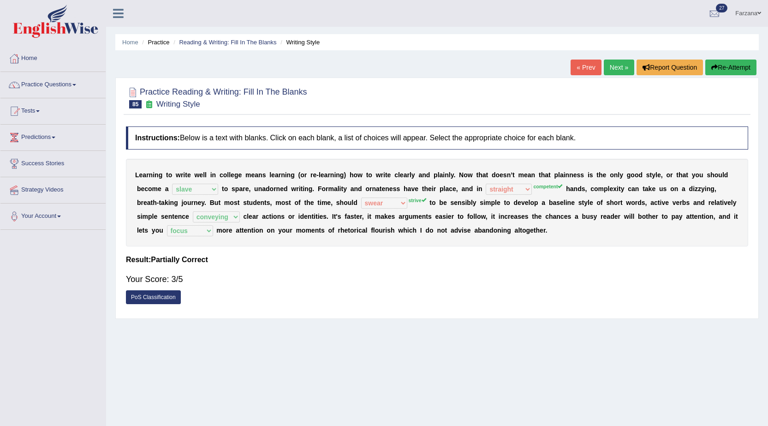
click at [208, 197] on div "L e a r n i n g t o w r i t e w e l l i n c o l l e g e m e a n s l e a r n i n…" at bounding box center [437, 203] width 622 height 88
click at [492, 195] on div "L e a r n i n g t o w r i t e w e l l i n c o l l e g e m e a n s l e a r n i n…" at bounding box center [437, 203] width 622 height 88
click at [550, 186] on sup "competent" at bounding box center [547, 186] width 29 height 6
click at [197, 37] on ul "Home Practice Reading & Writing: Fill In The Blanks Writing Style" at bounding box center [436, 42] width 643 height 16
click at [198, 43] on link "Reading & Writing: Fill In The Blanks" at bounding box center [227, 42] width 97 height 7
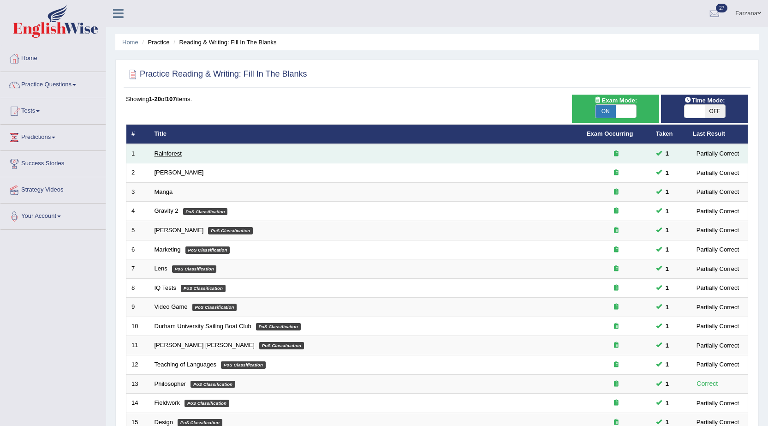
click at [169, 154] on link "Rainforest" at bounding box center [167, 153] width 27 height 7
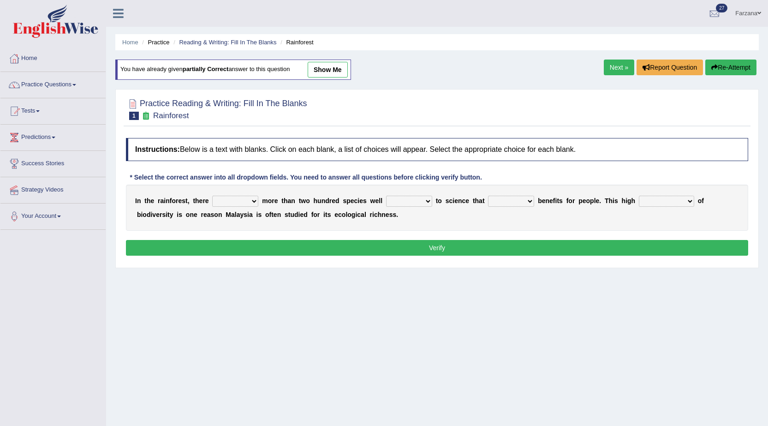
click at [336, 73] on link "show me" at bounding box center [328, 70] width 40 height 16
select select "can be"
select select "know"
select select "contain"
select select "condensation"
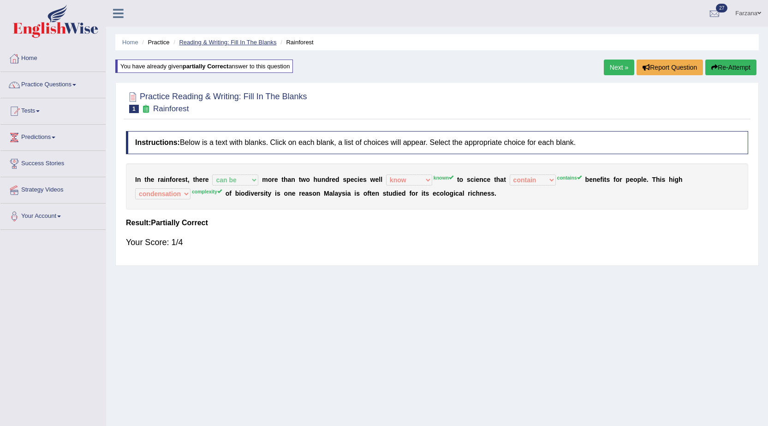
click at [204, 44] on link "Reading & Writing: Fill In The Blanks" at bounding box center [227, 42] width 97 height 7
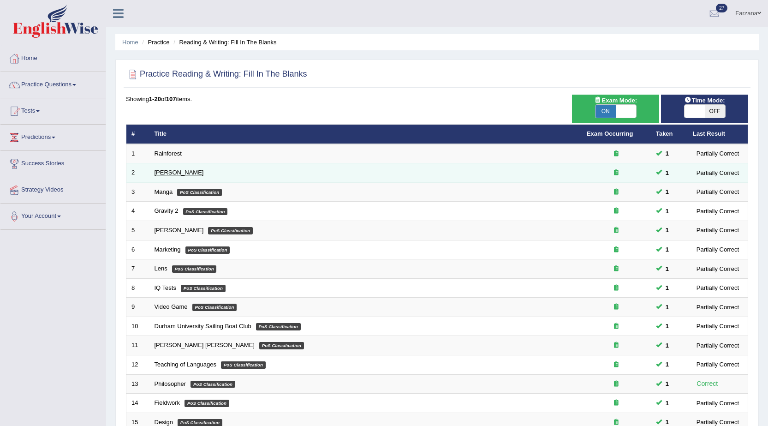
click at [166, 174] on link "[PERSON_NAME]" at bounding box center [178, 172] width 49 height 7
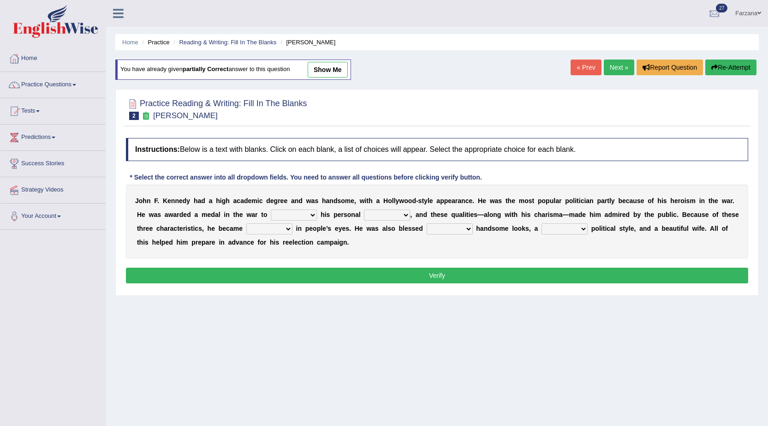
click at [331, 70] on link "show me" at bounding box center [328, 70] width 40 height 16
select select "show"
select select "courage"
select select "identical"
select select "in"
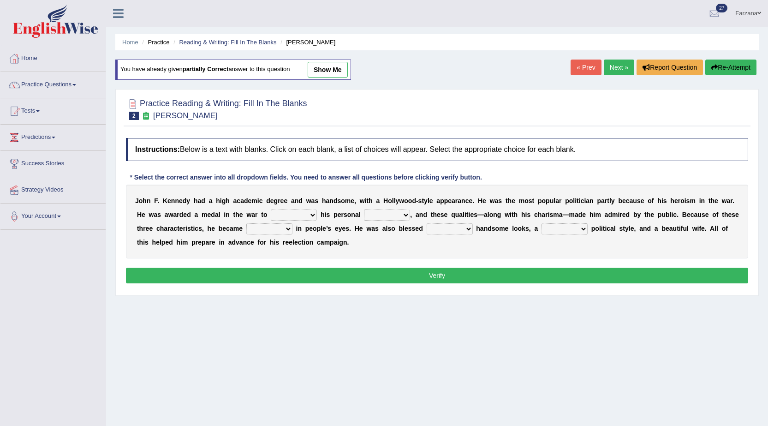
select select "mended"
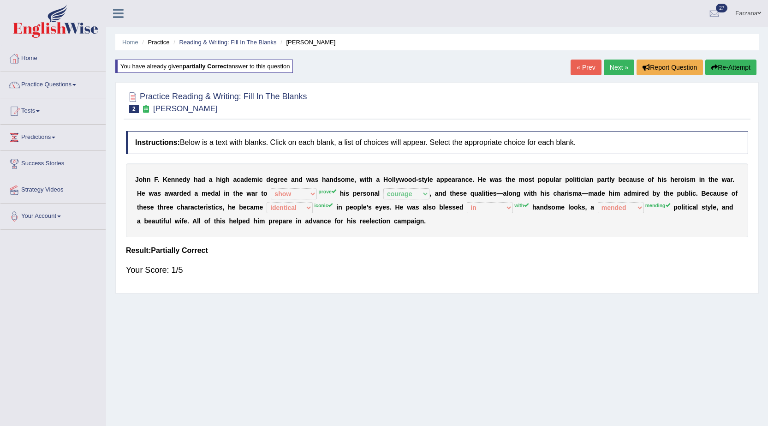
drag, startPoint x: 563, startPoint y: 213, endPoint x: 616, endPoint y: 217, distance: 53.7
click at [566, 214] on div "J o h n F . K e n n e d y h a d a h i g h a c a d e m i c d e g r e e a n d w a…" at bounding box center [437, 200] width 622 height 74
click at [575, 206] on div "J o h n F . K e n n e d y h a d a h i g h a c a d e m i c d e g r e e a n d w a…" at bounding box center [437, 200] width 622 height 74
click at [607, 72] on link "Next »" at bounding box center [618, 67] width 30 height 16
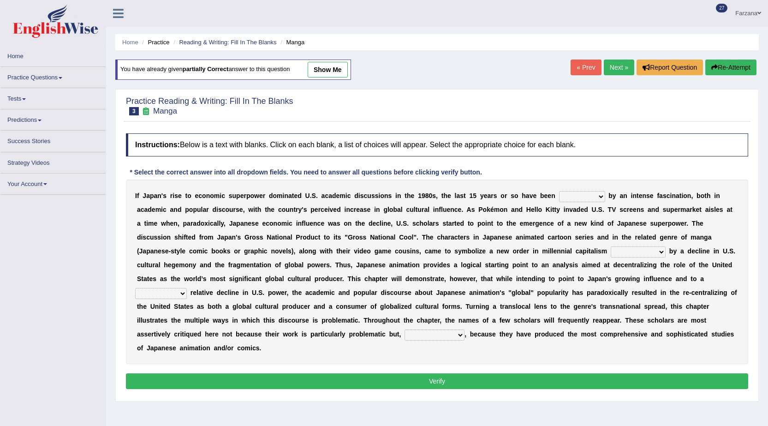
click at [344, 70] on link "show me" at bounding box center [328, 70] width 40 height 16
select select "marked"
select select "pocessed"
select select "discrete"
select select "on the contrary"
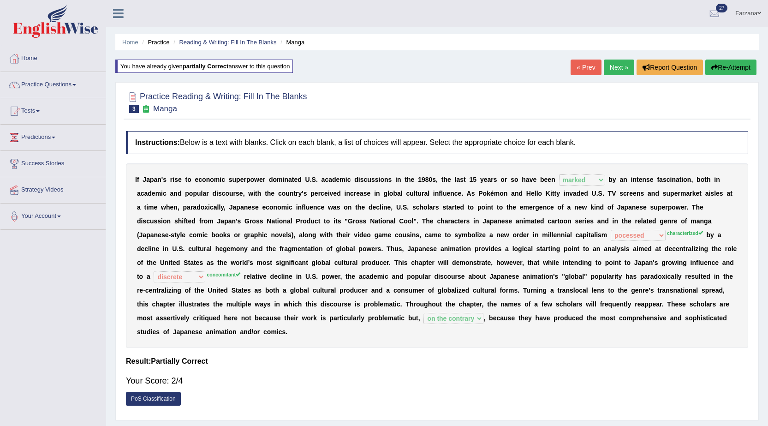
click at [616, 66] on link "Next »" at bounding box center [618, 67] width 30 height 16
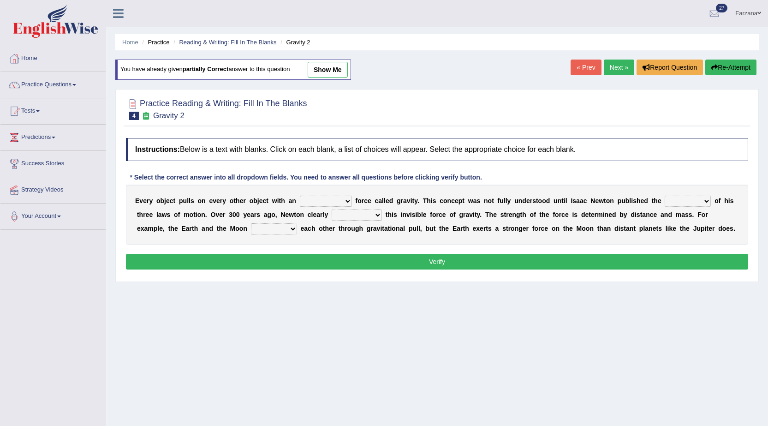
click at [333, 72] on link "show me" at bounding box center [328, 70] width 40 height 16
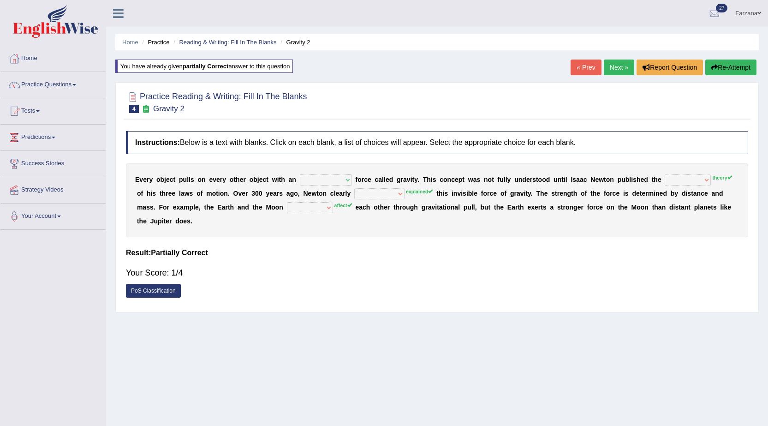
select select "invisible"
select select "concept"
select select "realized"
select select "span"
click at [615, 66] on link "Next »" at bounding box center [618, 67] width 30 height 16
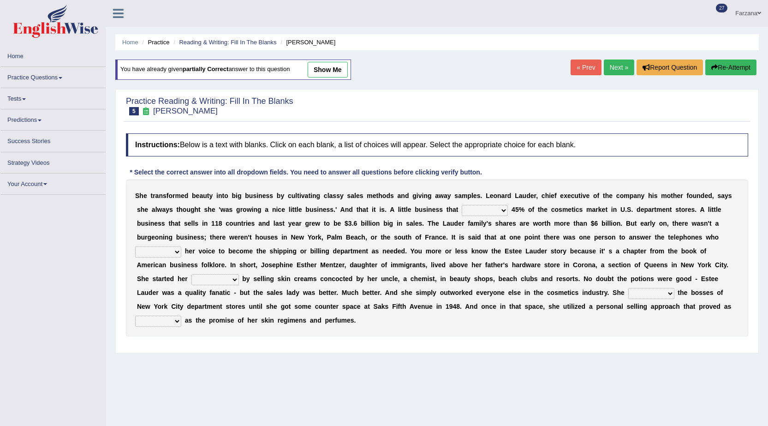
drag, startPoint x: 355, startPoint y: 68, endPoint x: 335, endPoint y: 68, distance: 19.8
click at [352, 68] on div "You have already given partially correct answer to this question show me" at bounding box center [233, 74] width 237 height 30
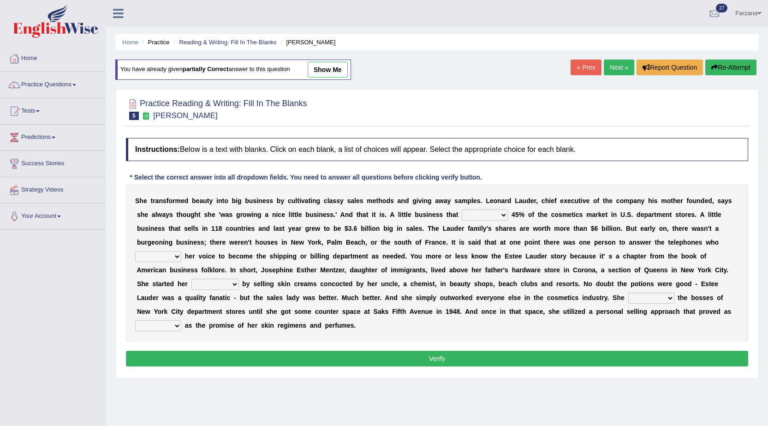
click at [335, 68] on link "show me" at bounding box center [328, 70] width 40 height 16
select select "controls"
select select "changed"
select select "job"
select select "stated"
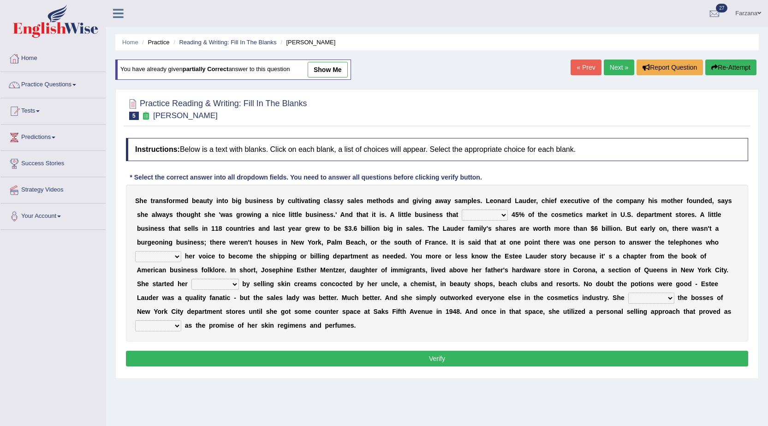
select select "potential"
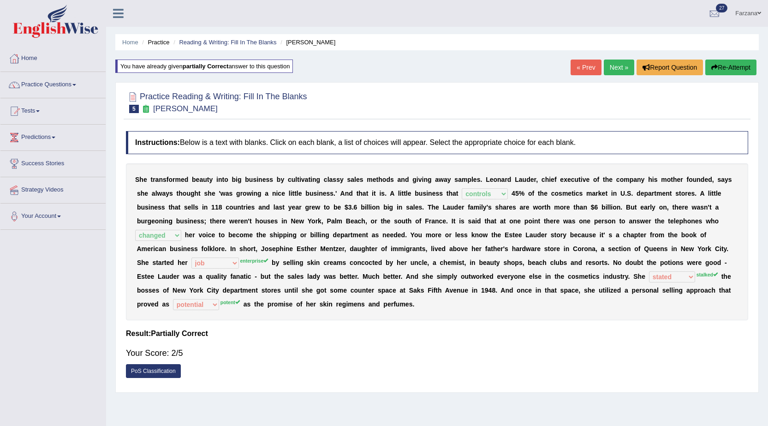
click at [230, 307] on div "S h e t r a n s f o r m e d b e a u t y i n t o b i g b u s i n e s s b y c u l…" at bounding box center [437, 241] width 622 height 157
click at [619, 65] on link "Next »" at bounding box center [618, 67] width 30 height 16
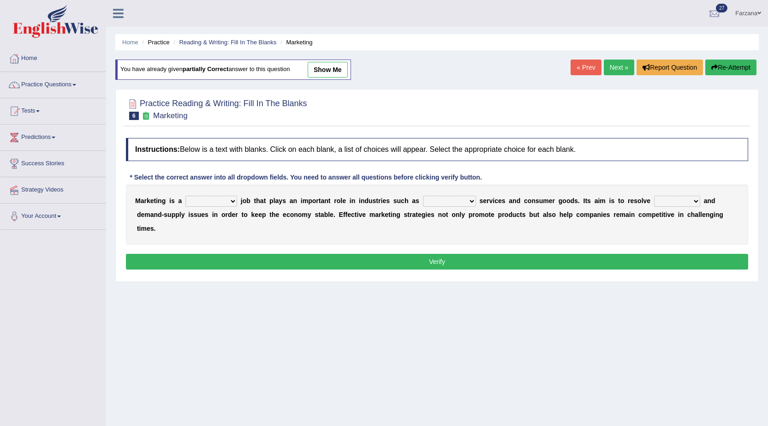
click at [329, 70] on link "show me" at bounding box center [328, 70] width 40 height 16
select select "flexible"
select select "financial"
select select "imbalance"
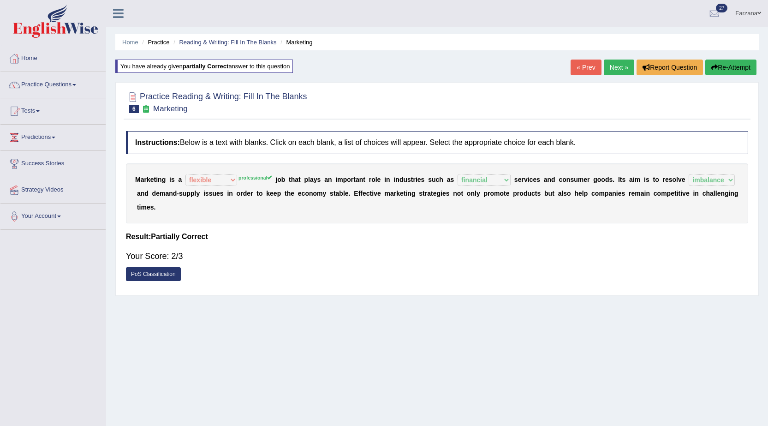
click at [606, 67] on link "Next »" at bounding box center [618, 67] width 30 height 16
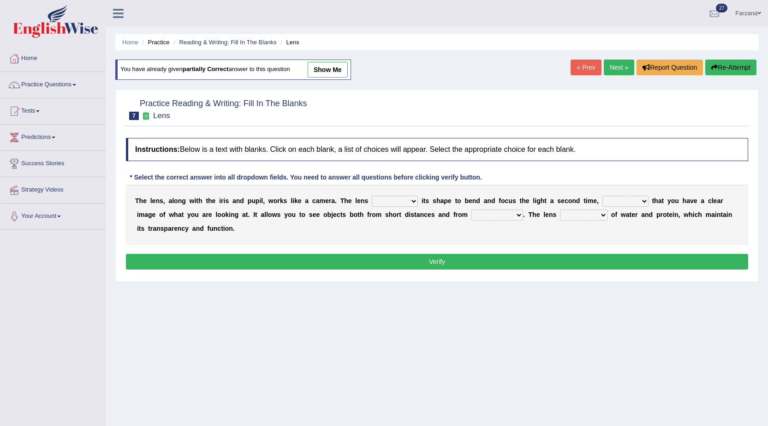
click at [334, 72] on link "show me" at bounding box center [328, 70] width 40 height 16
select select "adjusts"
select select "ensures"
select select "far away"
select select "composes"
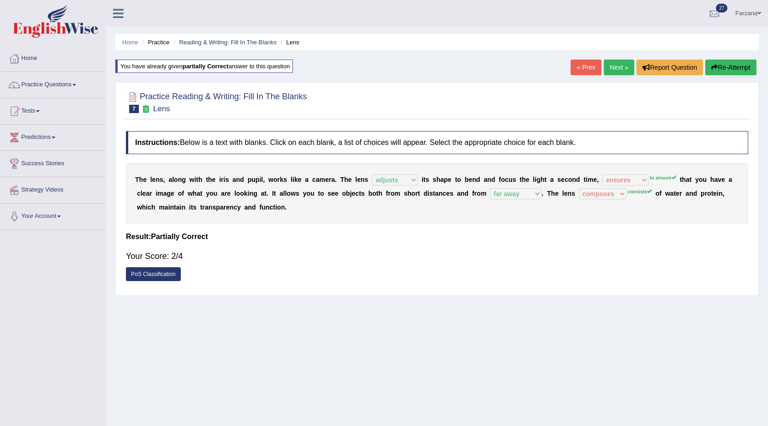
click at [582, 69] on link "« Prev" at bounding box center [585, 67] width 30 height 16
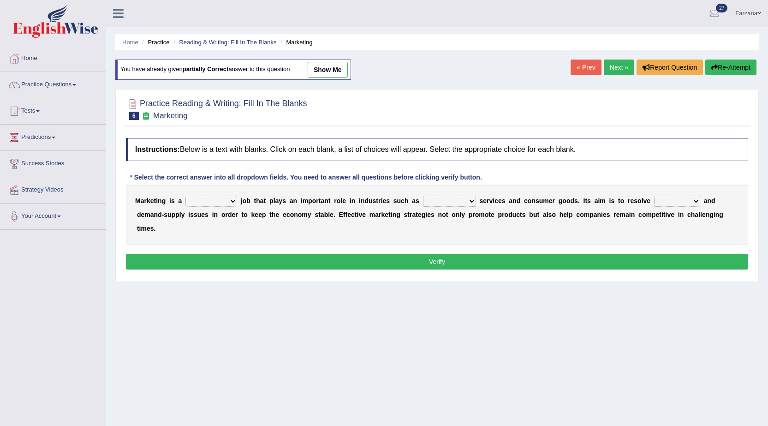
click at [331, 68] on link "show me" at bounding box center [328, 70] width 40 height 16
select select "flexible"
select select "financial"
select select "imbalance"
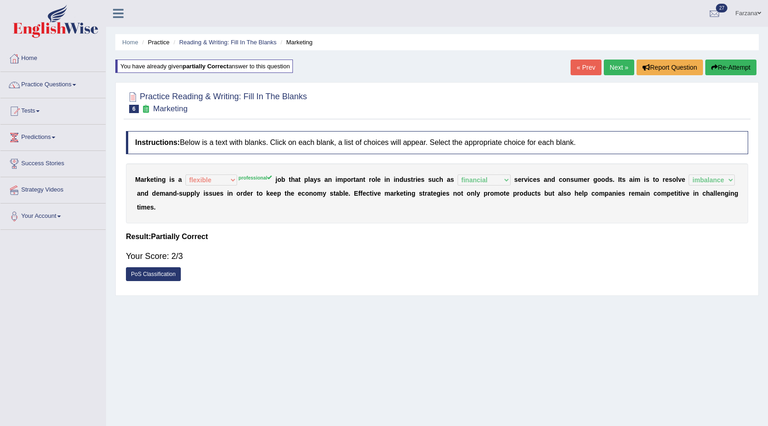
click at [625, 65] on link "Next »" at bounding box center [618, 67] width 30 height 16
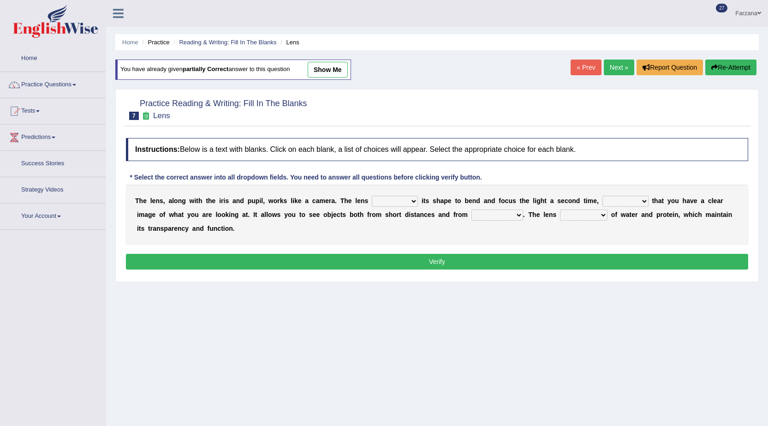
click at [325, 71] on link "show me" at bounding box center [328, 70] width 40 height 16
select select "adjusts"
select select "ensures"
select select "far away"
select select "composes"
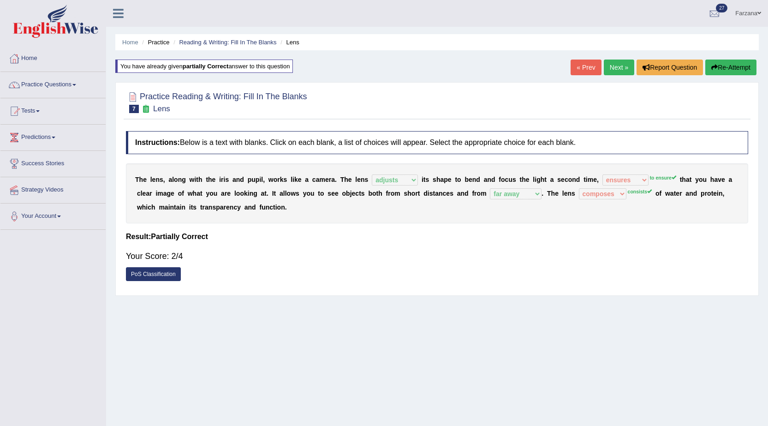
click at [616, 66] on link "Next »" at bounding box center [618, 67] width 30 height 16
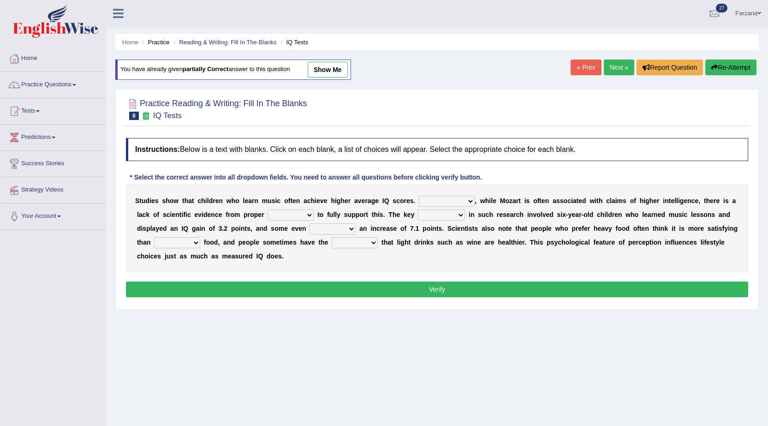
click at [322, 75] on link "show me" at bounding box center [328, 70] width 40 height 16
select select "However"
select select "tests"
select select "process"
select select "taught"
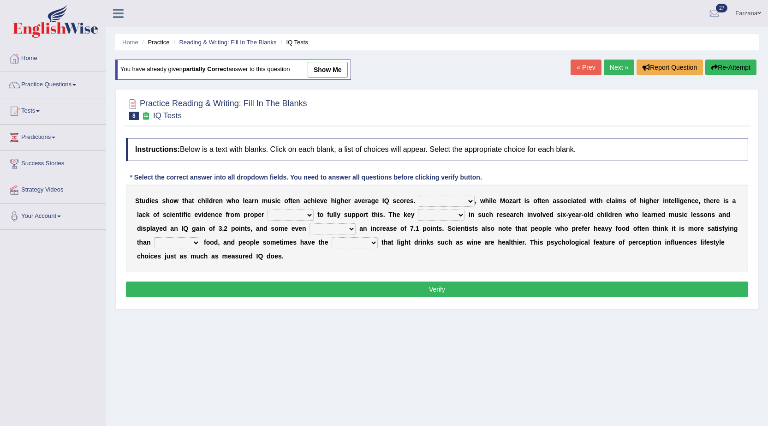
select select "choosy"
select select "intention"
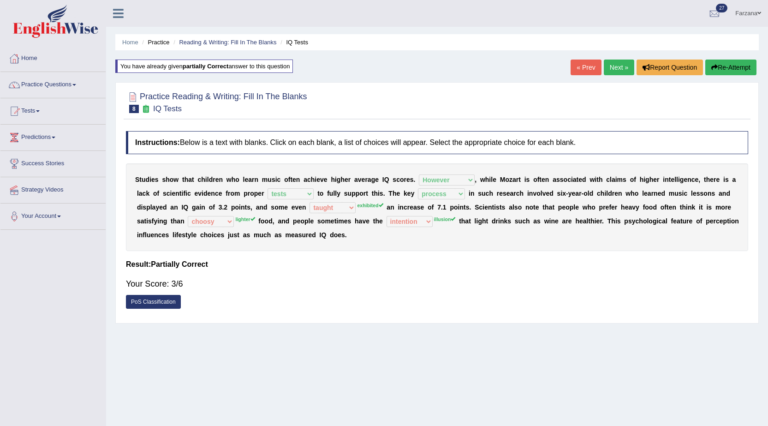
click at [610, 67] on link "Next »" at bounding box center [618, 67] width 30 height 16
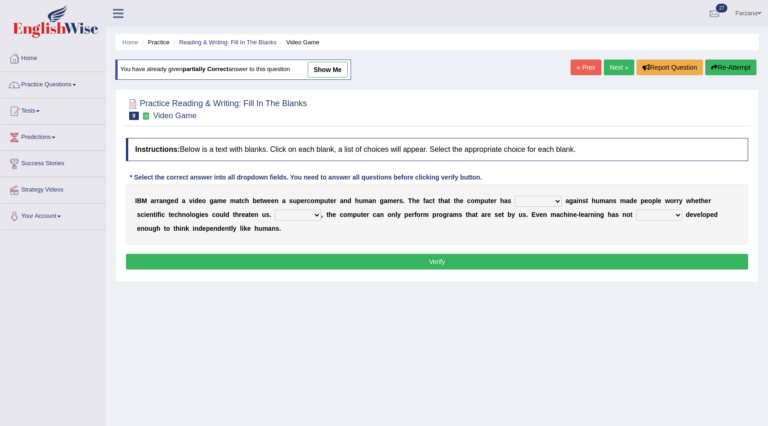
click at [329, 72] on link "show me" at bounding box center [328, 70] width 40 height 16
select select "acted"
select select "However"
select select "yet"
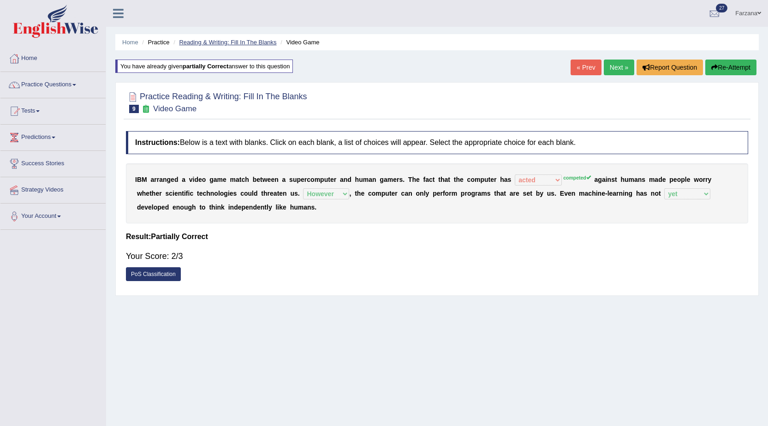
click at [222, 39] on link "Reading & Writing: Fill In The Blanks" at bounding box center [227, 42] width 97 height 7
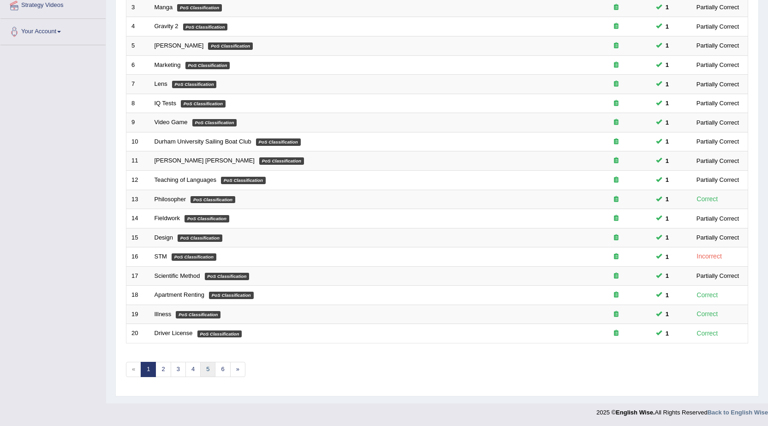
click at [210, 372] on link "5" at bounding box center [207, 368] width 15 height 15
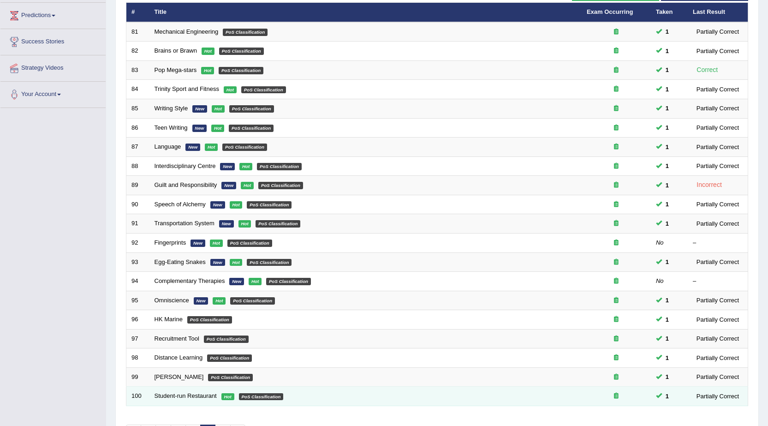
scroll to position [184, 0]
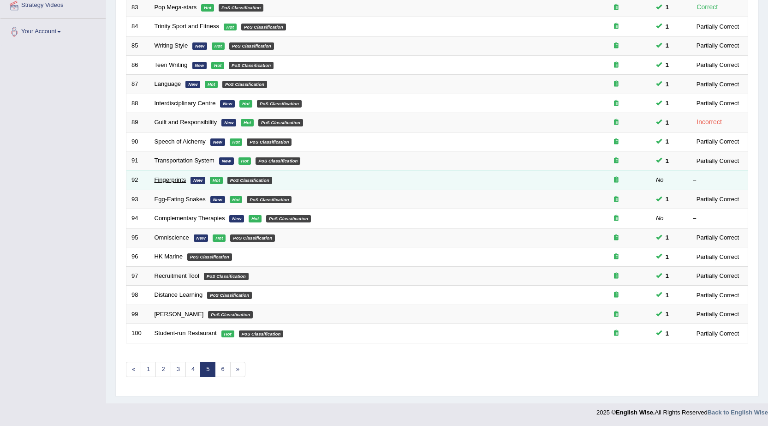
click at [182, 180] on link "Fingerprints" at bounding box center [170, 179] width 32 height 7
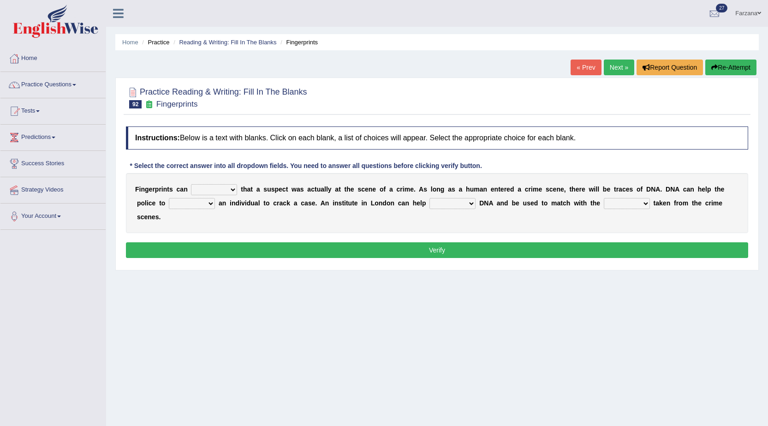
click at [201, 189] on select "prove stay bring clear" at bounding box center [214, 189] width 46 height 11
click at [191, 184] on select "prove stay bring clear" at bounding box center [214, 189] width 46 height 11
click at [210, 187] on select "prove stay bring clear" at bounding box center [214, 189] width 46 height 11
select select "prove"
click at [191, 184] on select "prove stay bring clear" at bounding box center [214, 189] width 46 height 11
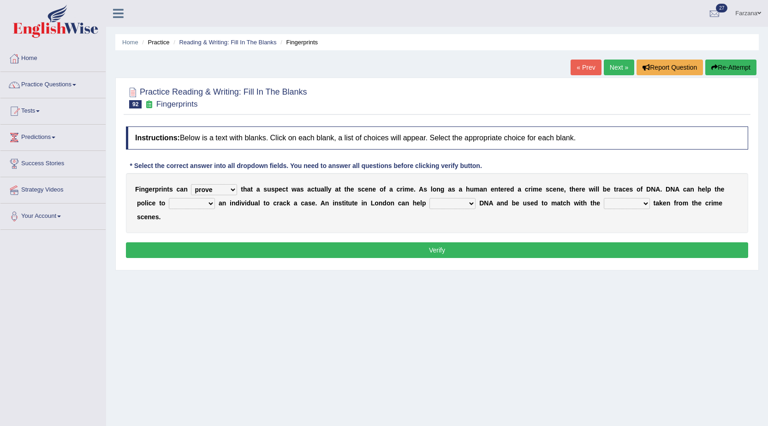
click at [193, 199] on select "engage stay identify listen" at bounding box center [192, 203] width 46 height 11
select select "identify"
click at [169, 198] on select "engage stay identify listen" at bounding box center [192, 203] width 46 height 11
click at [430, 201] on select "change increase reserve introduce" at bounding box center [452, 203] width 46 height 11
select select "change"
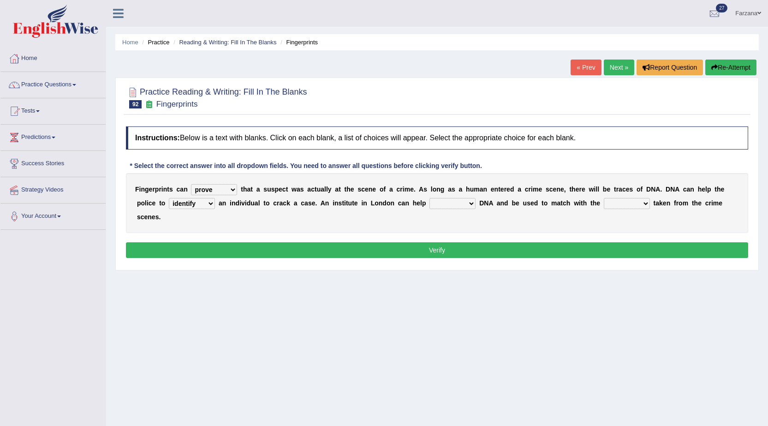
click at [429, 198] on select "change increase reserve introduce" at bounding box center [452, 203] width 46 height 11
click at [603, 201] on select "ideas samples breaks matches" at bounding box center [626, 203] width 46 height 11
select select "samples"
click at [603, 198] on select "ideas samples breaks matches" at bounding box center [626, 203] width 46 height 11
click at [589, 242] on button "Verify" at bounding box center [437, 250] width 622 height 16
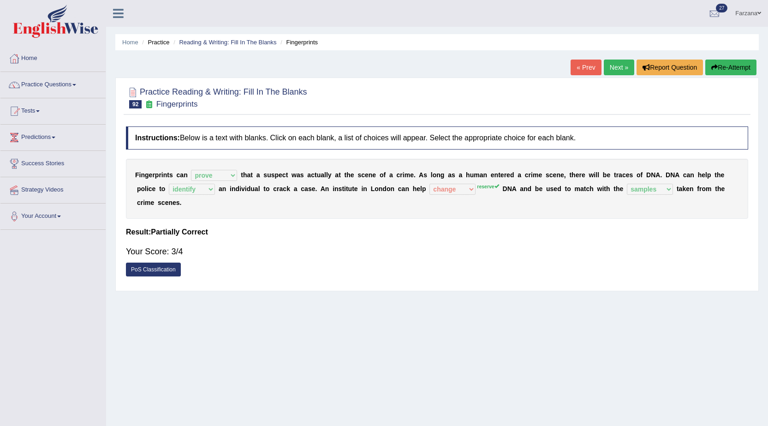
click at [484, 193] on div "F i n g e r p r i n t s c a n prove stay bring clear t h a t a s u s p e c t w …" at bounding box center [437, 189] width 622 height 60
click at [484, 192] on div "F i n g e r p r i n t s c a n prove stay bring clear t h a t a s u s p e c t w …" at bounding box center [437, 189] width 622 height 60
click at [220, 41] on link "Reading & Writing: Fill In The Blanks" at bounding box center [227, 42] width 97 height 7
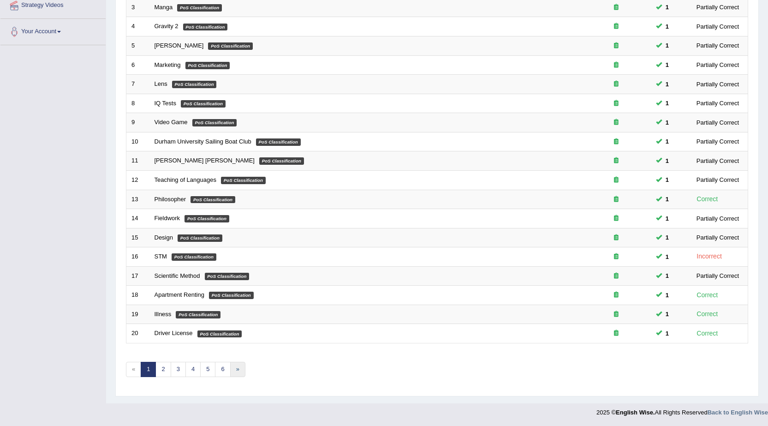
scroll to position [184, 0]
click at [211, 368] on link "5" at bounding box center [207, 368] width 15 height 15
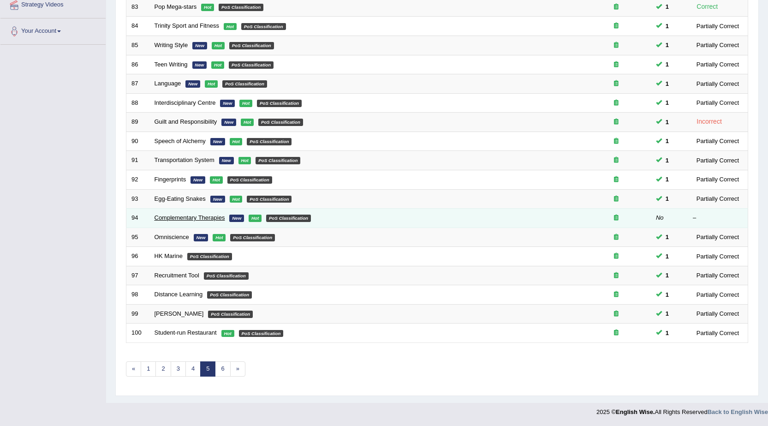
click at [198, 219] on link "Complementary Therapies" at bounding box center [189, 217] width 71 height 7
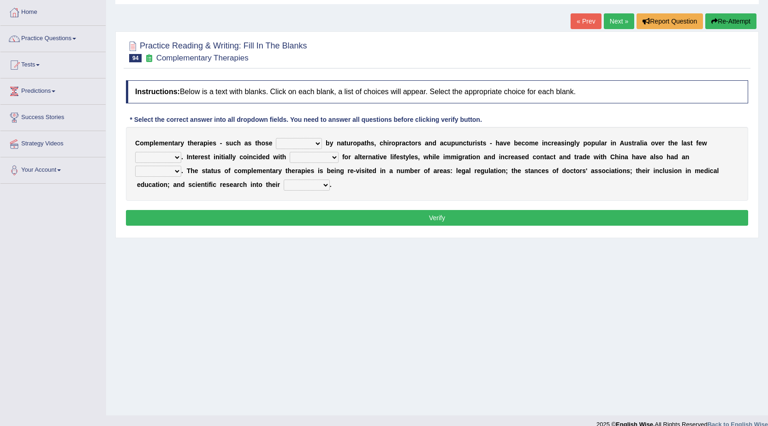
click at [291, 138] on select "adjusted practised prompted produced" at bounding box center [299, 143] width 46 height 11
select select "practised"
click at [276, 138] on select "adjusted practised prompted produced" at bounding box center [299, 143] width 46 height 11
click at [155, 155] on select "decades days times things" at bounding box center [158, 157] width 46 height 11
select select "decades"
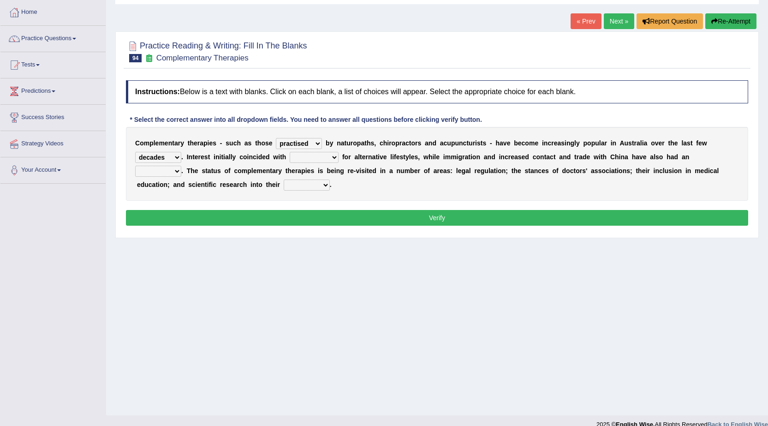
click at [135, 152] on select "decades days times things" at bounding box center [158, 157] width 46 height 11
click at [298, 155] on select "happiness joy fun enthusiasm" at bounding box center [314, 157] width 49 height 11
select select "enthusiasm"
click at [290, 152] on select "happiness joy fun enthusiasm" at bounding box center [314, 157] width 49 height 11
click at [161, 169] on select "interest influence activity accuracy" at bounding box center [158, 171] width 46 height 11
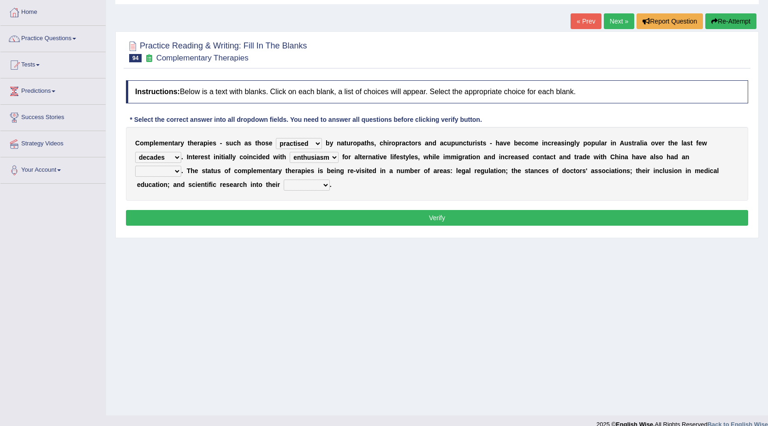
select select "influence"
click at [135, 166] on select "interest influence activity accuracy" at bounding box center [158, 171] width 46 height 11
click at [318, 185] on select "aspects effects efficacy access" at bounding box center [307, 184] width 46 height 11
select select "efficacy"
click at [284, 179] on select "aspects effects efficacy access" at bounding box center [307, 184] width 46 height 11
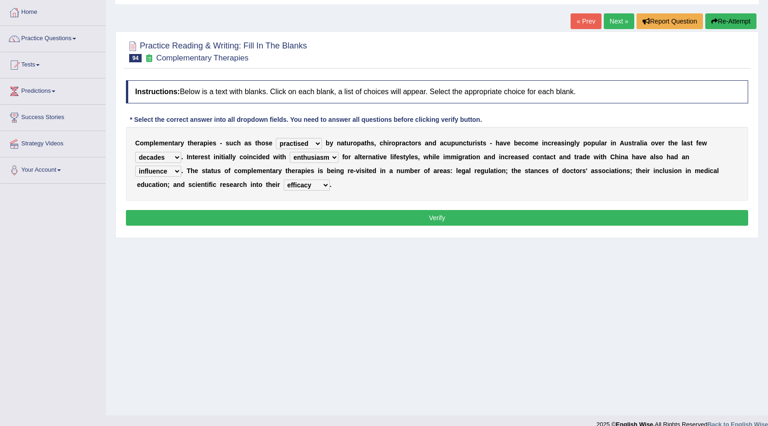
click at [303, 217] on button "Verify" at bounding box center [437, 218] width 622 height 16
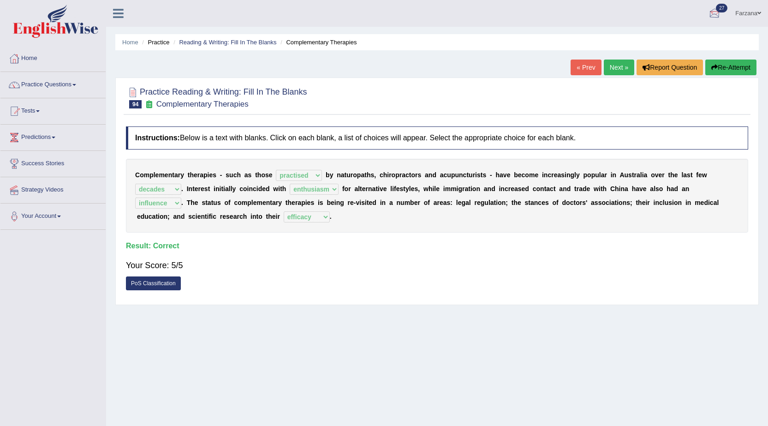
click at [754, 12] on link "Farzana" at bounding box center [748, 12] width 40 height 24
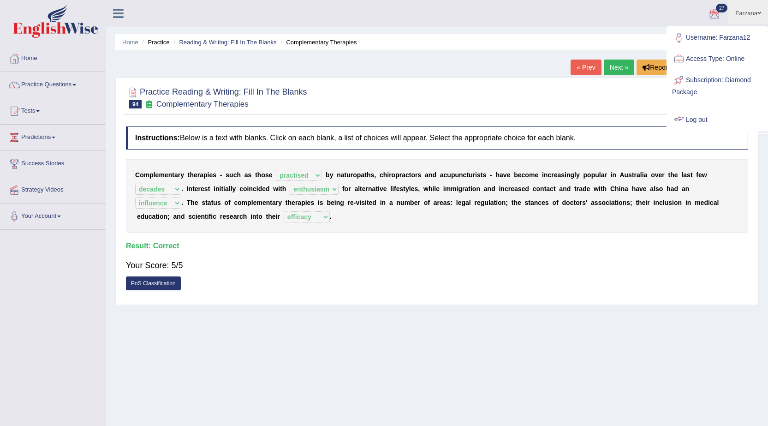
click at [700, 113] on link "Log out" at bounding box center [717, 119] width 100 height 21
